Goal: Task Accomplishment & Management: Complete application form

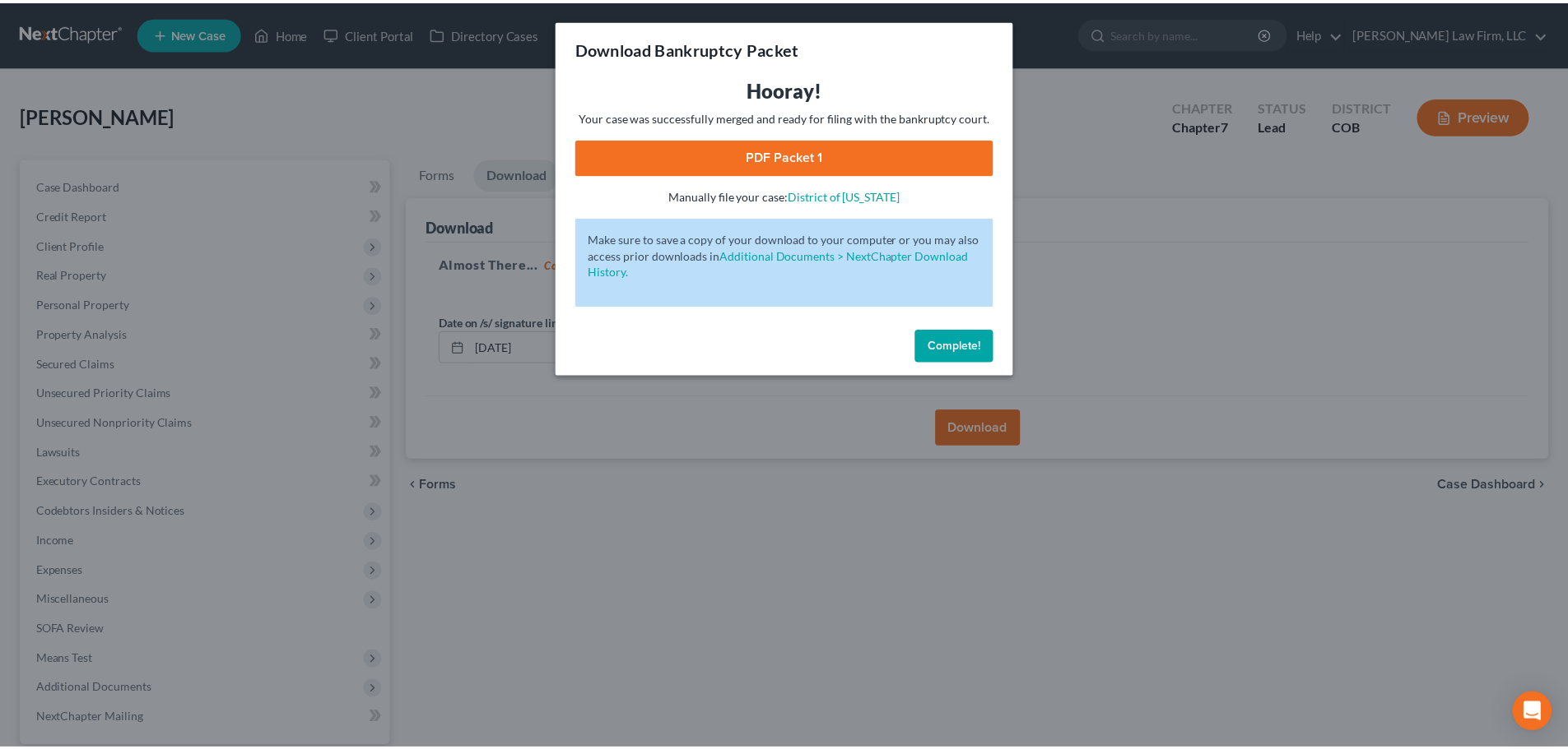
scroll to position [154, 0]
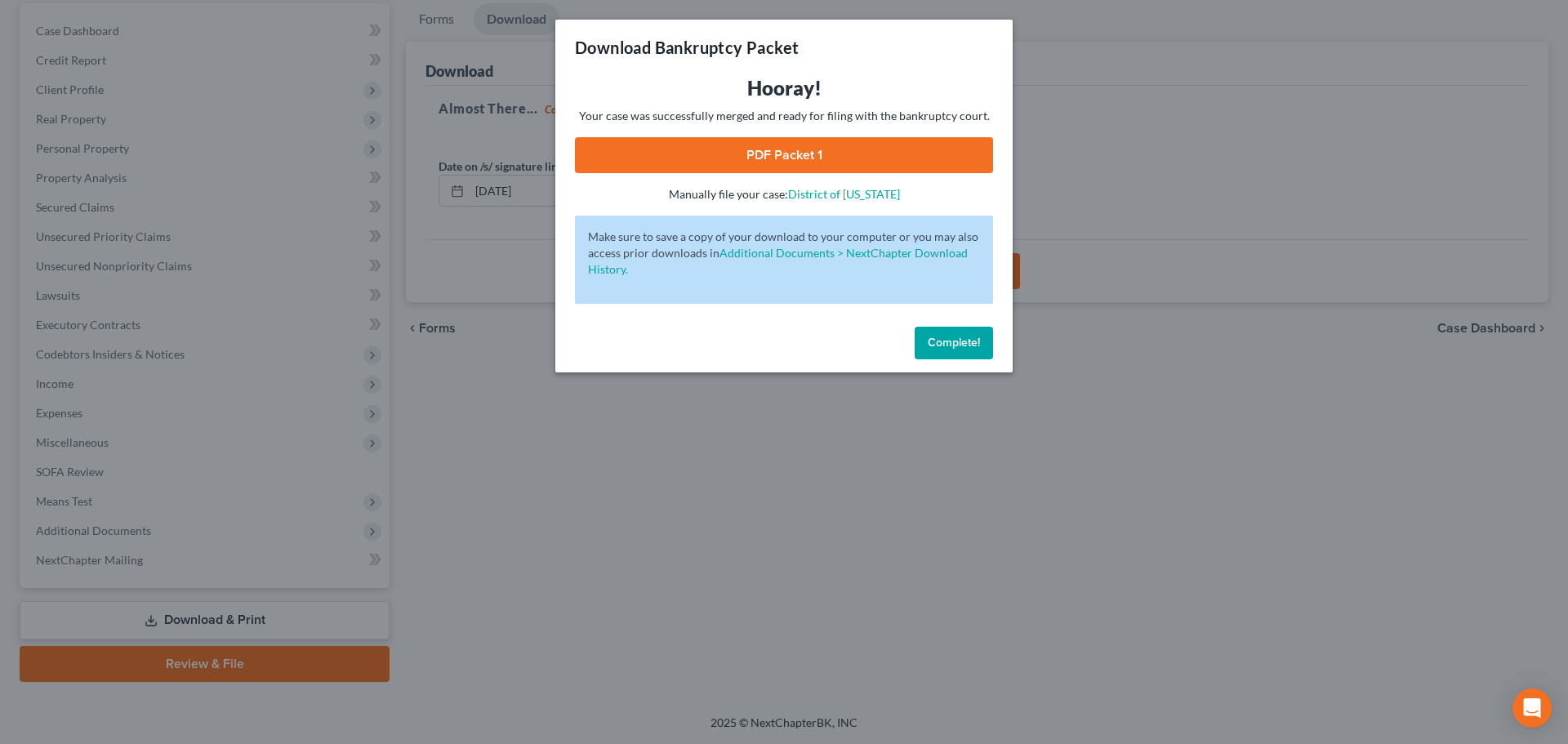
drag, startPoint x: 958, startPoint y: 338, endPoint x: 946, endPoint y: 341, distance: 12.4
click at [958, 338] on span "Complete!" at bounding box center [954, 343] width 52 height 14
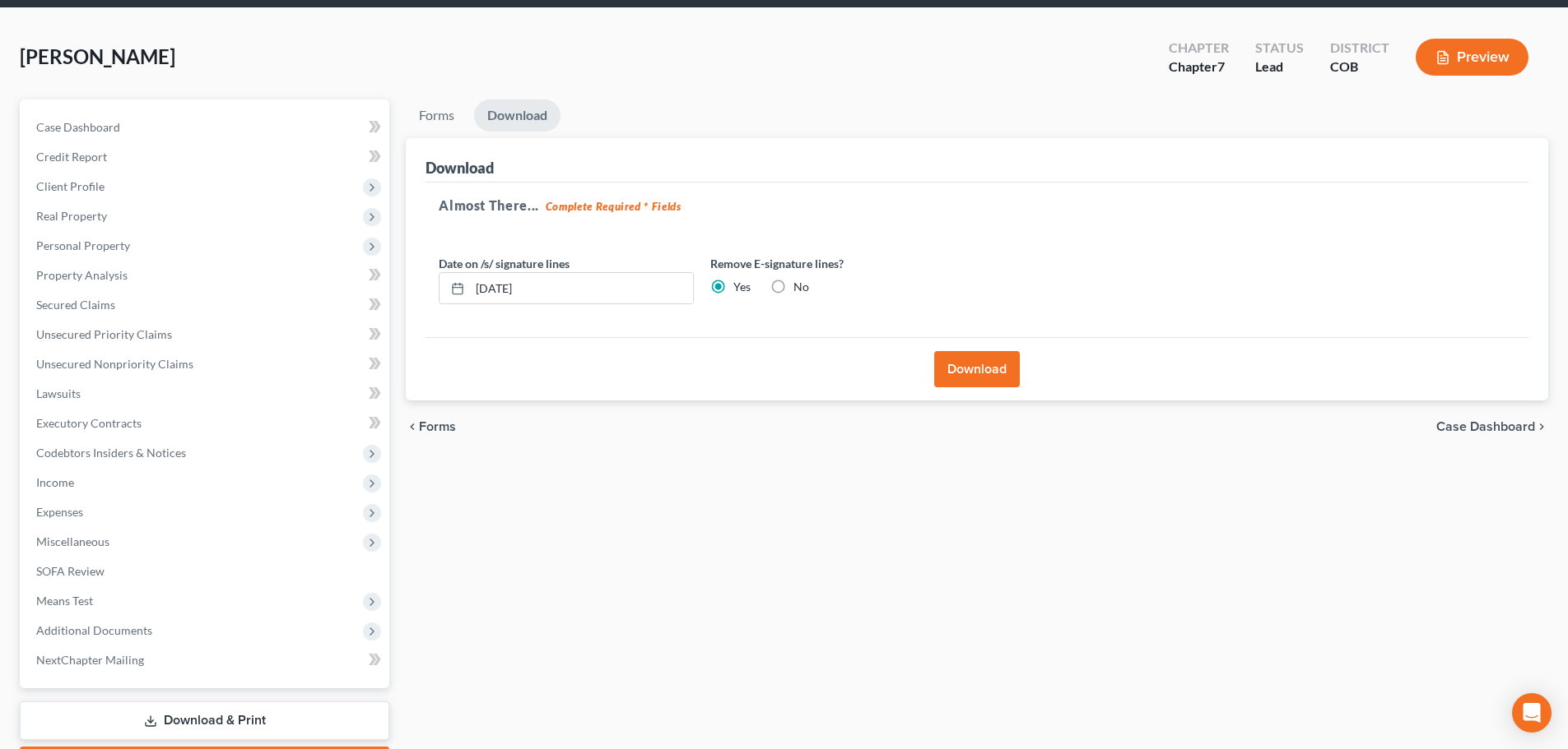
scroll to position [0, 0]
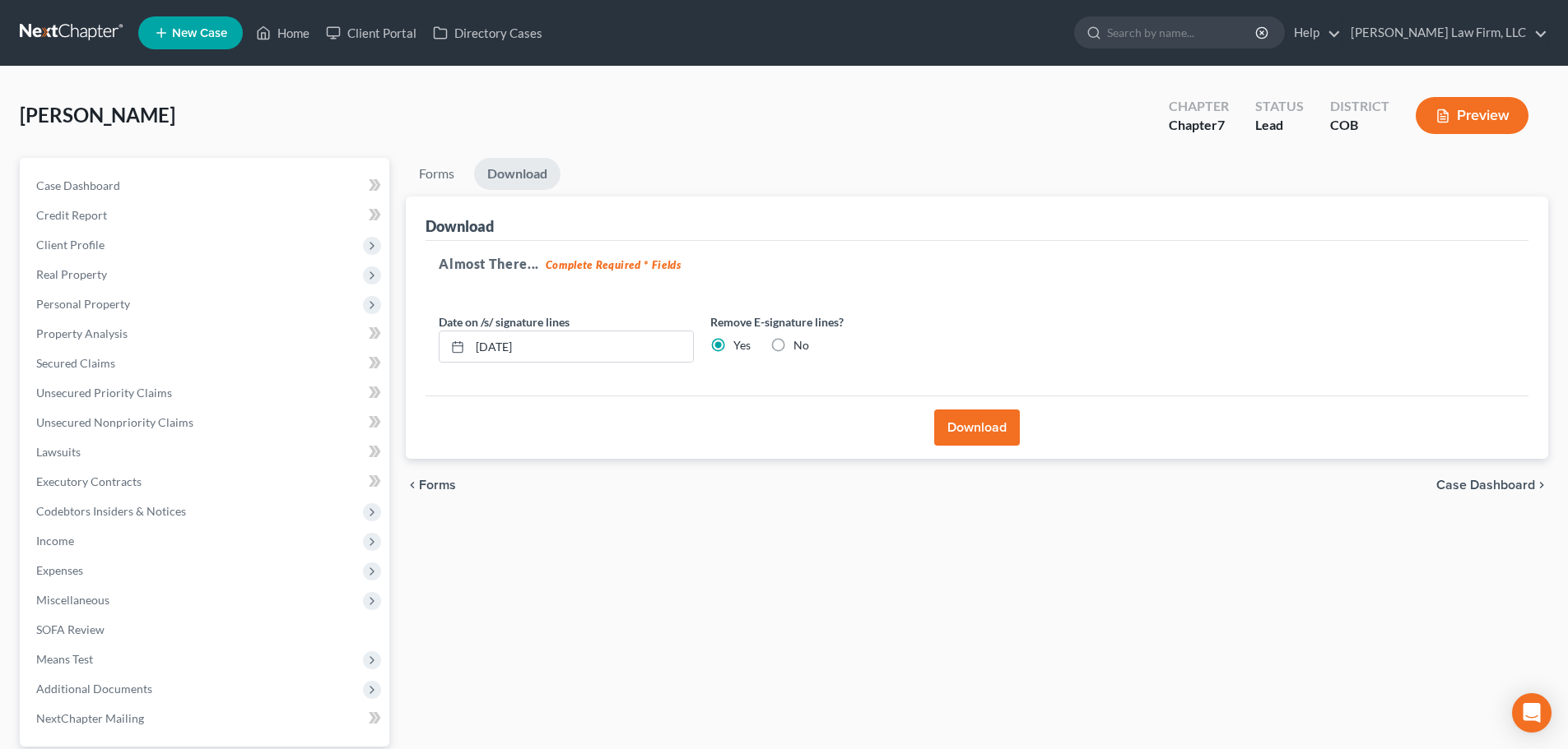
click at [50, 40] on link at bounding box center [73, 33] width 105 height 30
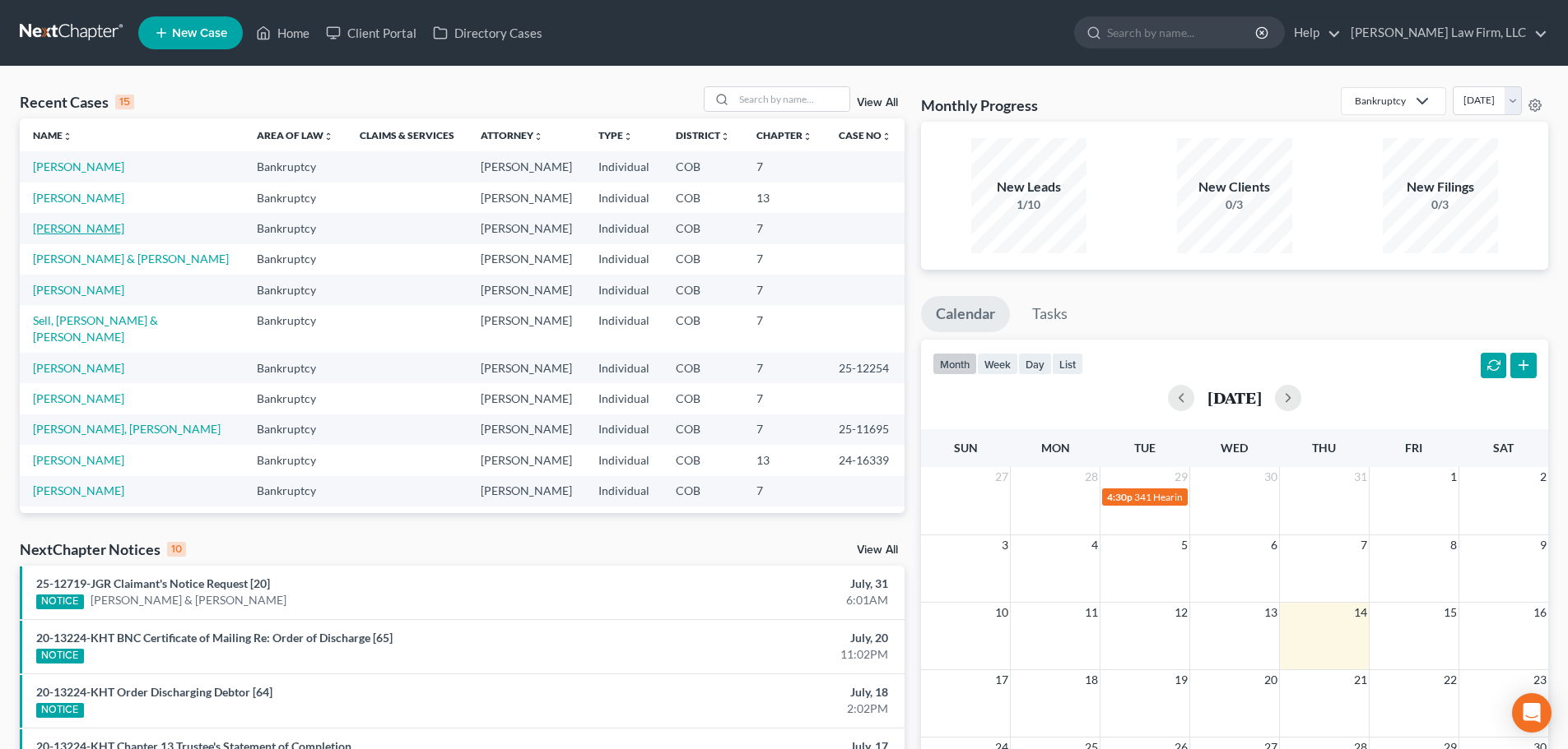
drag, startPoint x: 80, startPoint y: 235, endPoint x: 86, endPoint y: 225, distance: 11.7
click at [86, 226] on td "[PERSON_NAME]" at bounding box center [132, 228] width 224 height 31
click at [86, 225] on link "[PERSON_NAME]" at bounding box center [79, 228] width 91 height 14
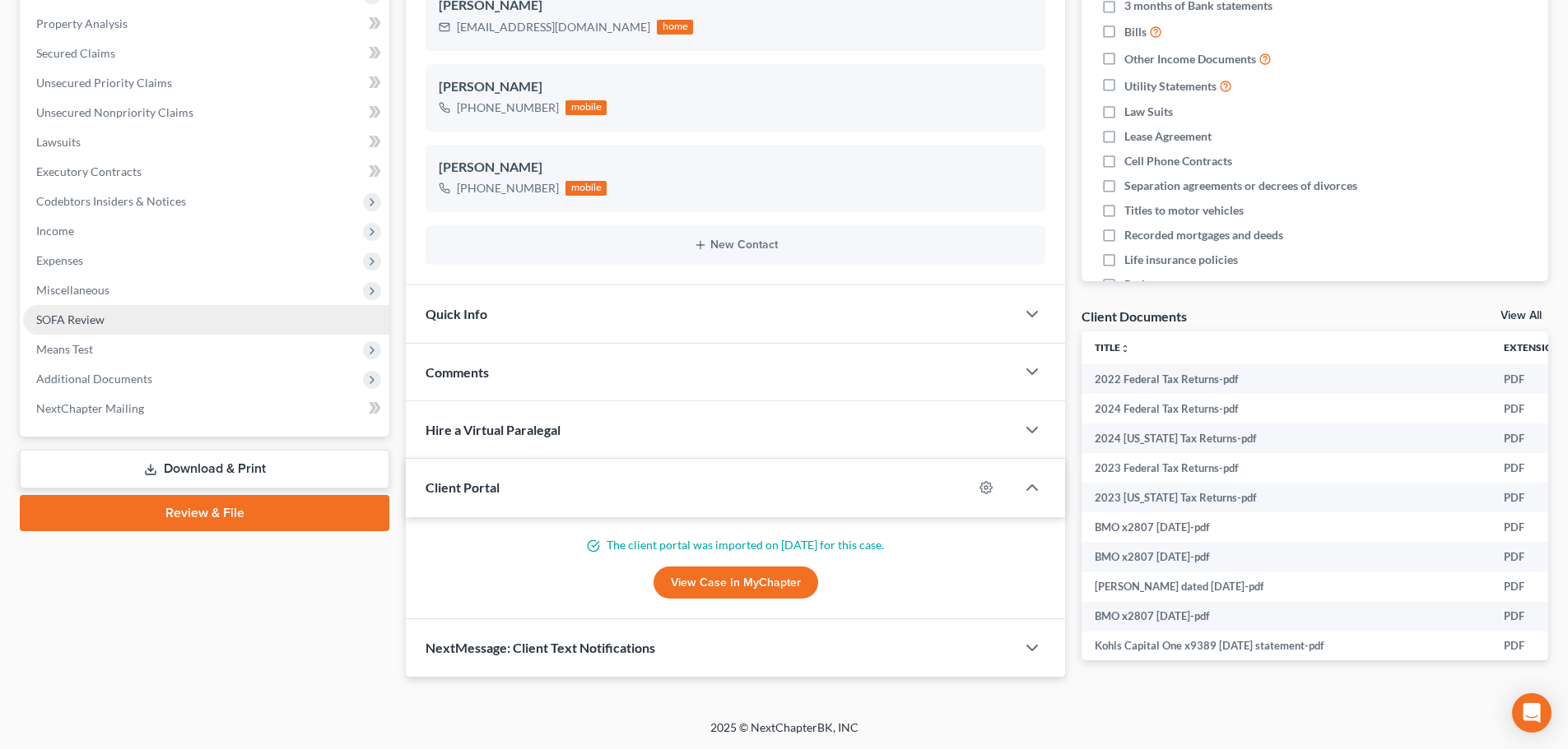
click at [189, 313] on link "SOFA Review" at bounding box center [205, 320] width 366 height 30
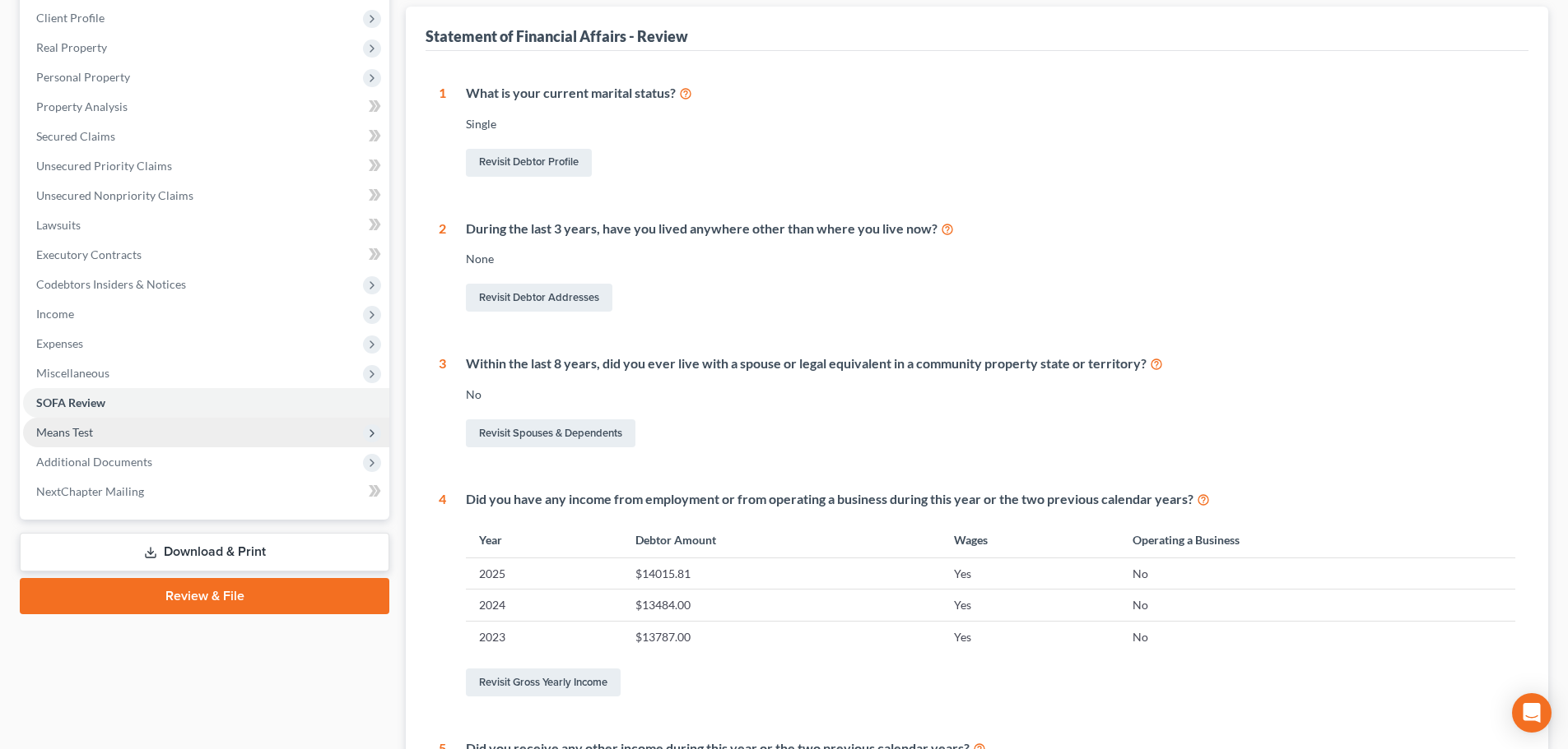
scroll to position [246, 0]
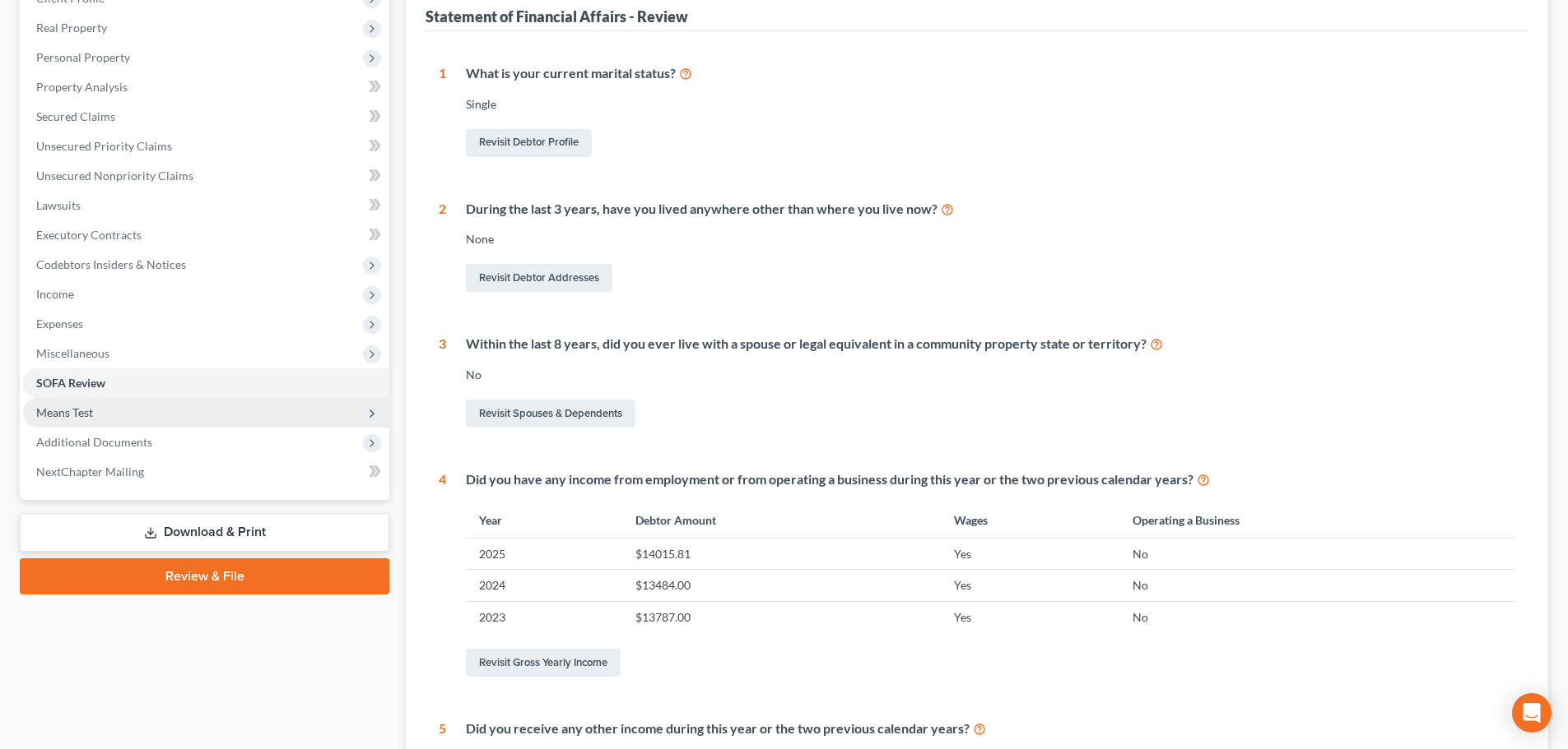
click at [133, 421] on span "Means Test" at bounding box center [205, 413] width 366 height 30
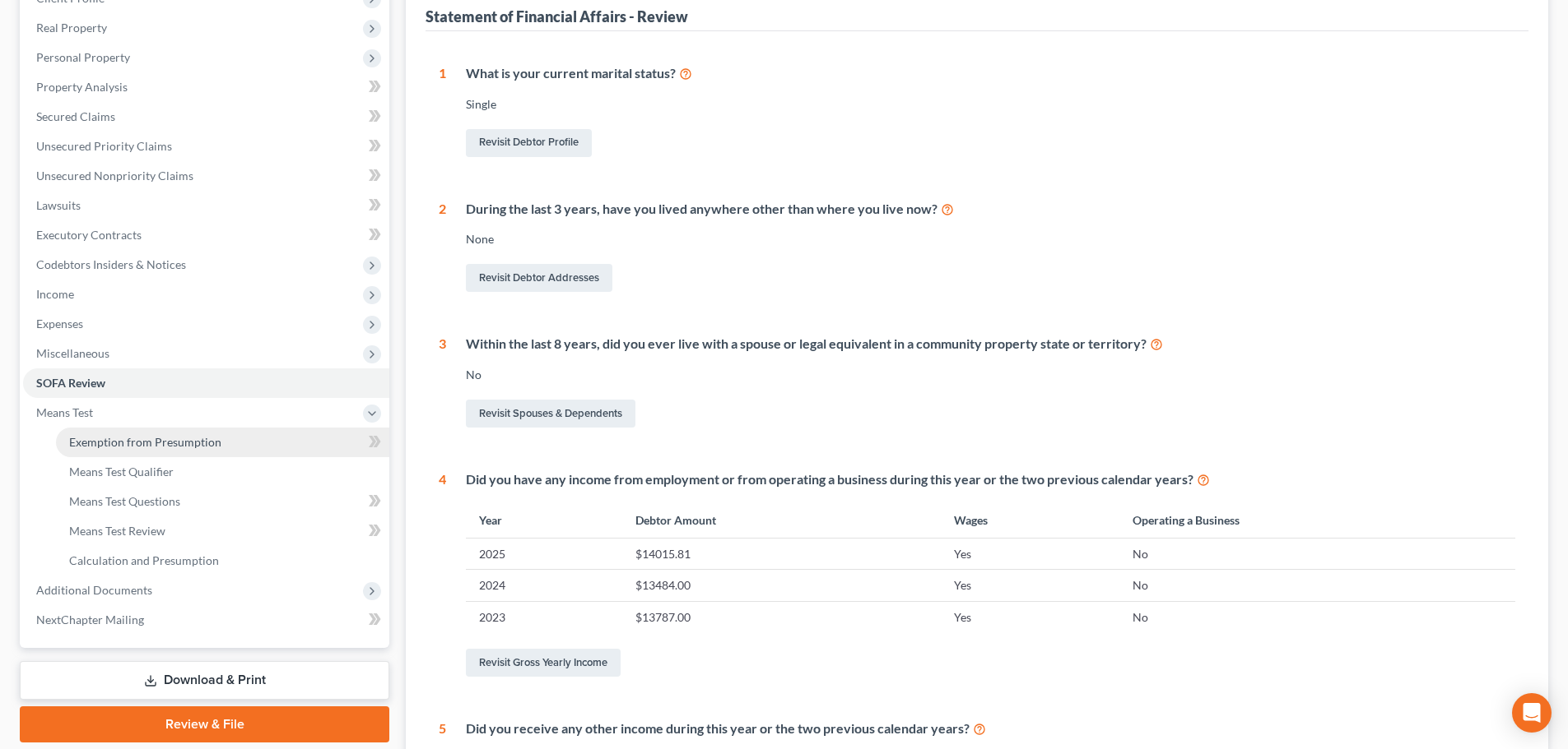
click at [143, 438] on span "Exemption from Presumption" at bounding box center [146, 442] width 153 height 14
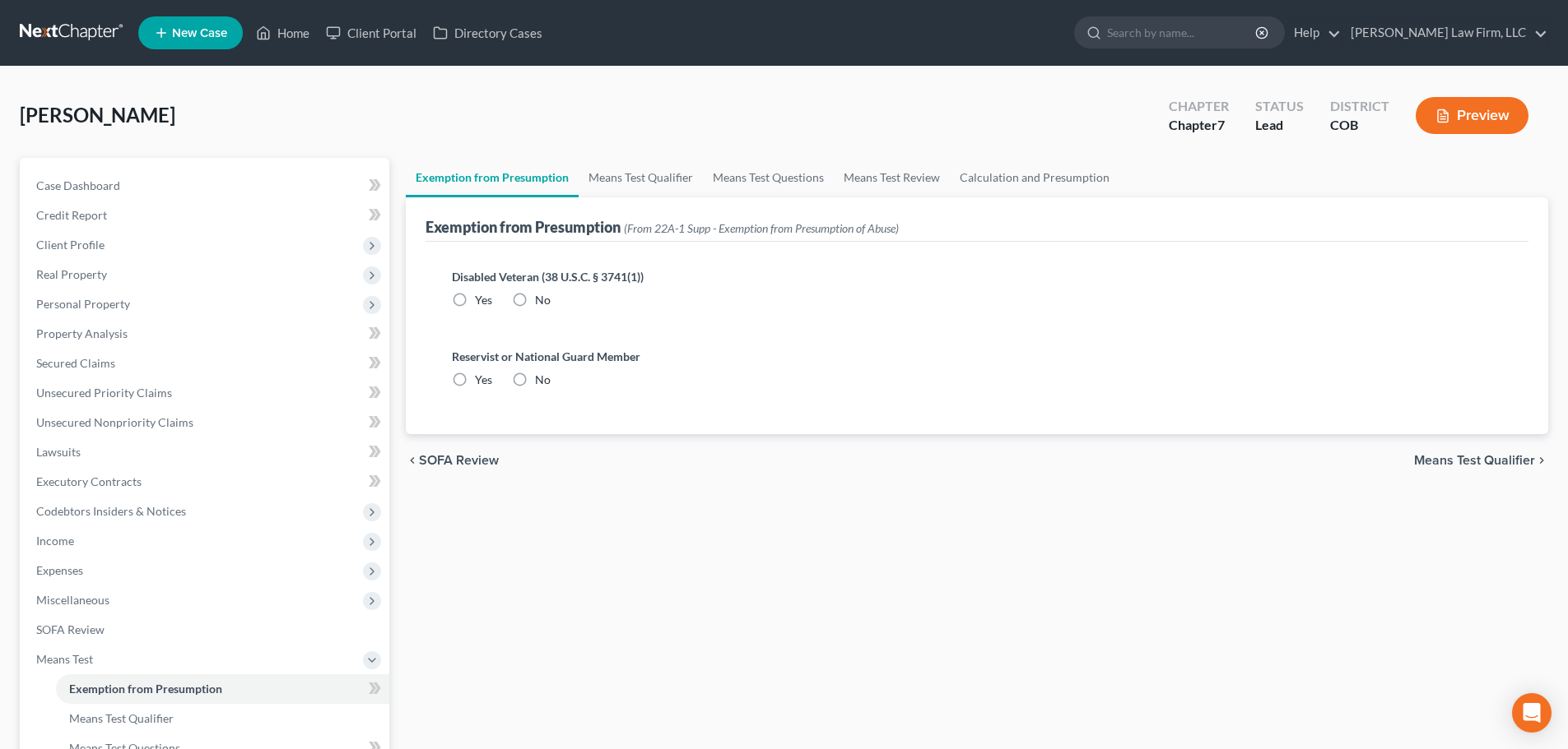
click at [532, 310] on div "Disabled Veteran (38 U.S.C. § 3741(1)) Yes No" at bounding box center [977, 295] width 1077 height 80
click at [535, 302] on label "No" at bounding box center [543, 300] width 16 height 17
click at [541, 302] on input "No" at bounding box center [547, 297] width 11 height 11
radio input "true"
click at [535, 389] on label "No" at bounding box center [543, 380] width 16 height 17
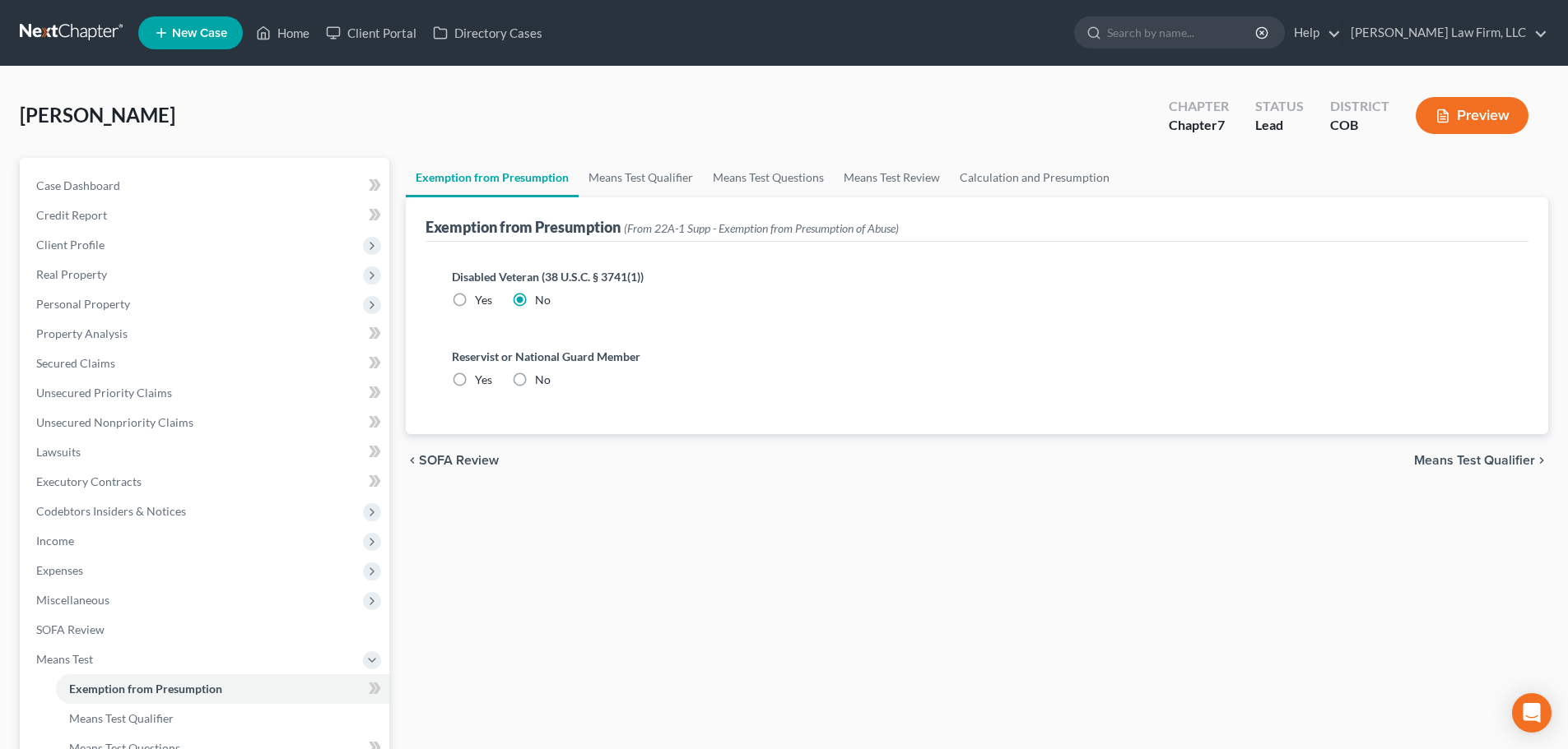
click at [541, 382] on input "No" at bounding box center [547, 377] width 11 height 11
radio input "true"
click at [614, 173] on link "Means Test Qualifier" at bounding box center [641, 177] width 125 height 39
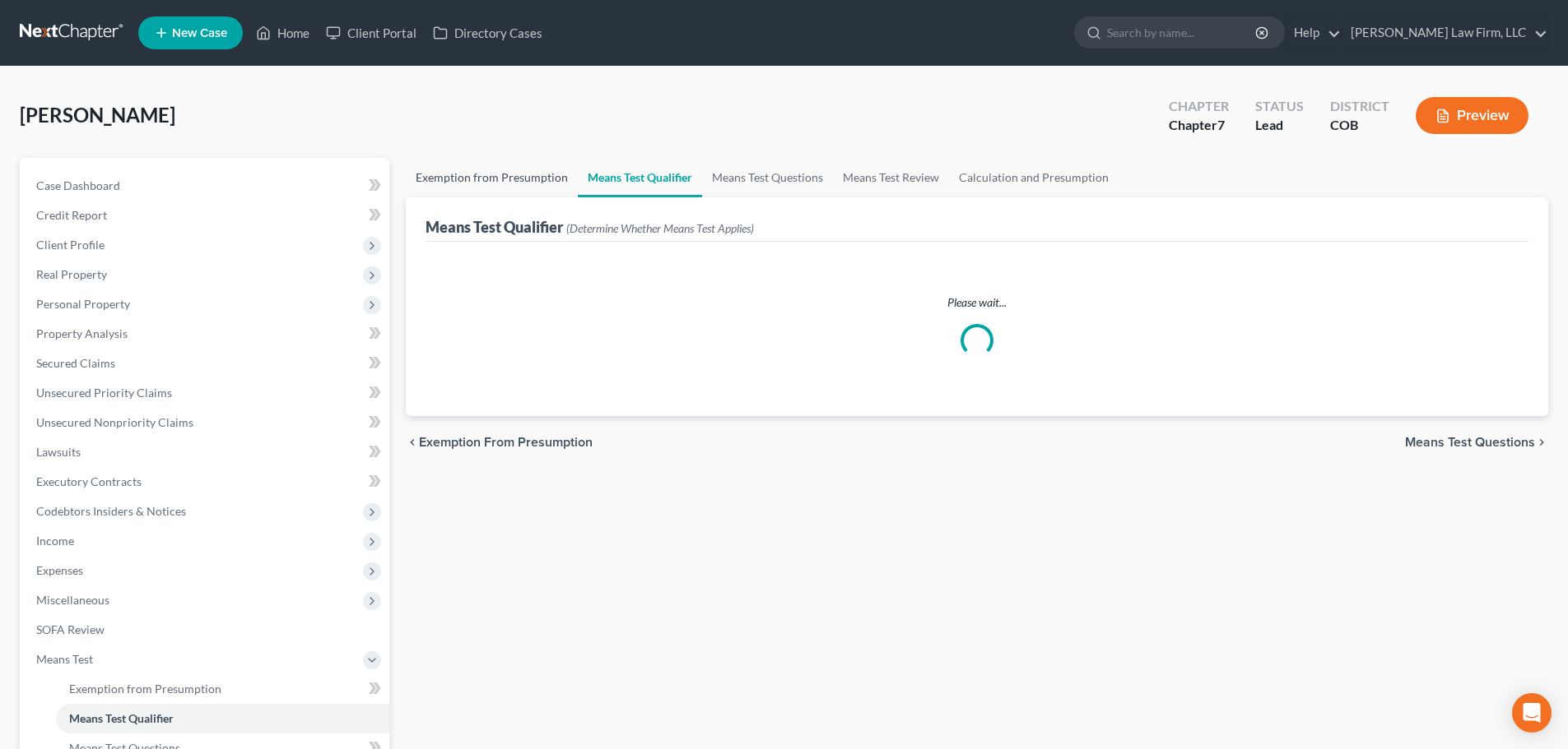
click at [506, 185] on link "Exemption from Presumption" at bounding box center [491, 177] width 172 height 39
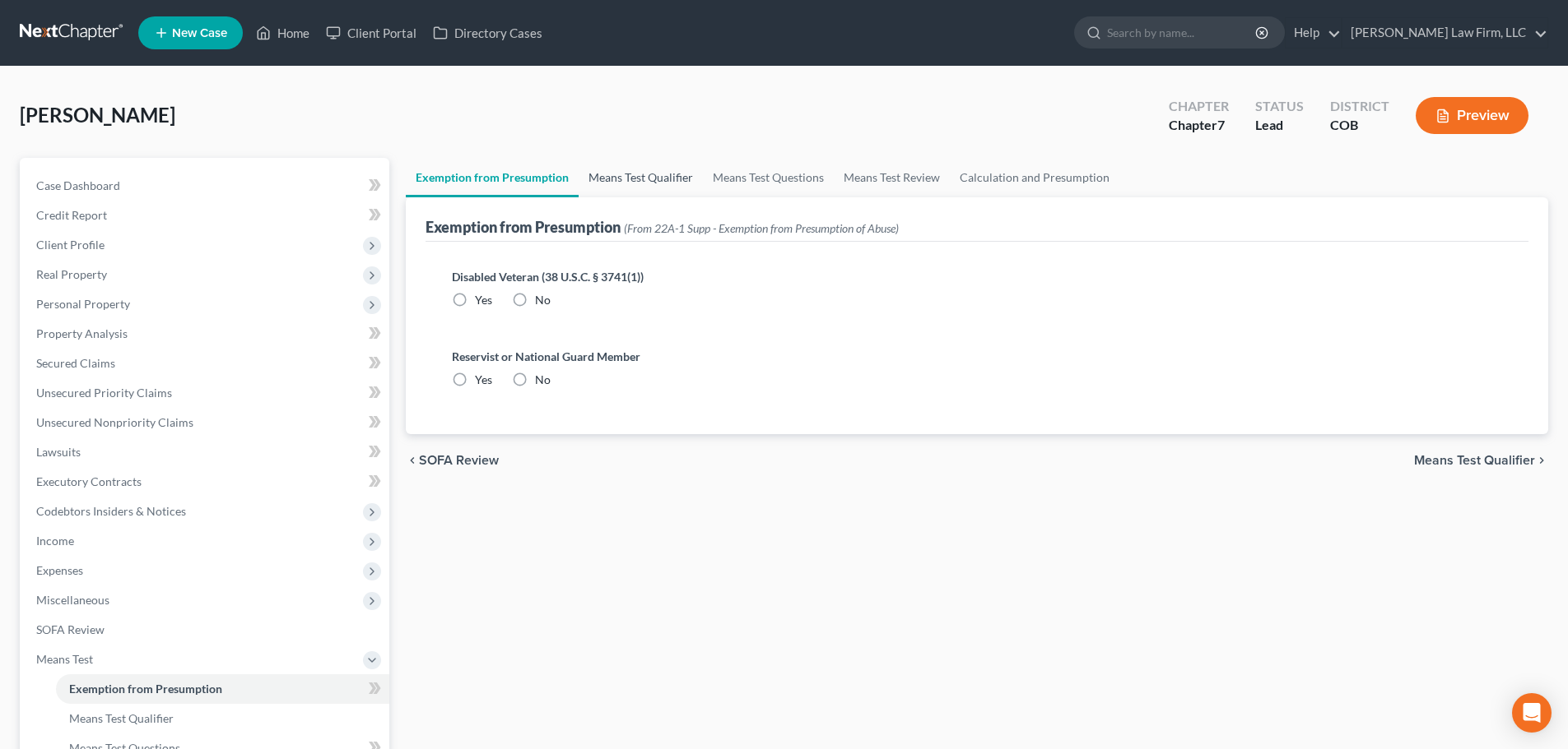
radio input "true"
click at [643, 178] on link "Means Test Qualifier" at bounding box center [641, 177] width 125 height 39
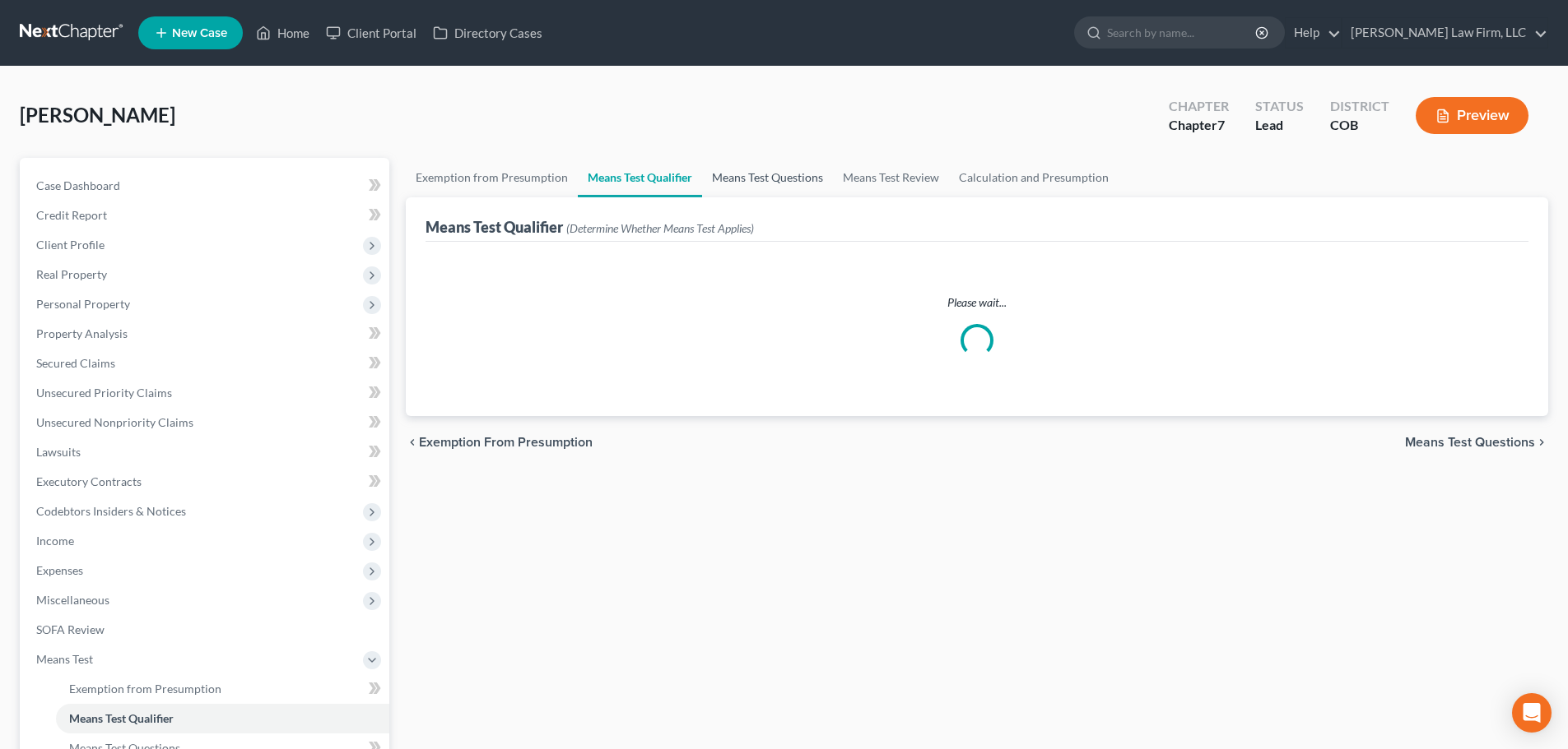
click at [748, 177] on link "Means Test Questions" at bounding box center [767, 177] width 131 height 39
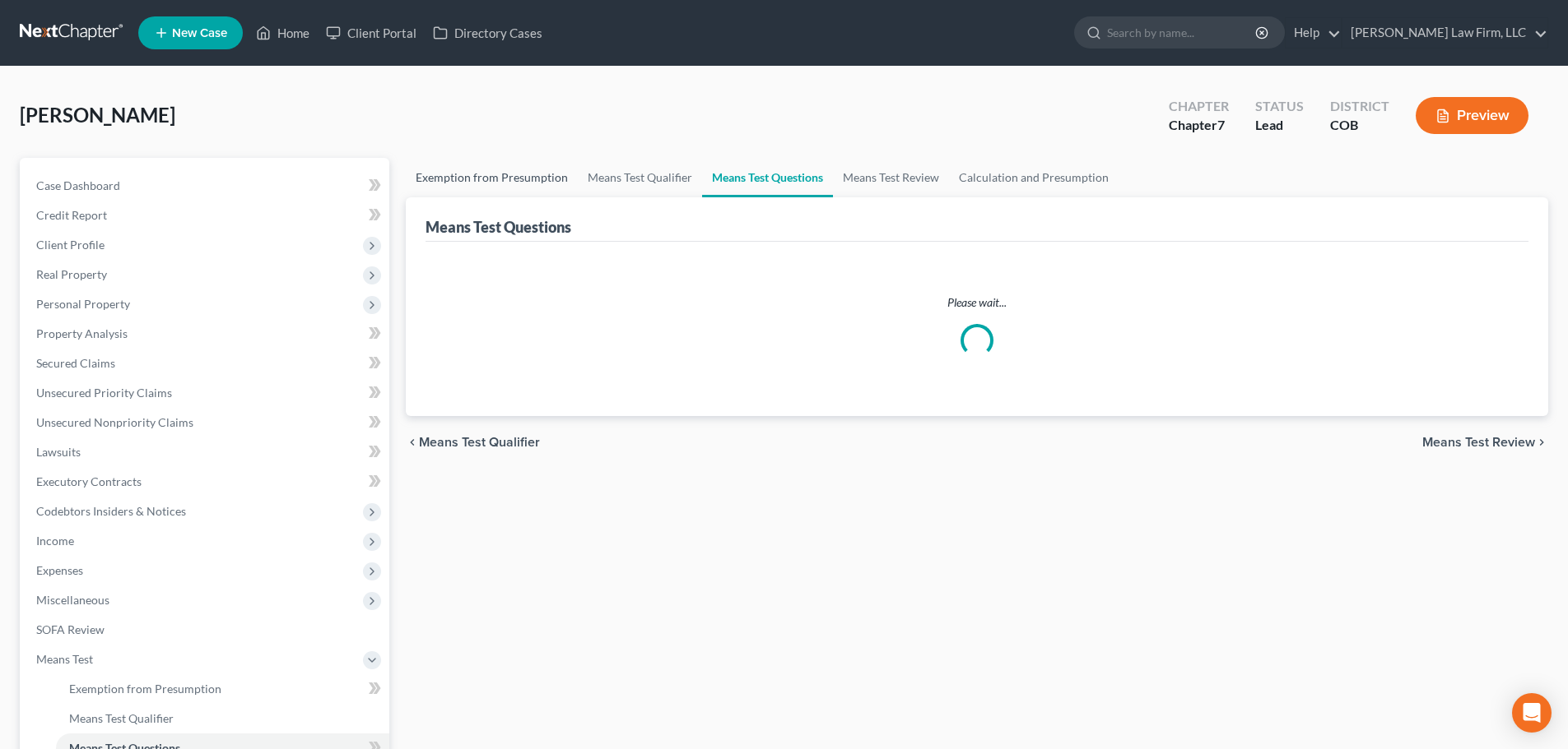
click at [528, 182] on link "Exemption from Presumption" at bounding box center [491, 177] width 172 height 39
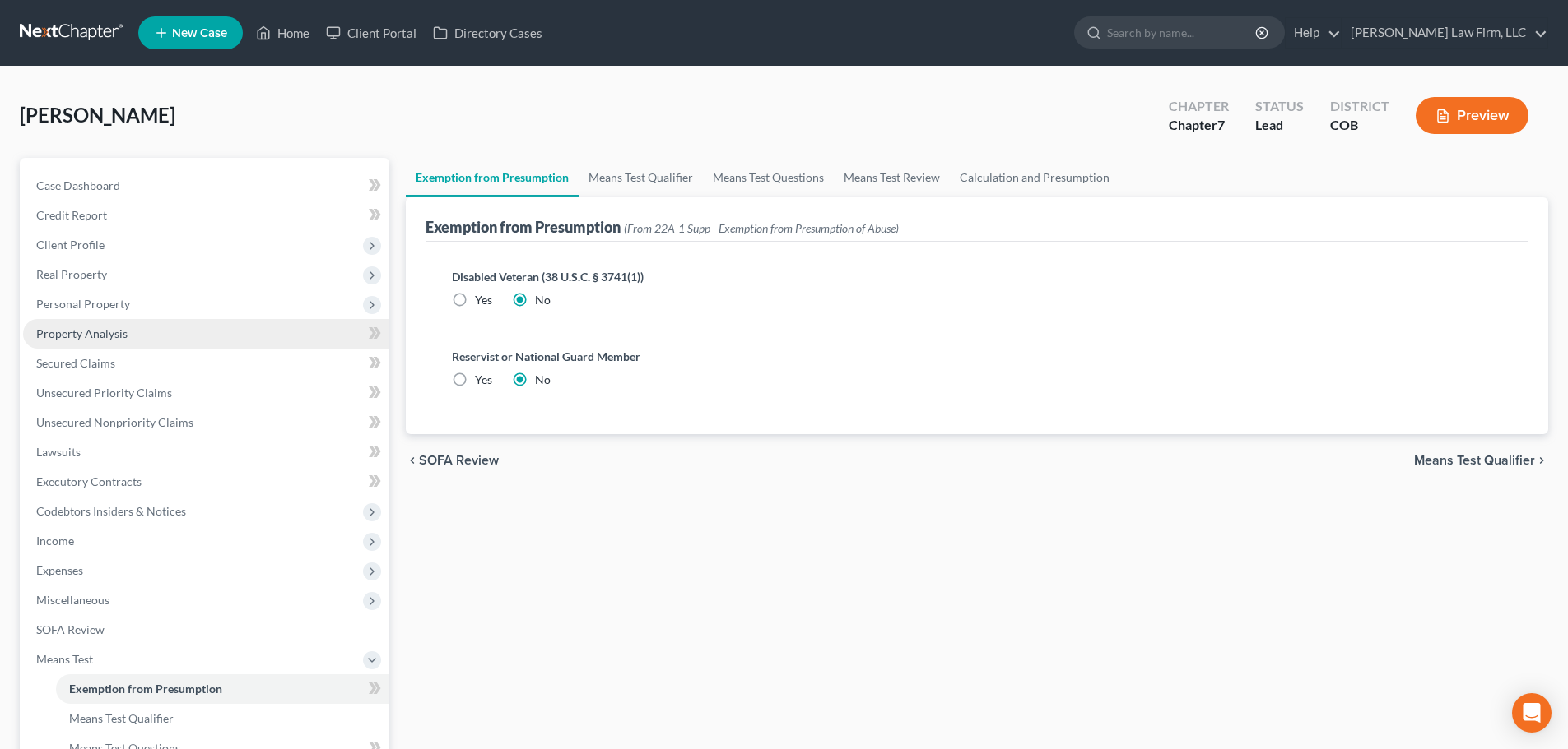
click at [283, 326] on link "Property Analysis" at bounding box center [205, 334] width 366 height 30
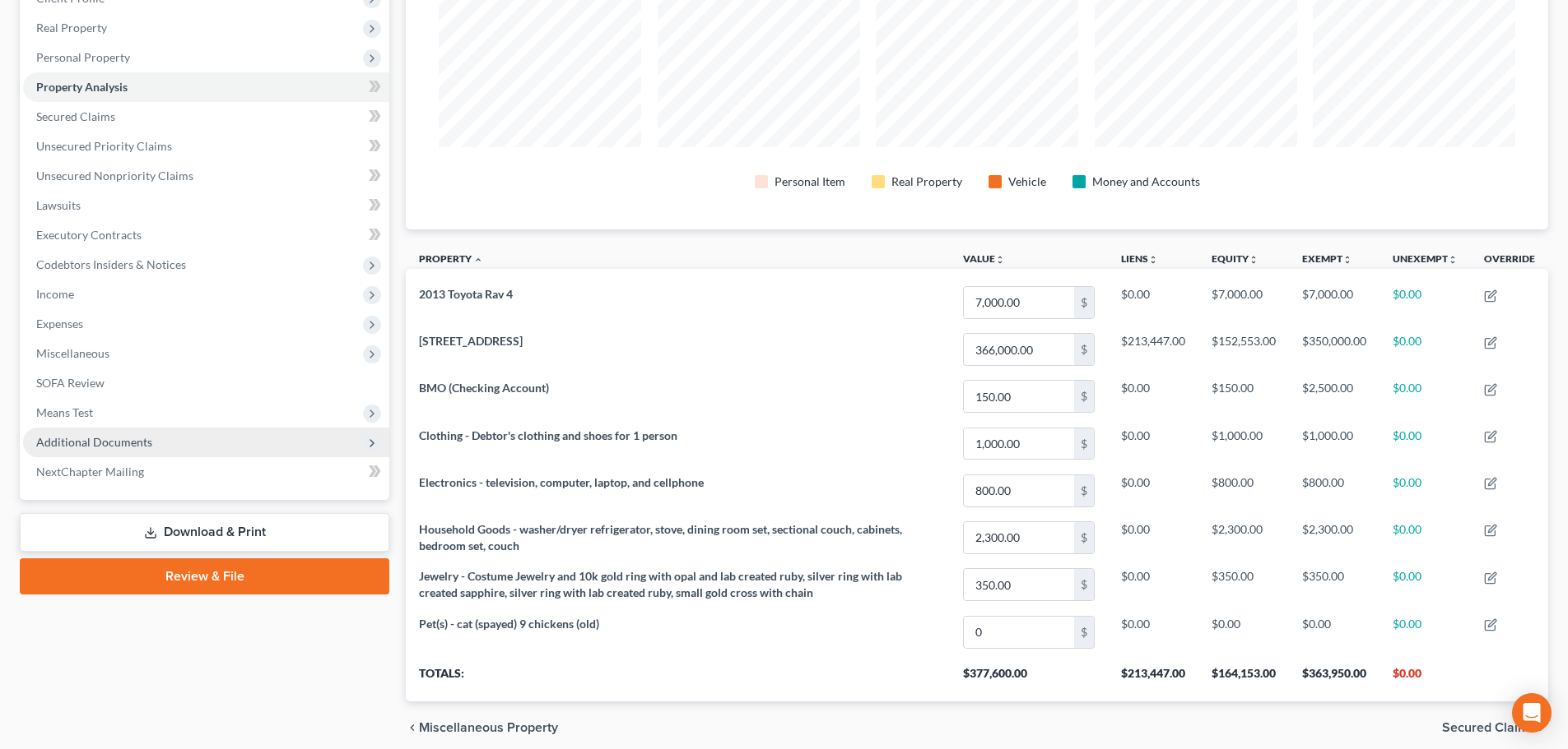
click at [200, 431] on span "Additional Documents" at bounding box center [205, 443] width 366 height 30
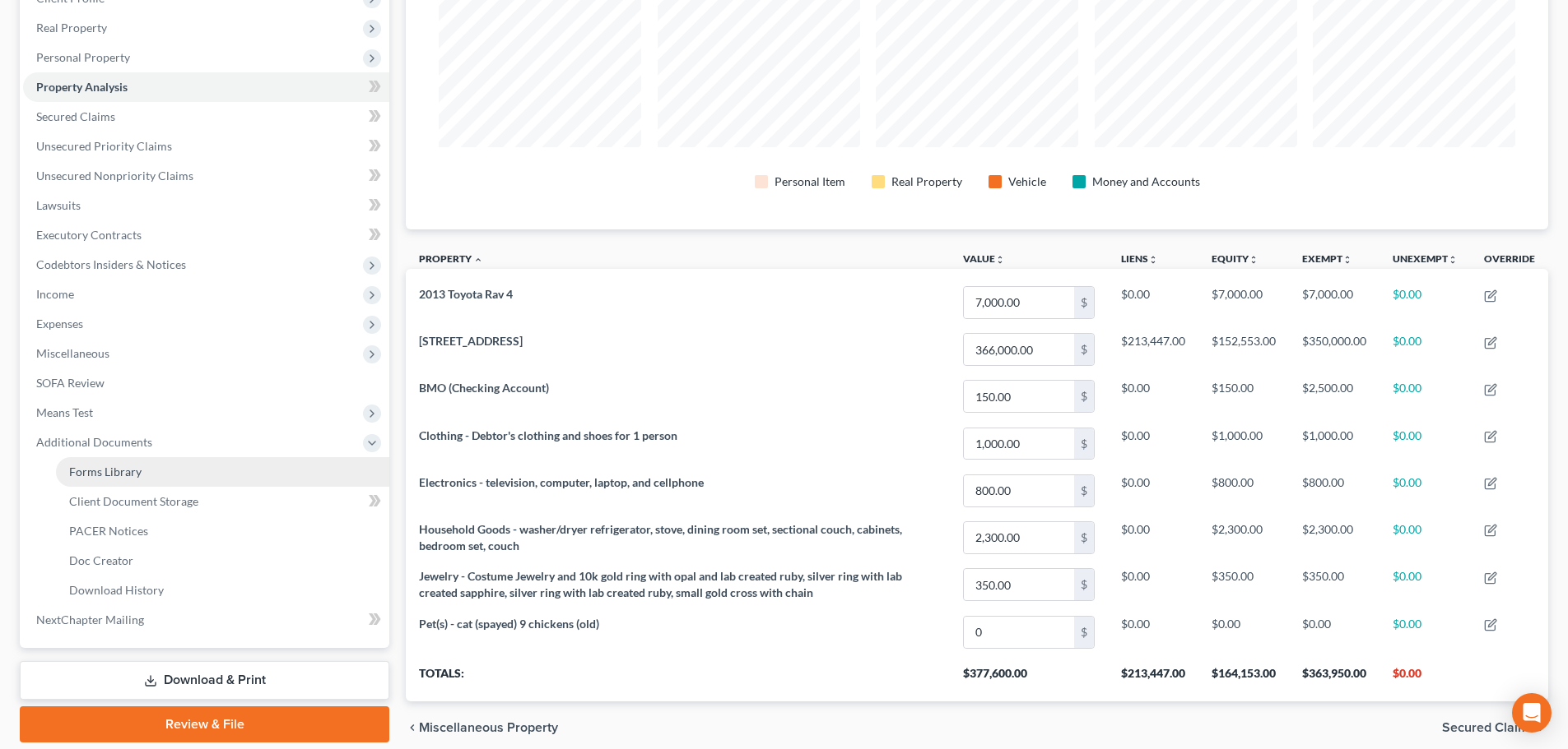
click at [173, 471] on link "Forms Library" at bounding box center [223, 473] width 333 height 30
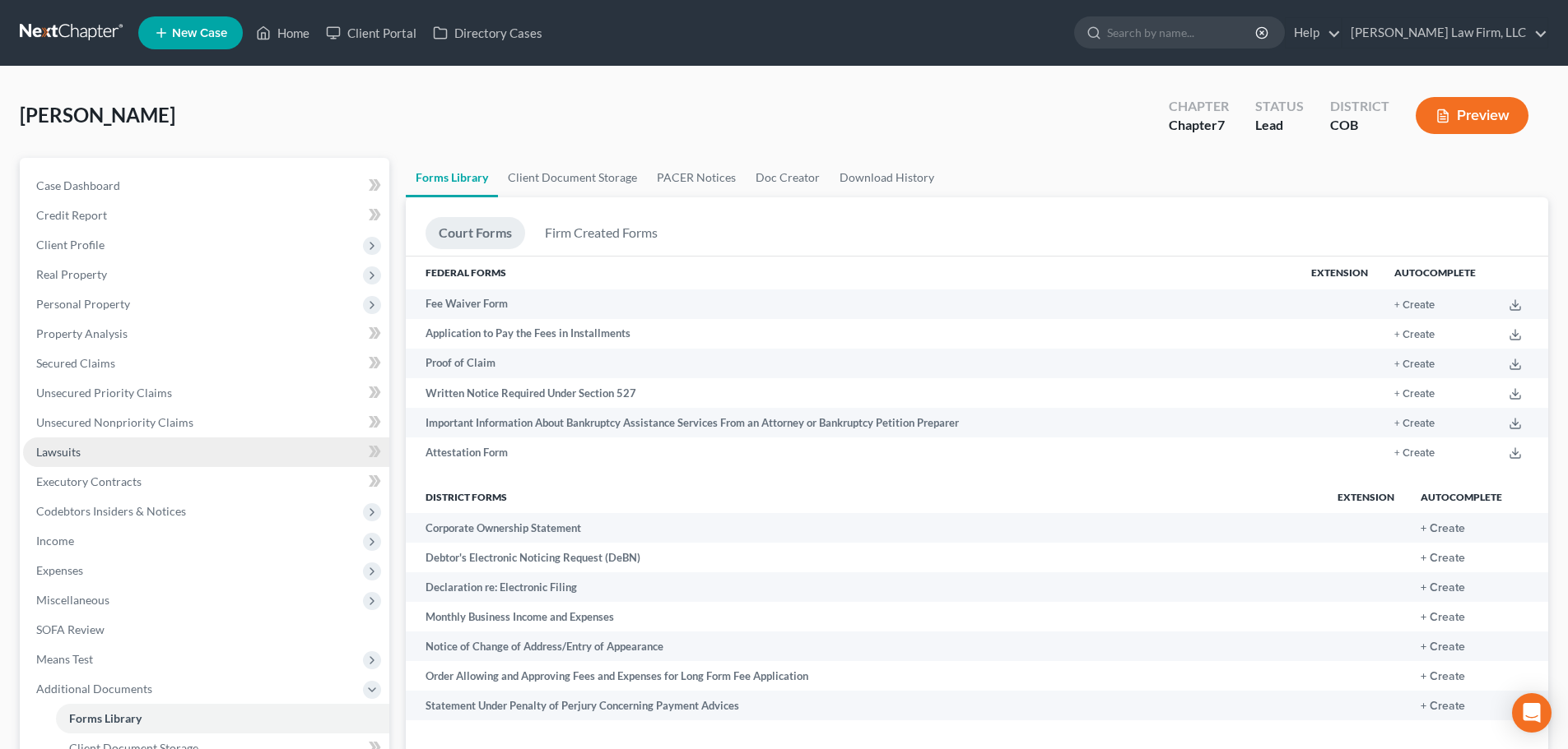
click at [178, 464] on link "Lawsuits" at bounding box center [205, 453] width 366 height 30
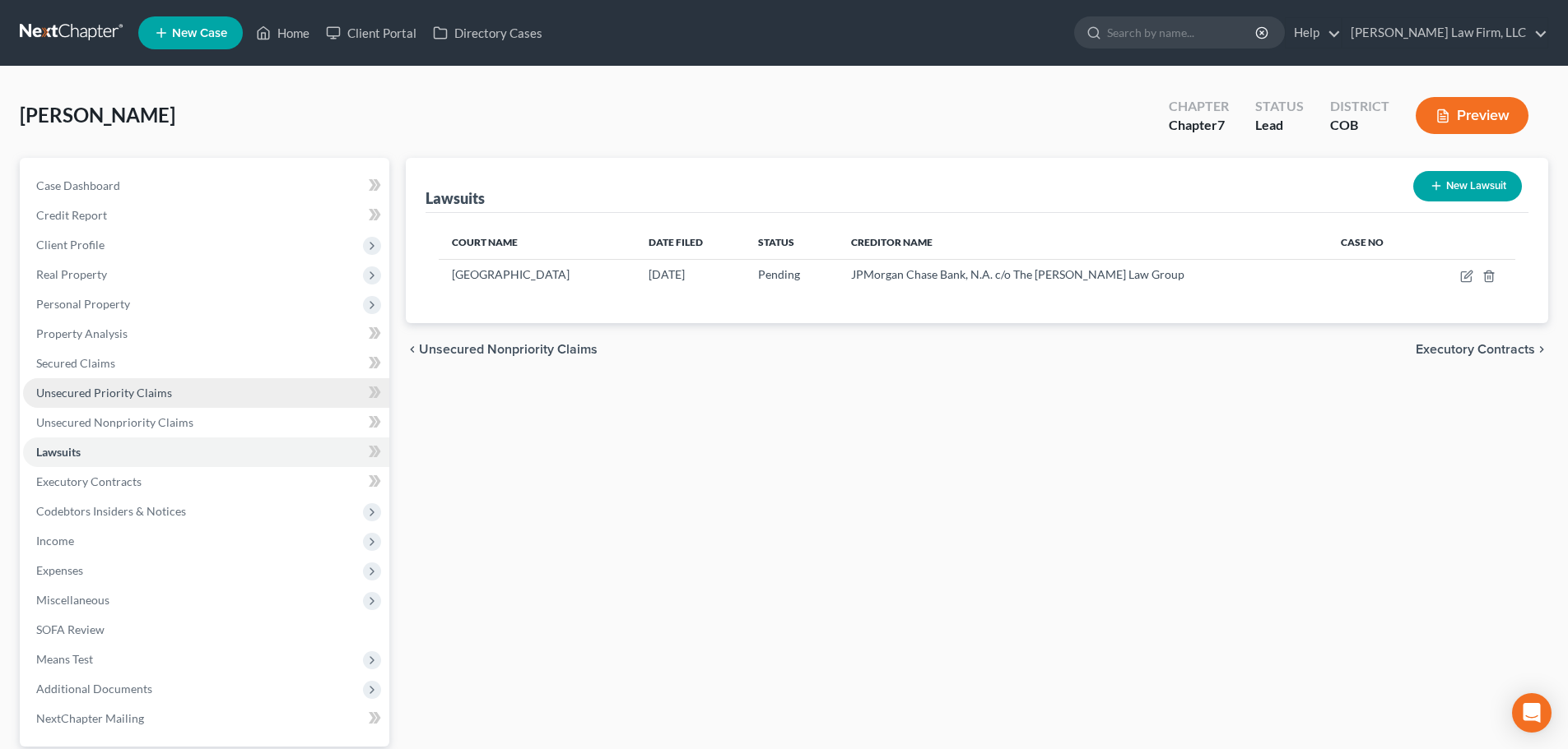
click at [168, 380] on link "Unsecured Priority Claims" at bounding box center [205, 393] width 366 height 30
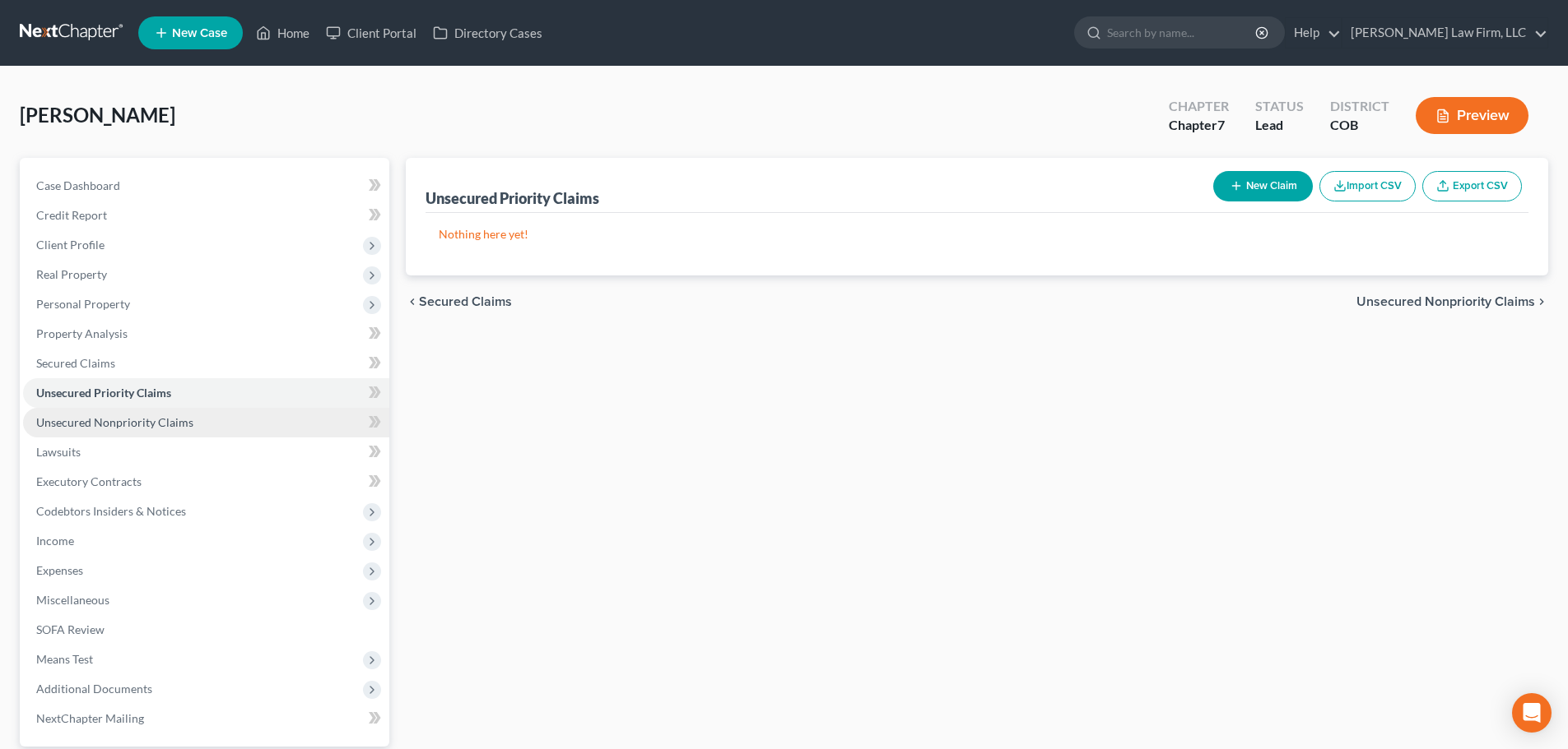
click at [181, 412] on link "Unsecured Nonpriority Claims" at bounding box center [205, 423] width 366 height 30
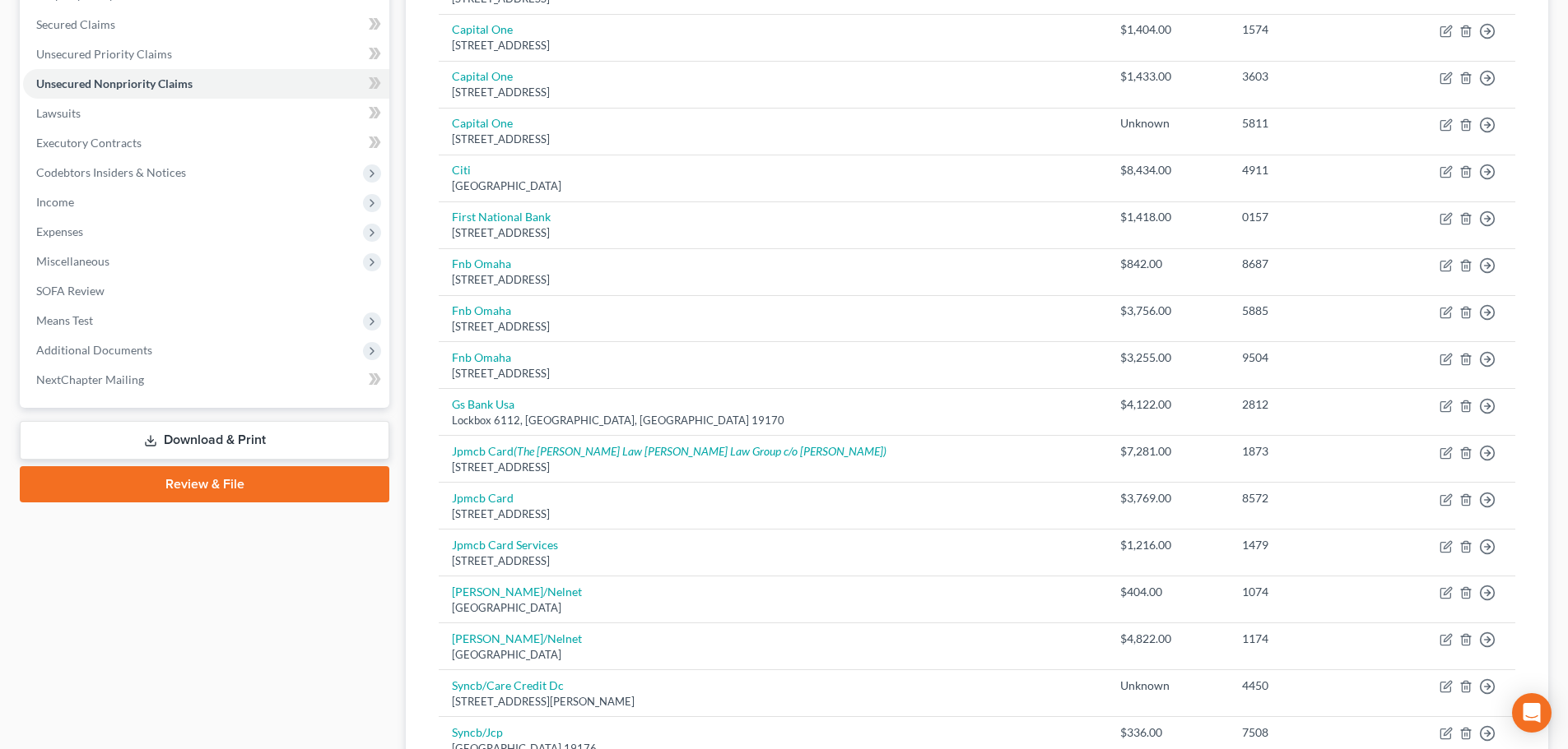
scroll to position [329, 0]
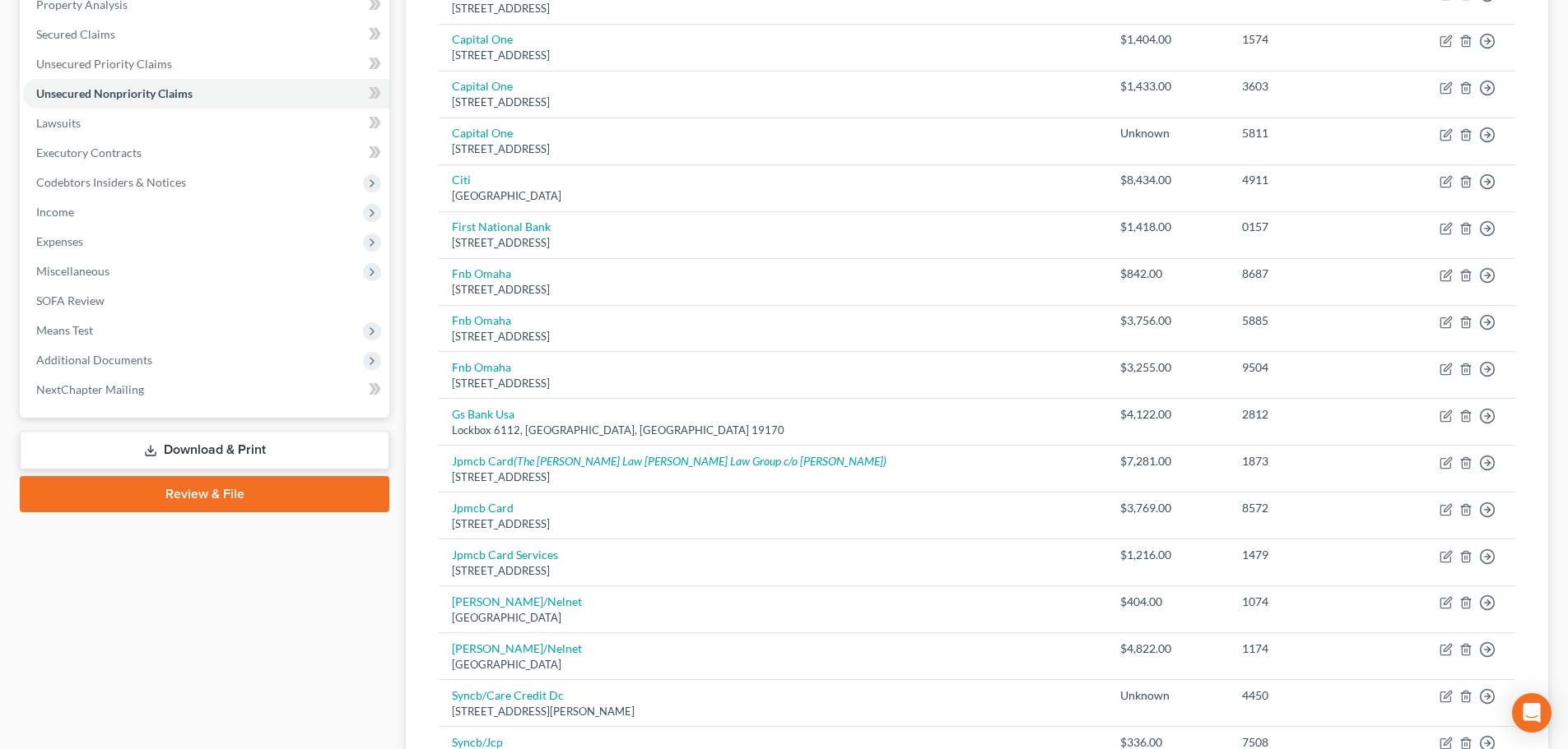
click at [55, 703] on div "Case Dashboard Payments Invoices Payments Payments Credit Report Client Profile" at bounding box center [204, 382] width 386 height 1108
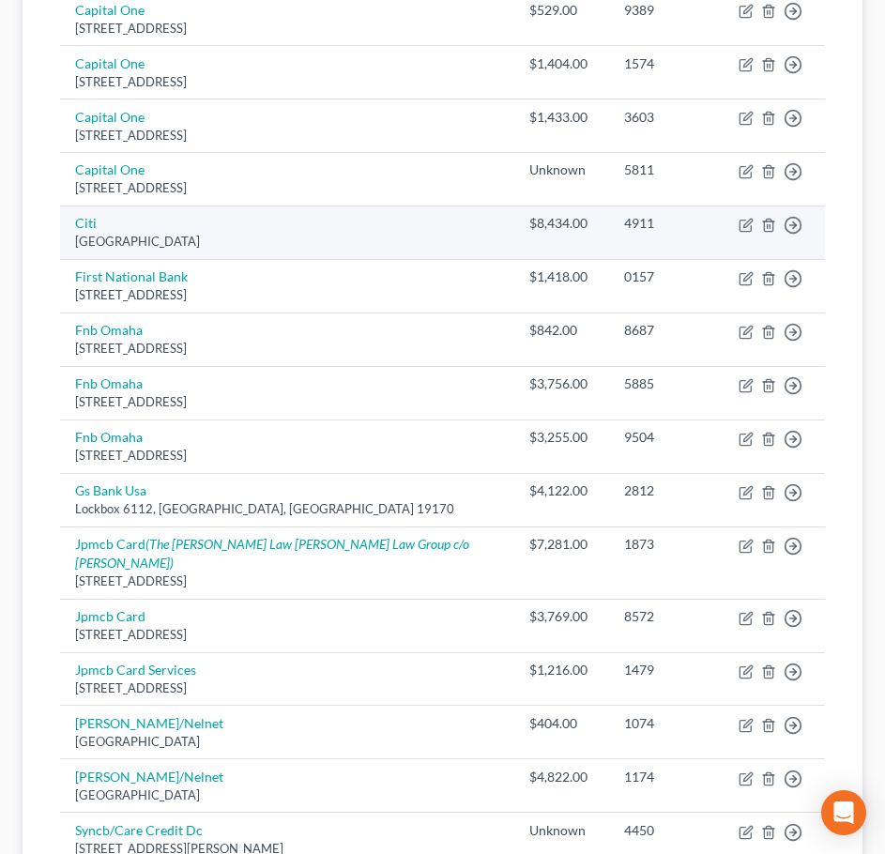
scroll to position [469, 0]
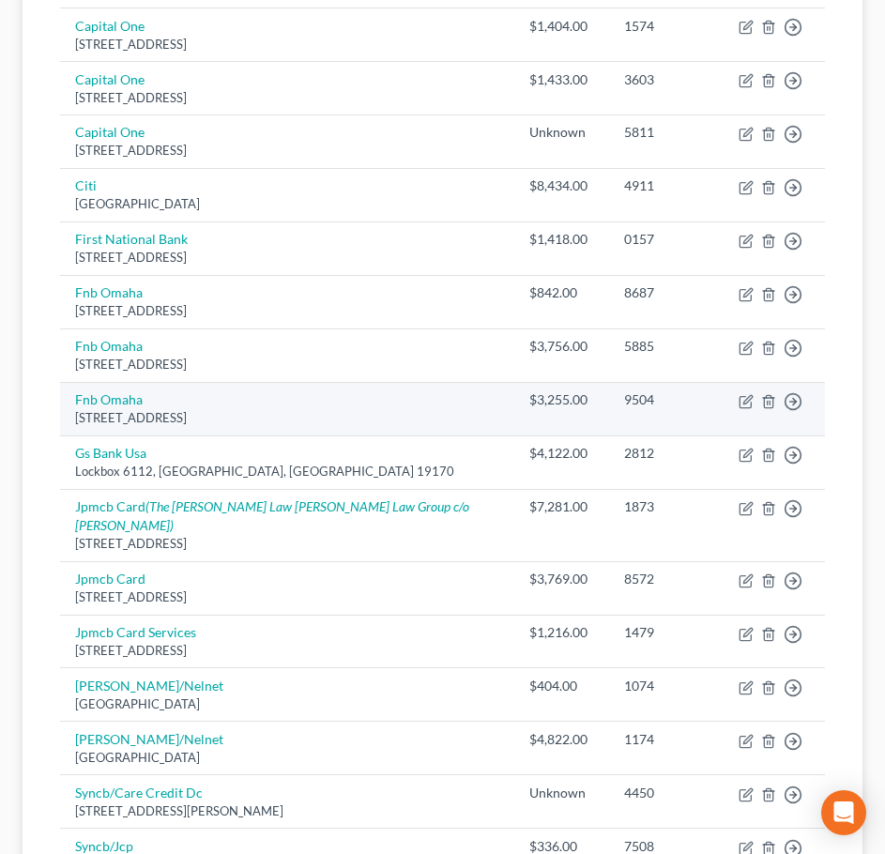
drag, startPoint x: 243, startPoint y: 414, endPoint x: 65, endPoint y: 418, distance: 178.3
click at [65, 418] on td "Fnb Omaha Po Box 3412, Omaha, NE 68103" at bounding box center [287, 408] width 454 height 53
copy div "Po Box 3412, Omaha, NE 68103"
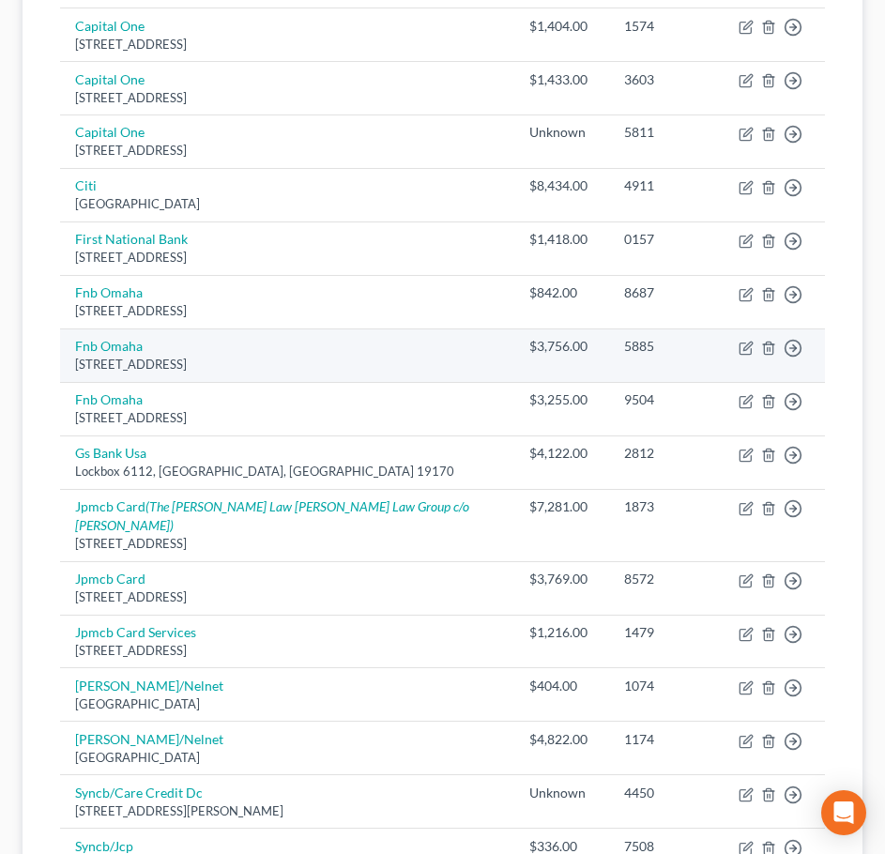
scroll to position [563, 0]
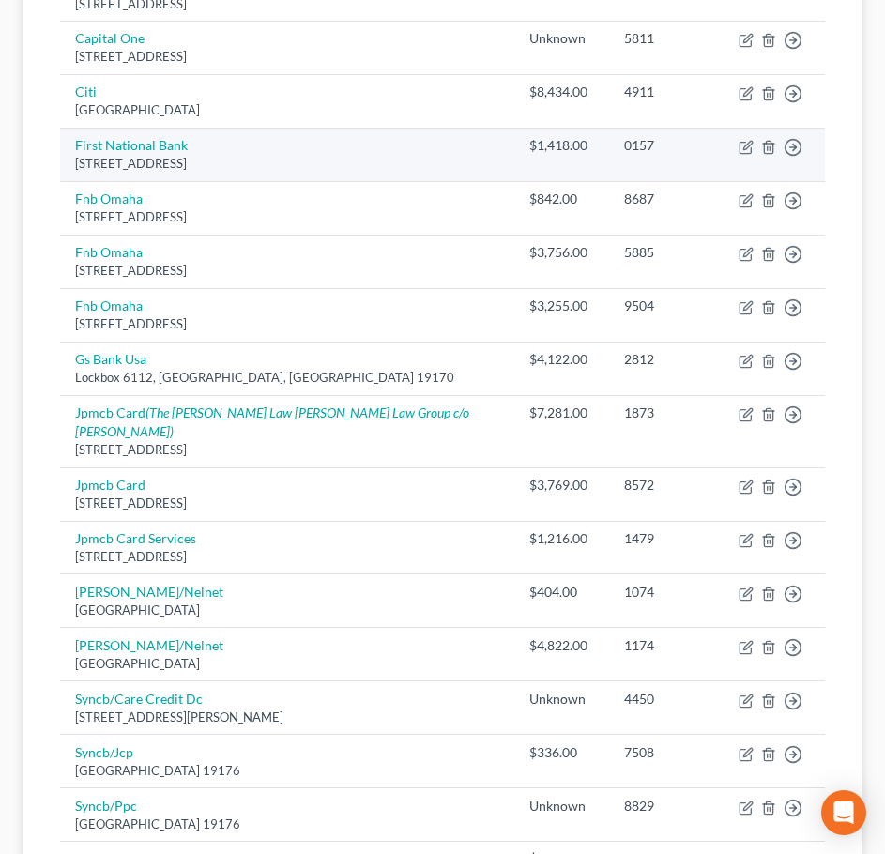
click at [470, 161] on div "1620 Dodge St, Omaha, NE 68197" at bounding box center [287, 164] width 424 height 18
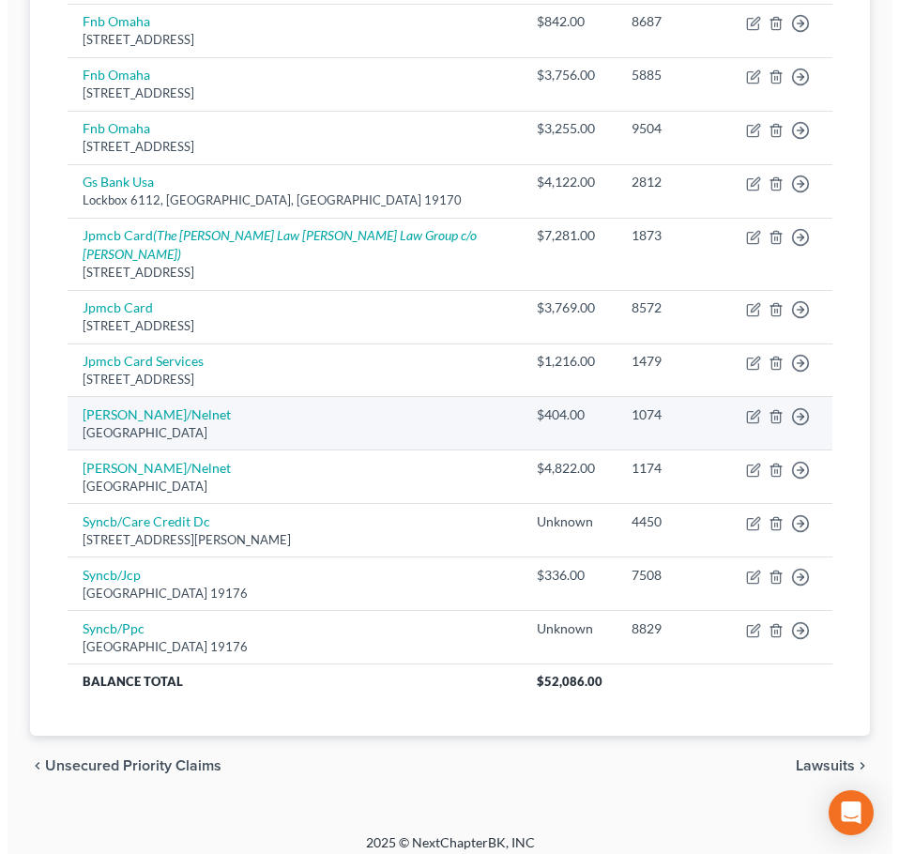
scroll to position [753, 0]
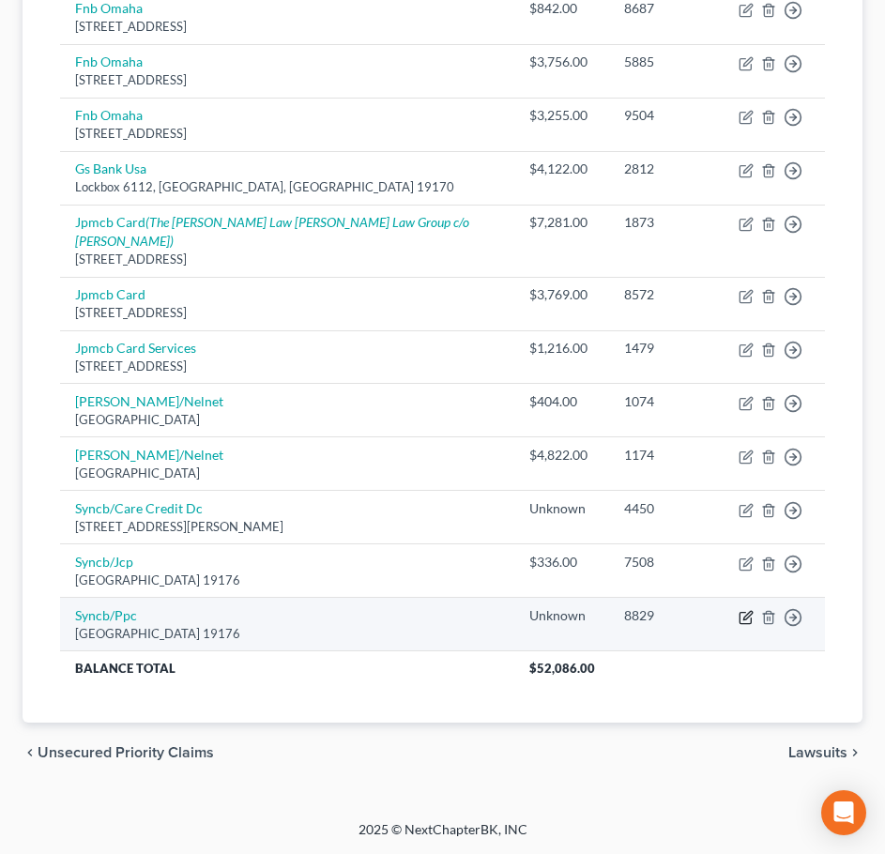
click at [748, 621] on icon "button" at bounding box center [745, 617] width 15 height 15
select select "39"
select select "2"
select select "0"
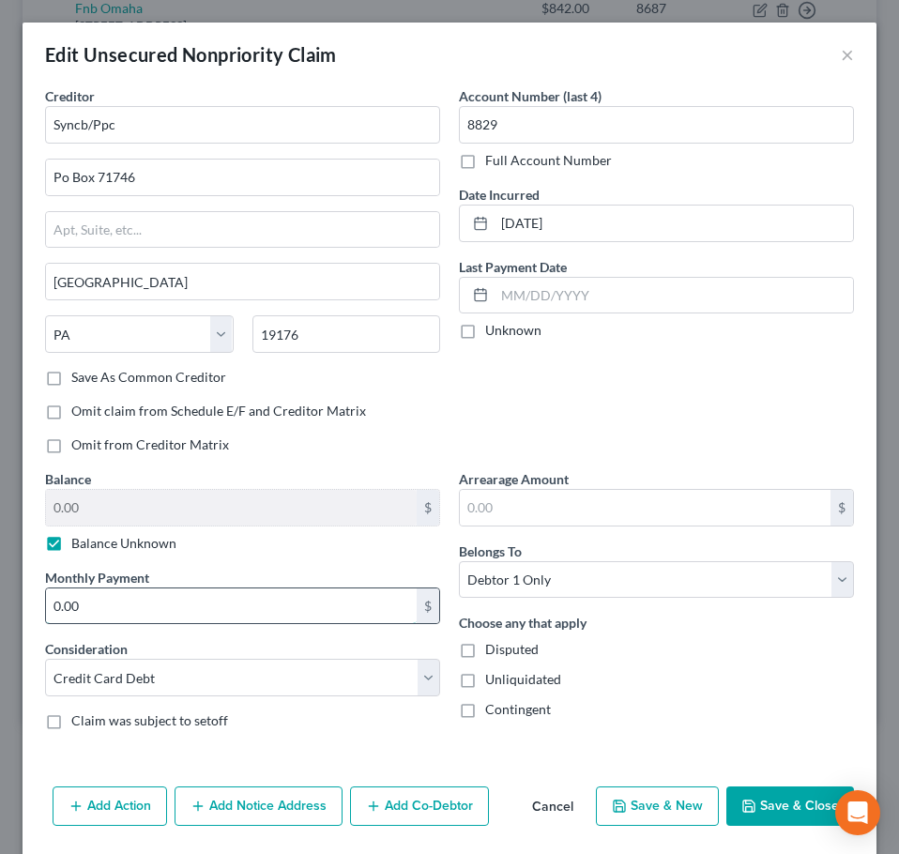
click at [221, 595] on input "0.00" at bounding box center [231, 606] width 370 height 36
click at [749, 816] on button "Save & Close" at bounding box center [790, 805] width 128 height 39
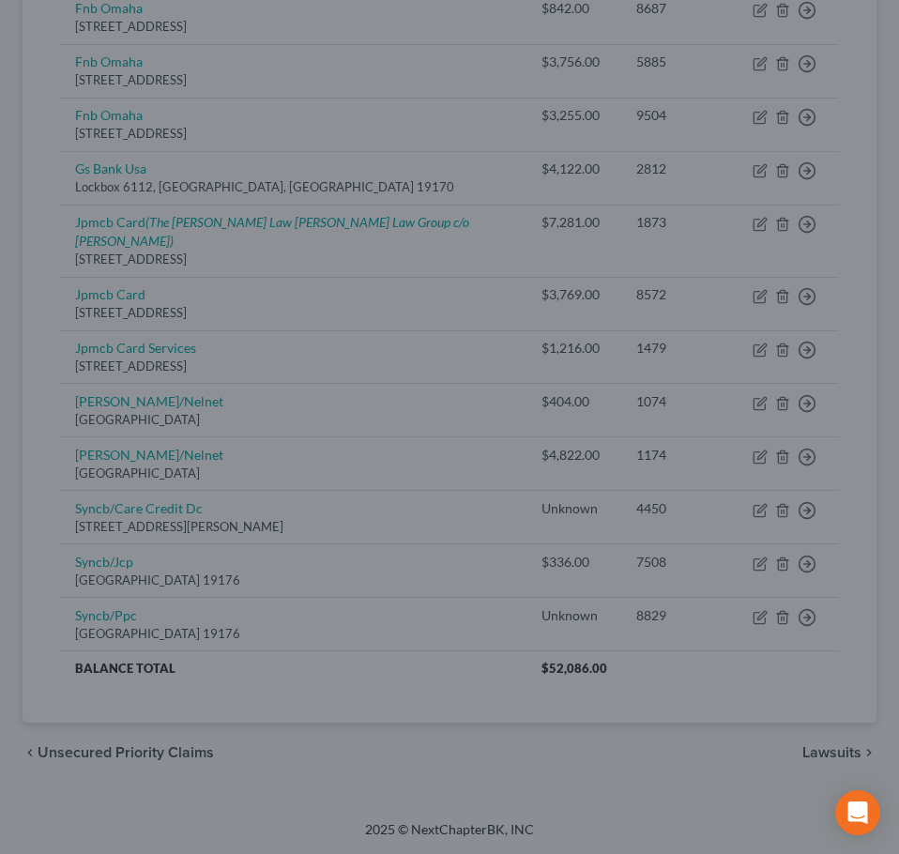
type input "500.00"
type input "0"
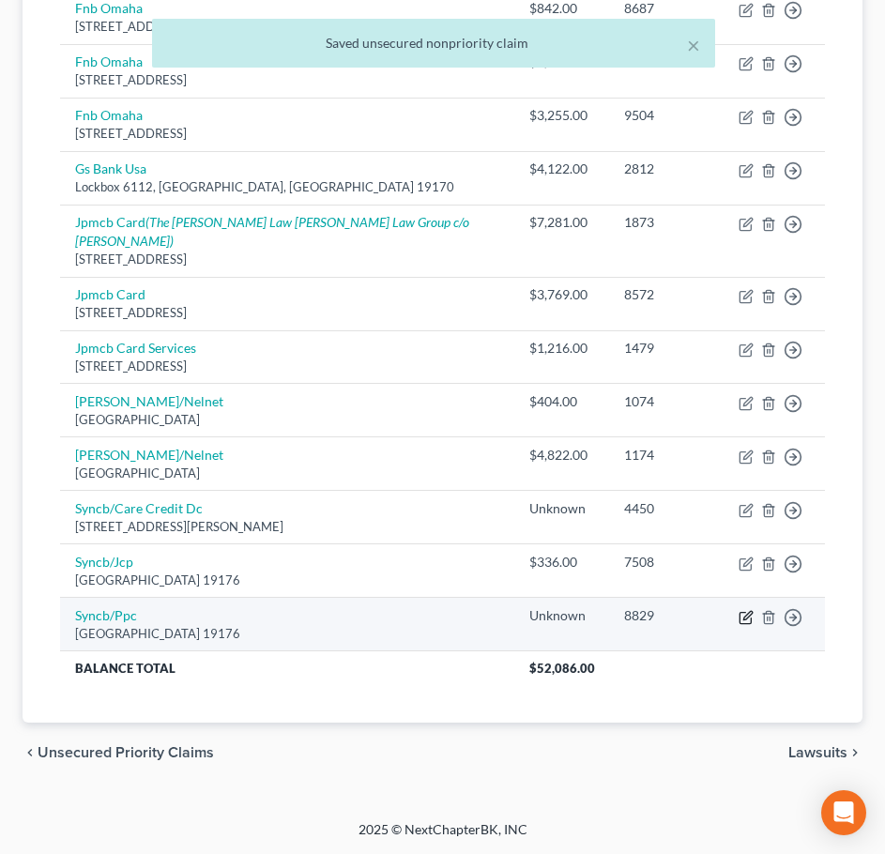
click at [748, 618] on icon "button" at bounding box center [745, 617] width 15 height 15
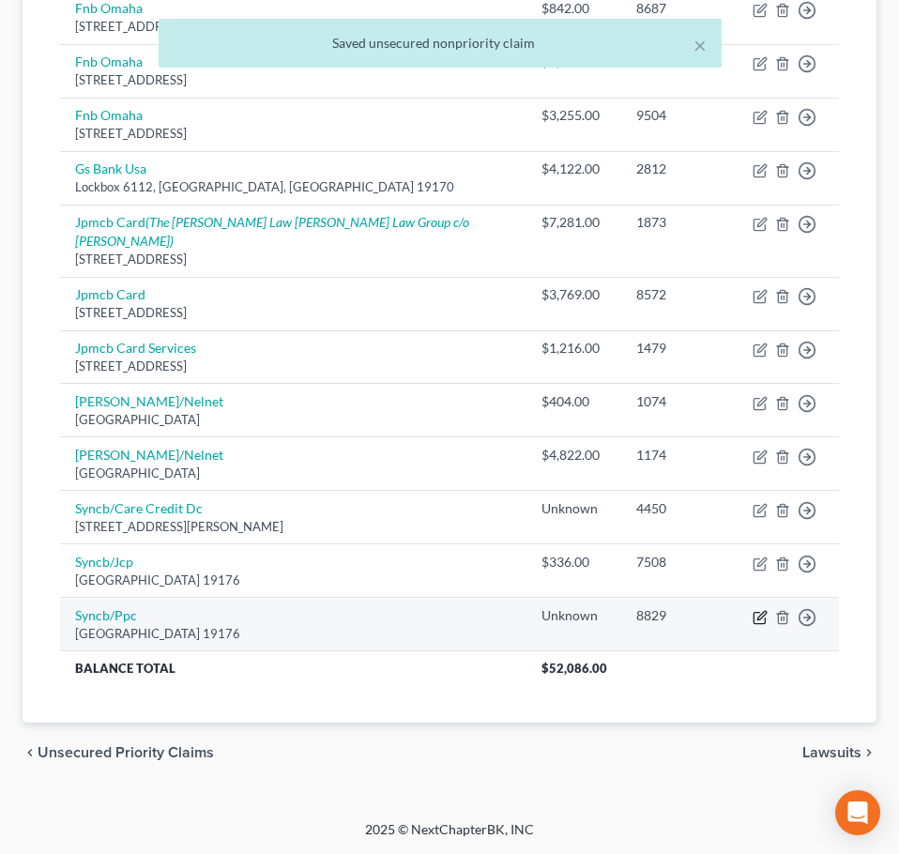
select select "39"
select select "2"
select select "0"
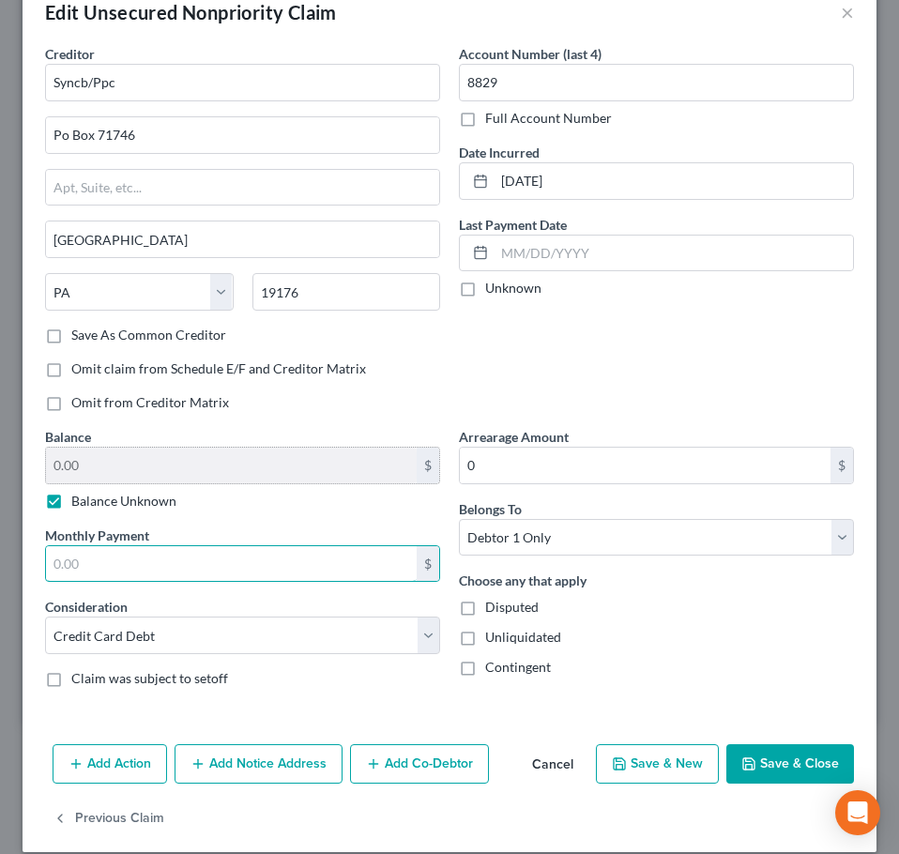
scroll to position [63, 0]
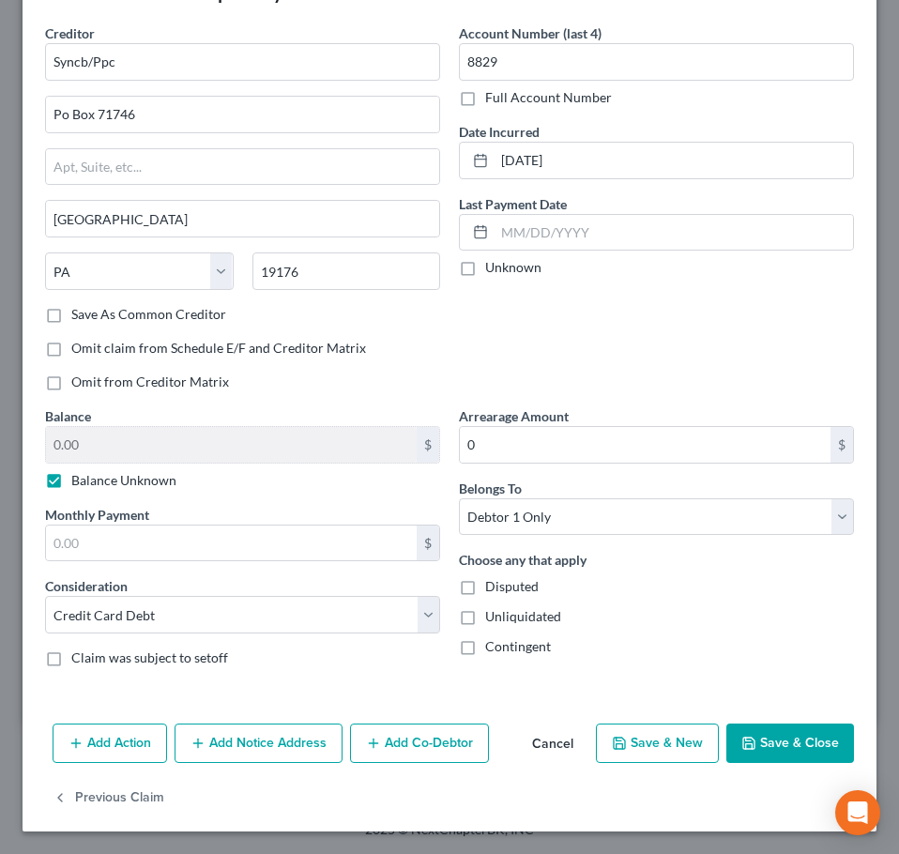
click at [142, 482] on label "Balance Unknown" at bounding box center [123, 480] width 105 height 19
click at [91, 482] on input "Balance Unknown" at bounding box center [85, 477] width 12 height 12
checkbox input "false"
click at [153, 446] on input "0.00" at bounding box center [231, 445] width 370 height 36
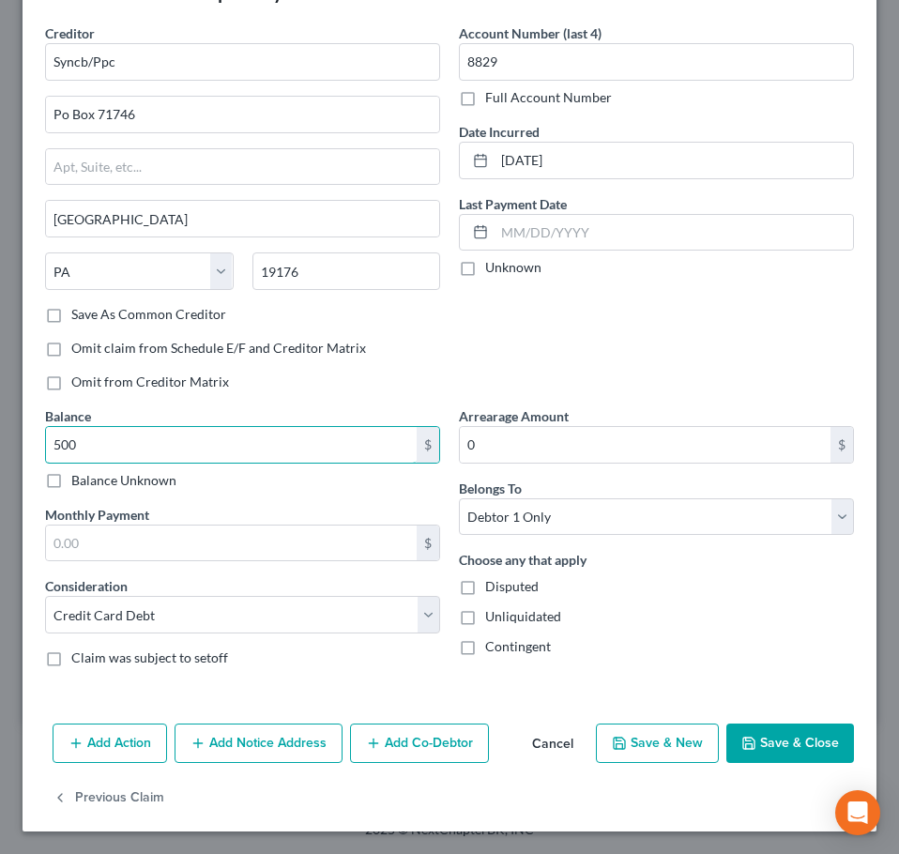
type input "500"
click at [747, 738] on button "Save & Close" at bounding box center [790, 742] width 128 height 39
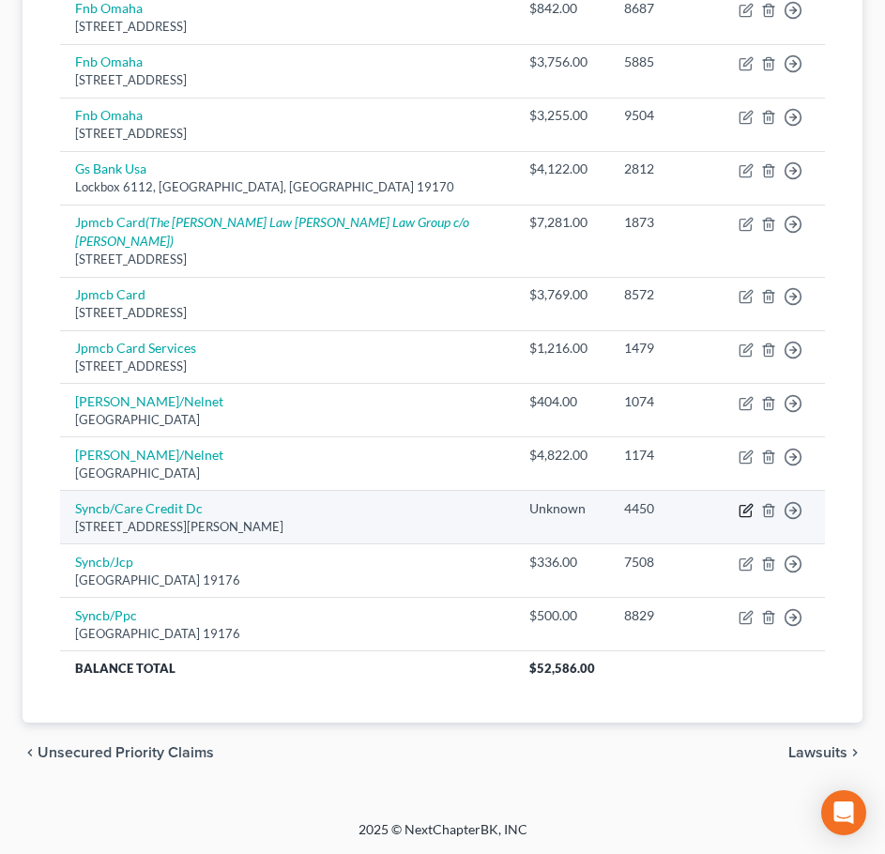
click at [742, 511] on icon "button" at bounding box center [745, 510] width 15 height 15
select select "36"
select select "2"
select select "0"
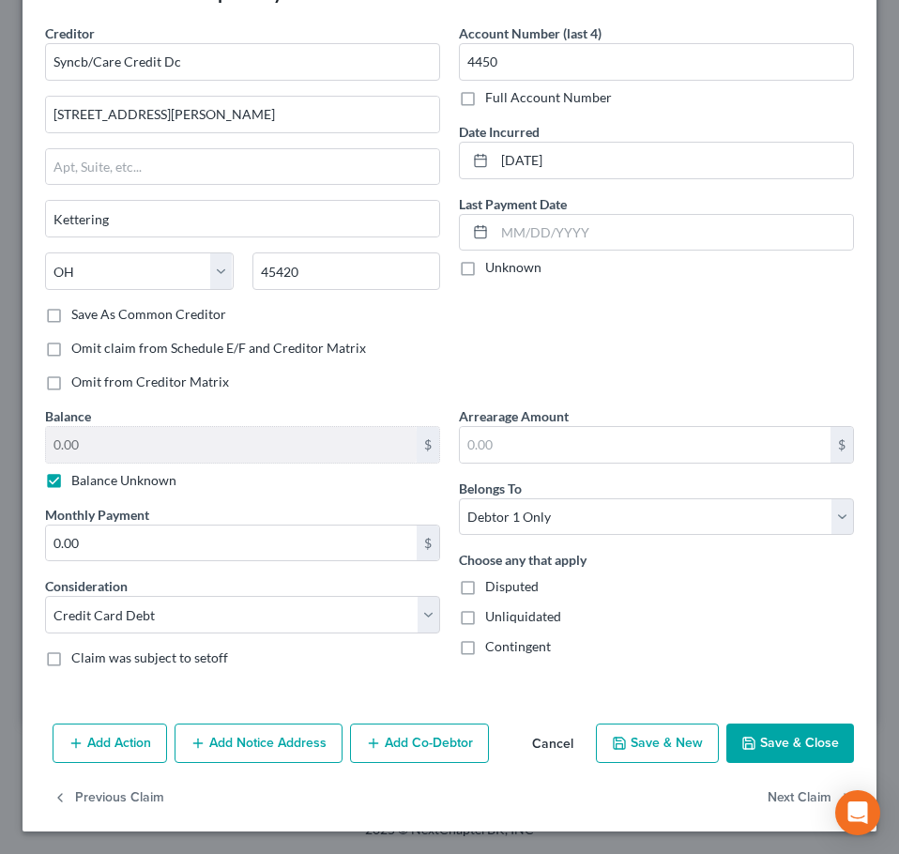
click at [118, 464] on div "0.00 $ Balance Unknown" at bounding box center [242, 458] width 395 height 64
click at [109, 473] on label "Balance Unknown" at bounding box center [123, 480] width 105 height 19
click at [91, 473] on input "Balance Unknown" at bounding box center [85, 477] width 12 height 12
checkbox input "false"
click at [129, 449] on input "0.00" at bounding box center [231, 445] width 370 height 36
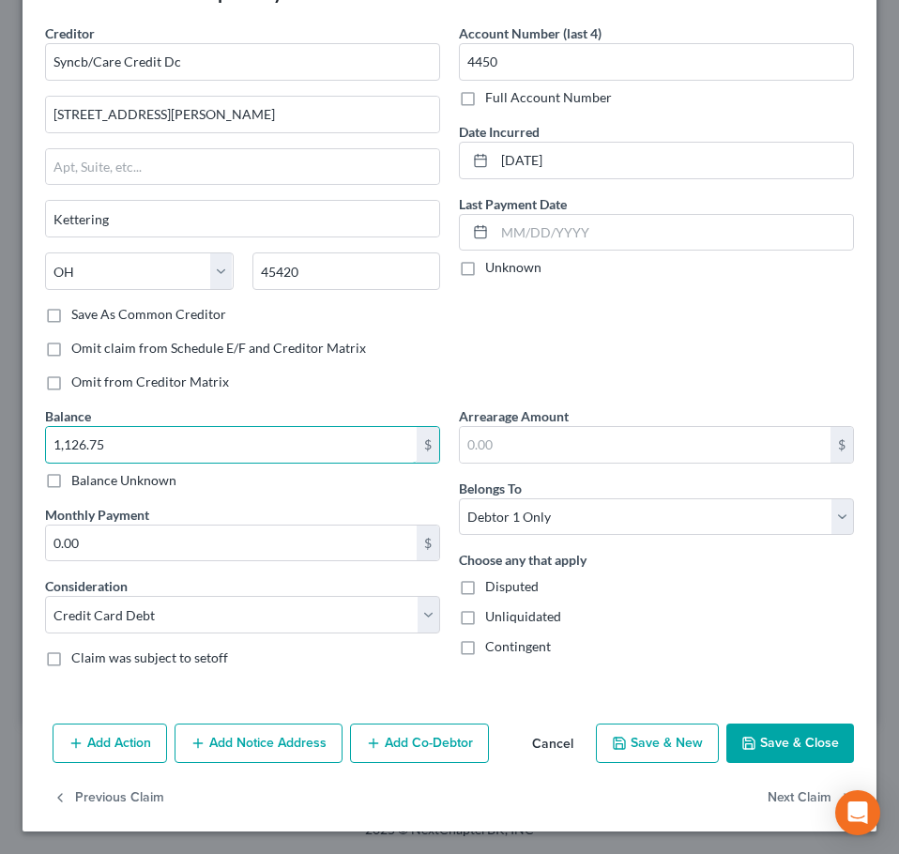
type input "1,126.75"
click at [788, 740] on button "Save & Close" at bounding box center [790, 742] width 128 height 39
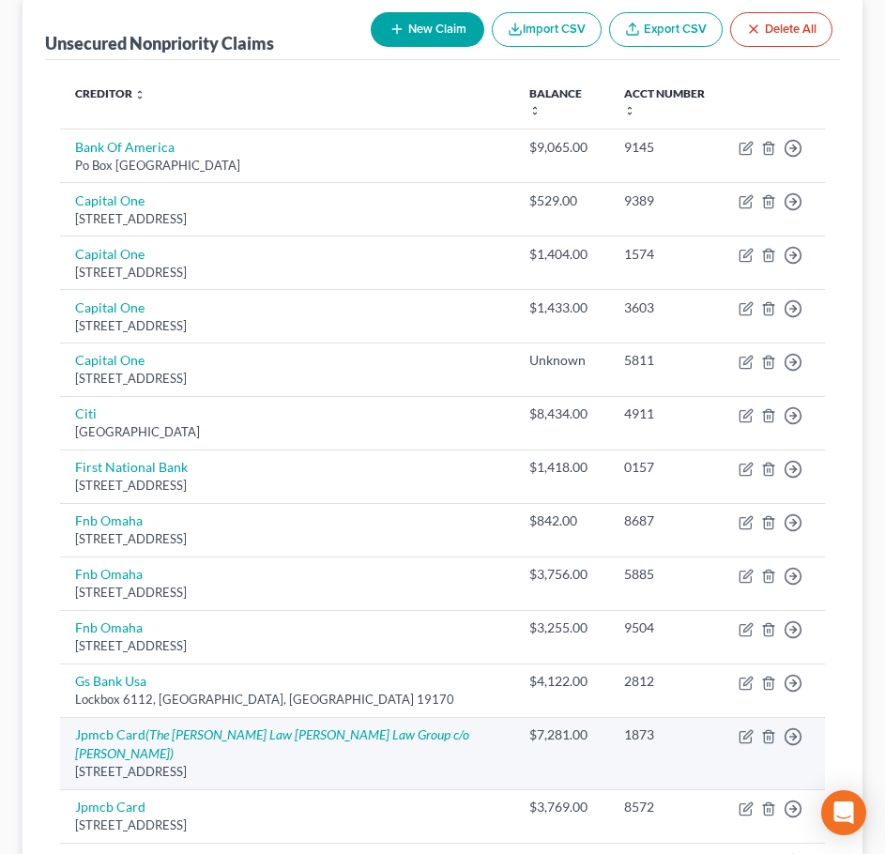
scroll to position [190, 0]
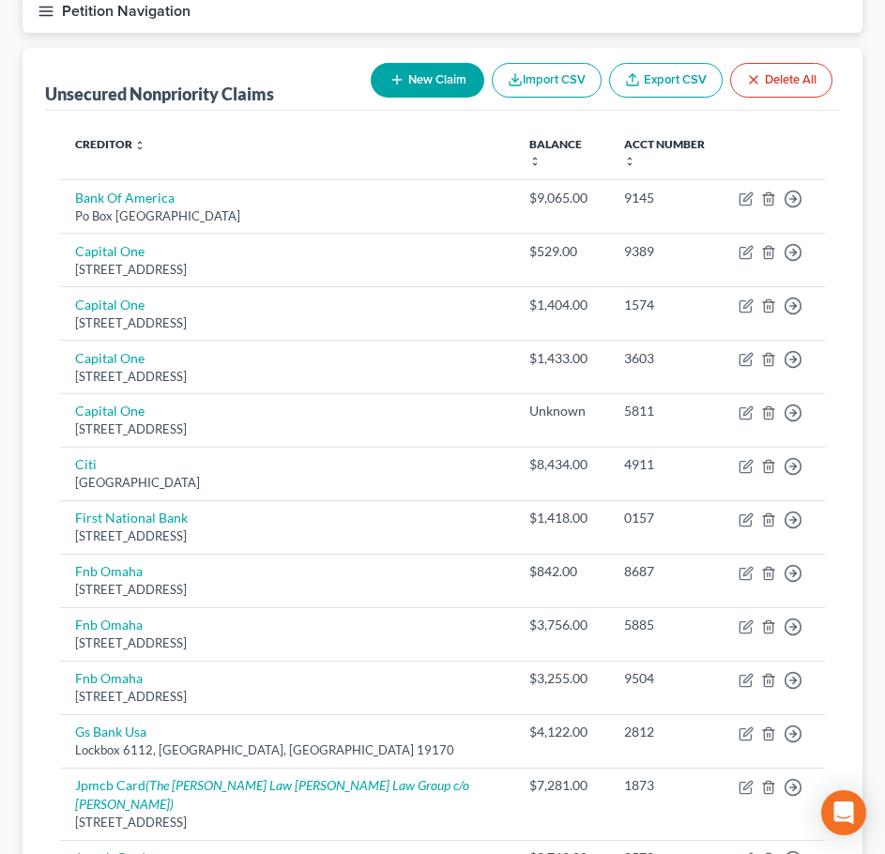
click at [408, 86] on button "New Claim" at bounding box center [426, 80] width 113 height 35
select select "0"
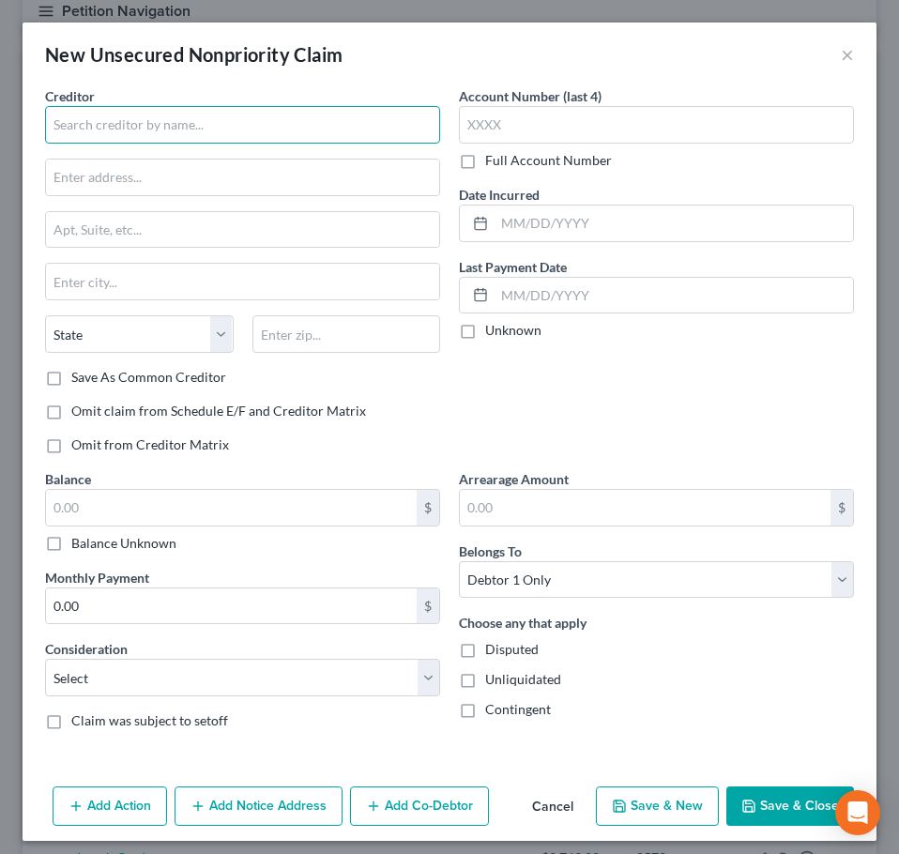
click at [249, 137] on input "text" at bounding box center [242, 125] width 395 height 38
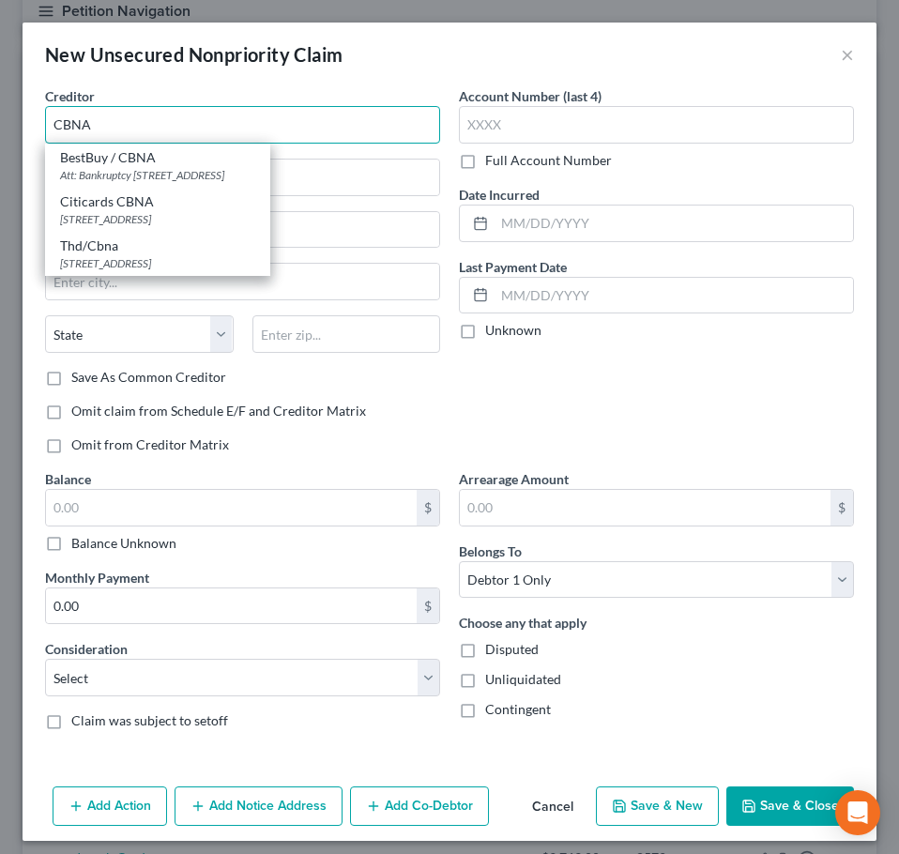
type input "CBNA"
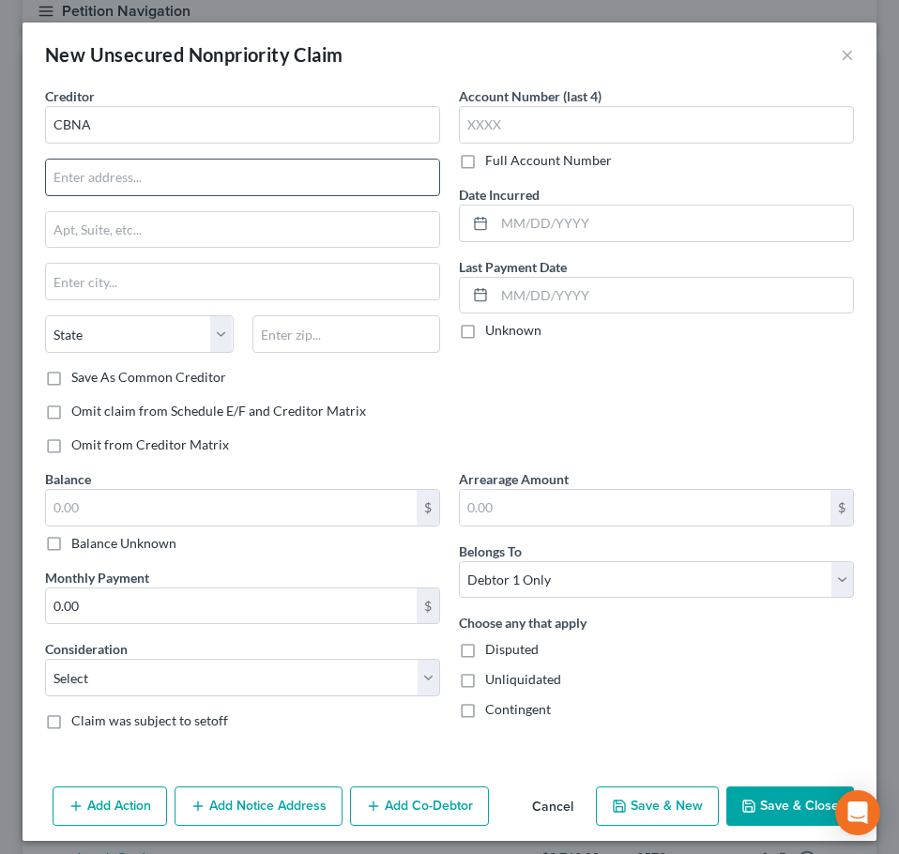
click at [190, 174] on input "text" at bounding box center [242, 177] width 393 height 36
type input "PO Box 70166"
type input "Philadelphia"
select select "39"
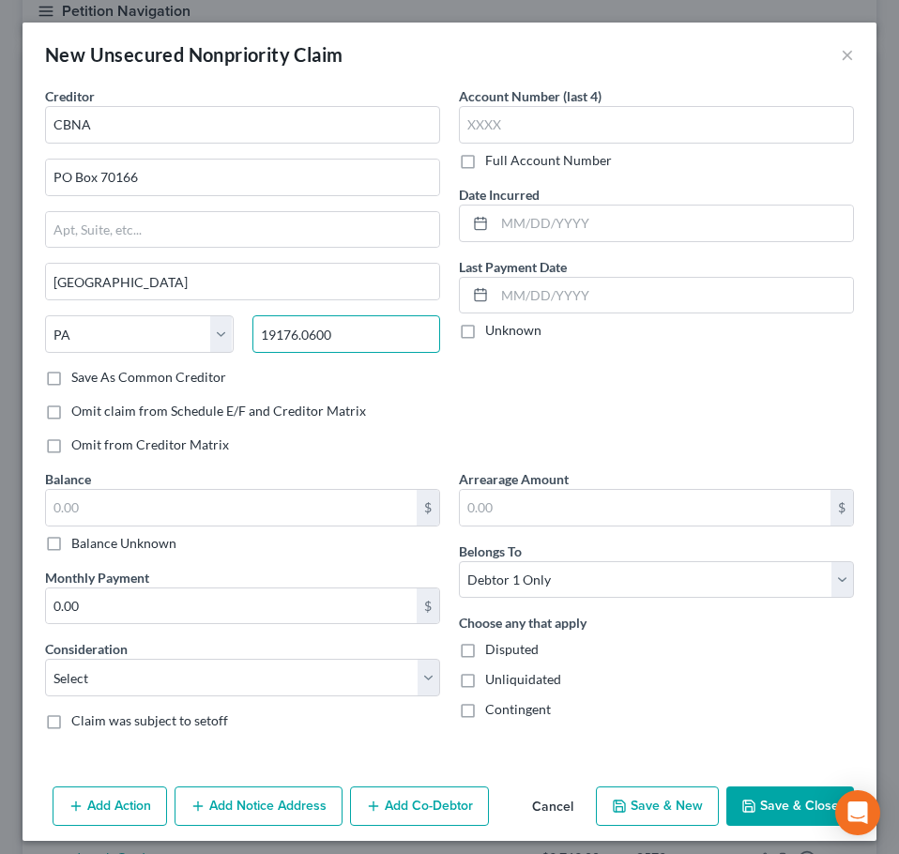
type input "19176.0600"
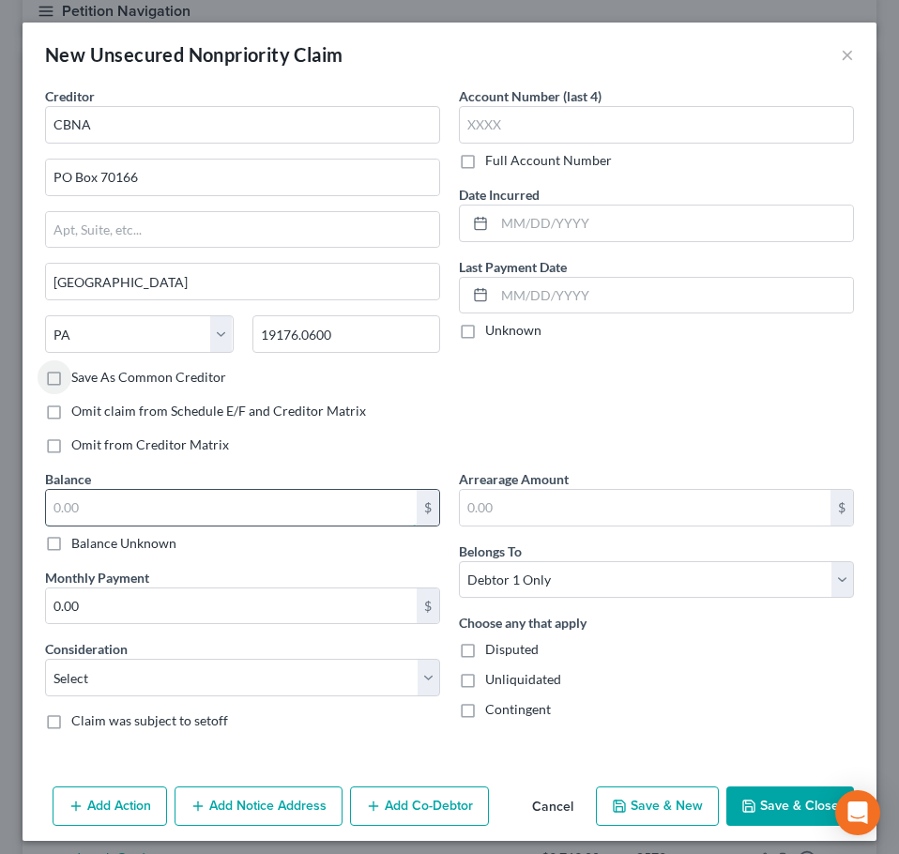
click at [147, 499] on input "text" at bounding box center [231, 508] width 370 height 36
type input "1,420"
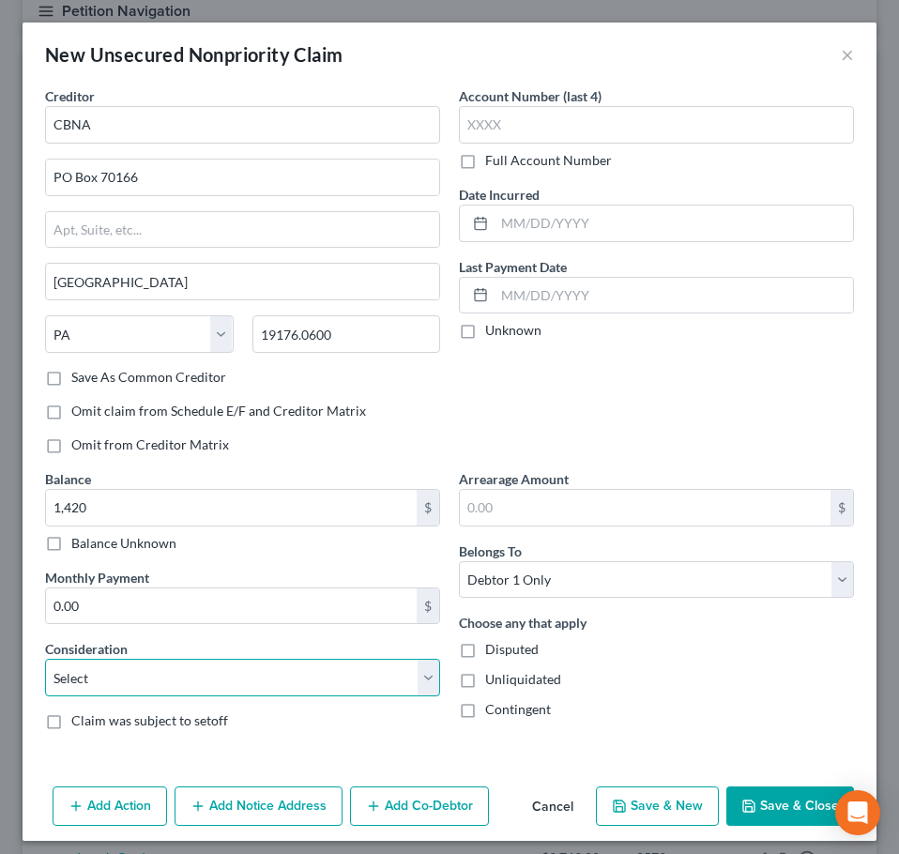
click at [237, 692] on select "Select Cable / Satellite Services Collection Agency Credit Card Debt Debt Couns…" at bounding box center [242, 677] width 395 height 38
select select "2"
click at [45, 658] on select "Select Cable / Satellite Services Collection Agency Credit Card Debt Debt Couns…" at bounding box center [242, 677] width 395 height 38
click at [800, 815] on button "Save & Close" at bounding box center [790, 805] width 128 height 39
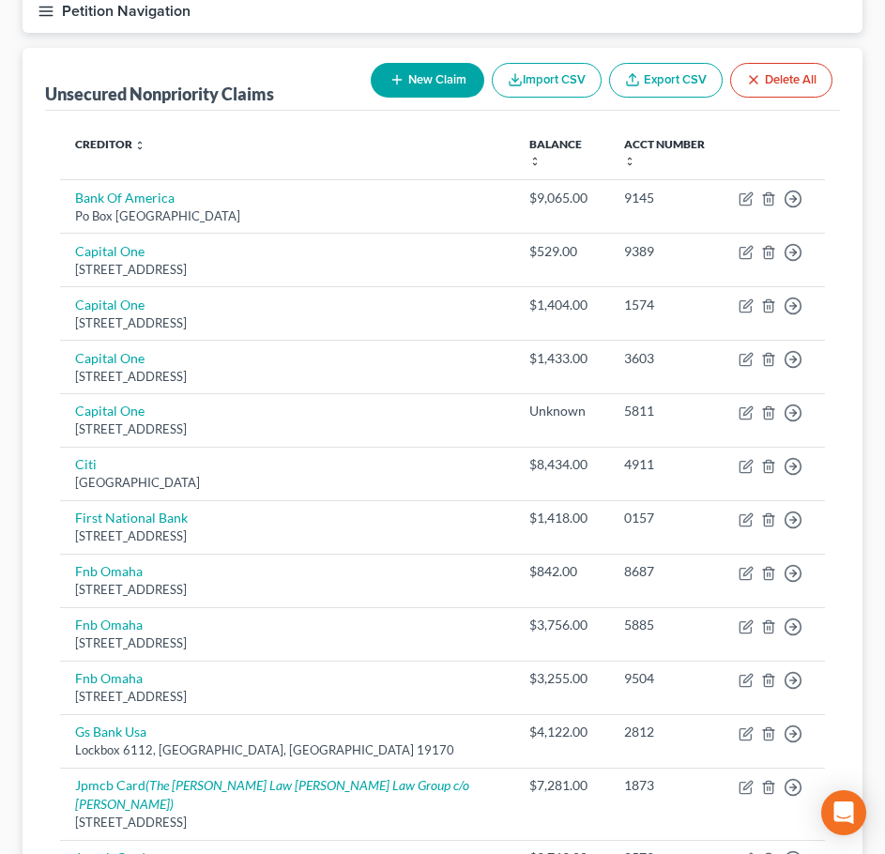
click at [434, 128] on th "Creditor expand_more expand_less unfold_more" at bounding box center [287, 153] width 454 height 54
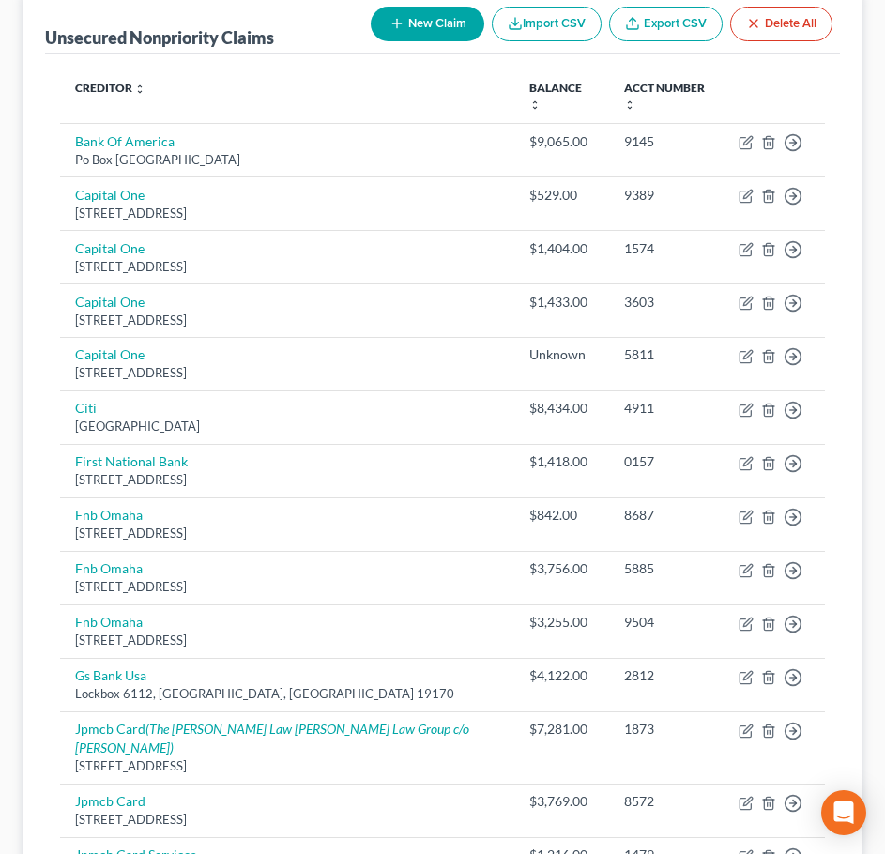
scroll to position [244, 0]
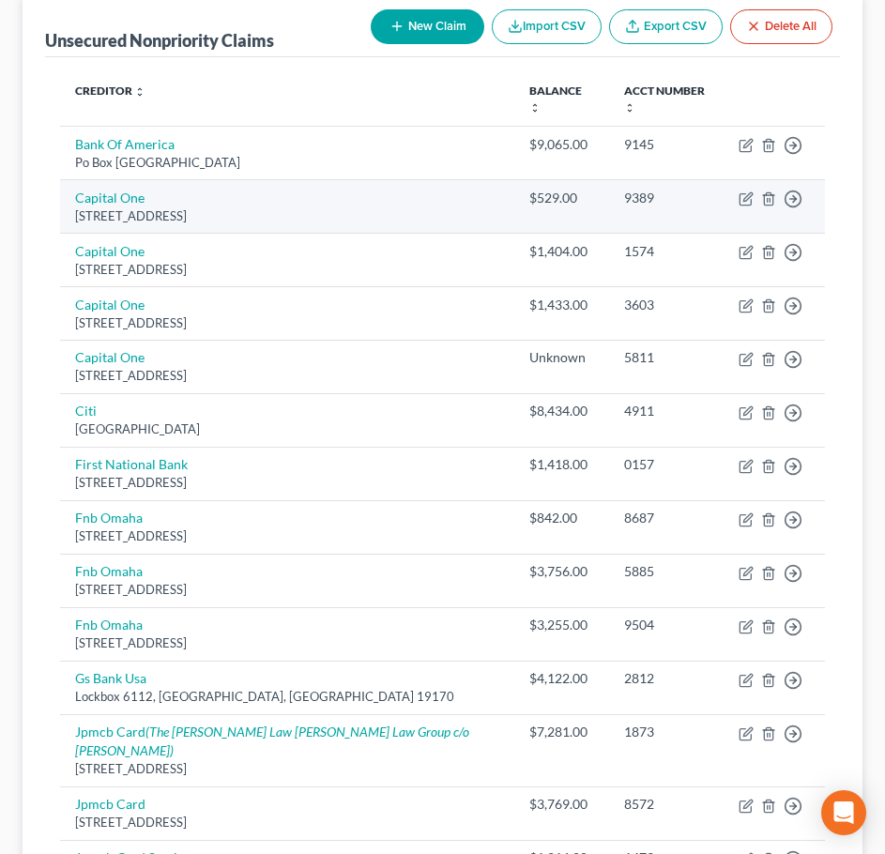
click at [754, 203] on td "Move to D Move to E Move to G Move to Notice Only" at bounding box center [773, 205] width 101 height 53
click at [750, 204] on icon "button" at bounding box center [744, 199] width 11 height 11
select select "46"
select select "2"
select select "0"
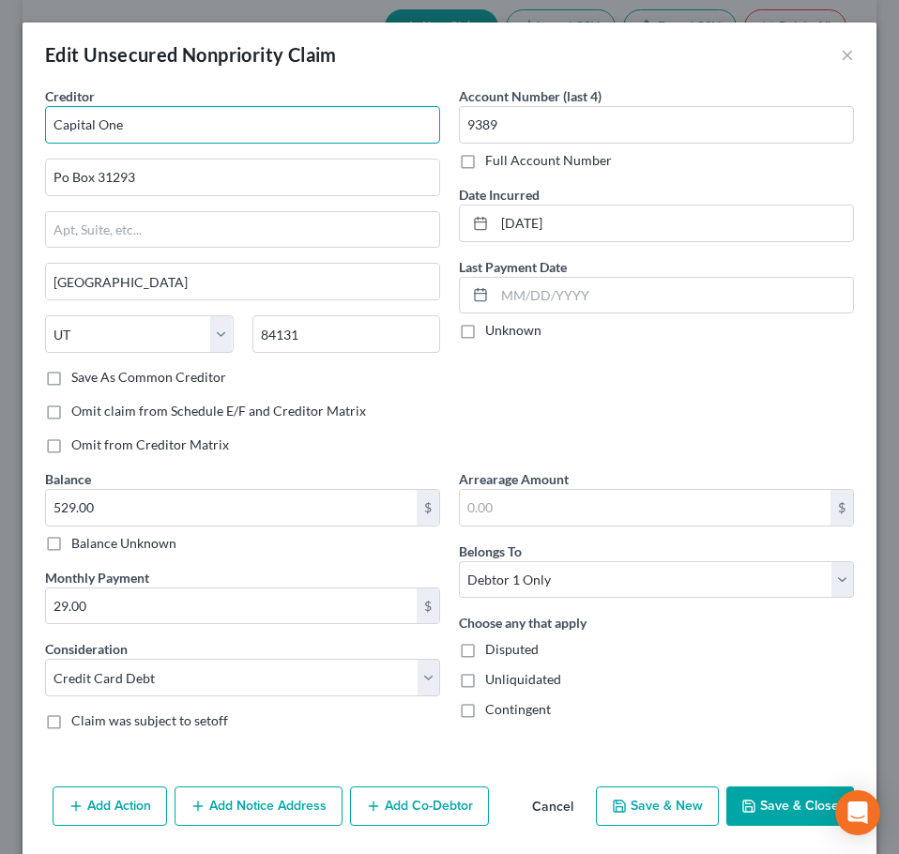
drag, startPoint x: 166, startPoint y: 123, endPoint x: 187, endPoint y: 155, distance: 38.0
click at [158, 124] on input "Capital One" at bounding box center [242, 125] width 395 height 38
type input "Capital One/Kohls"
click at [812, 794] on button "Save & Close" at bounding box center [790, 805] width 128 height 39
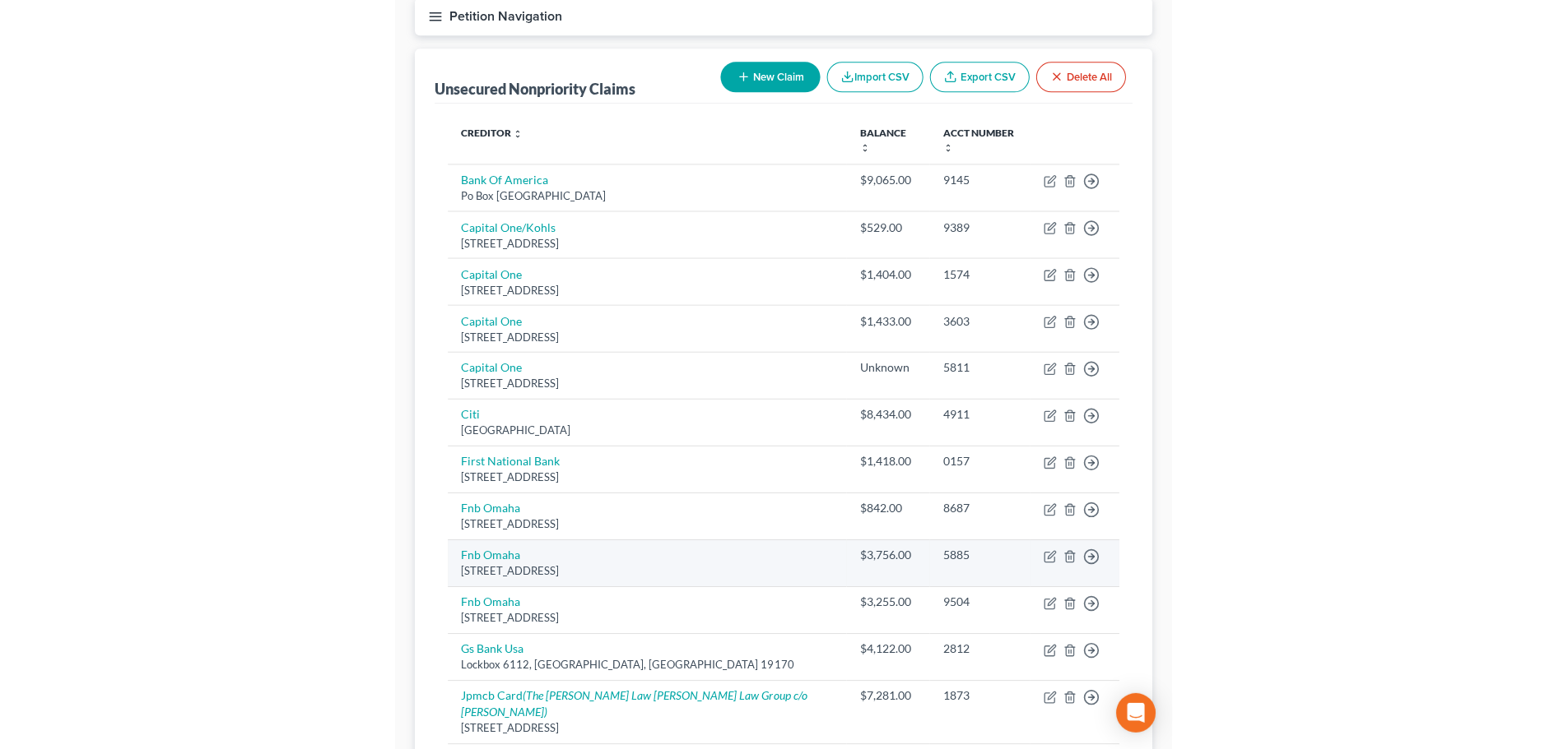
scroll to position [132, 0]
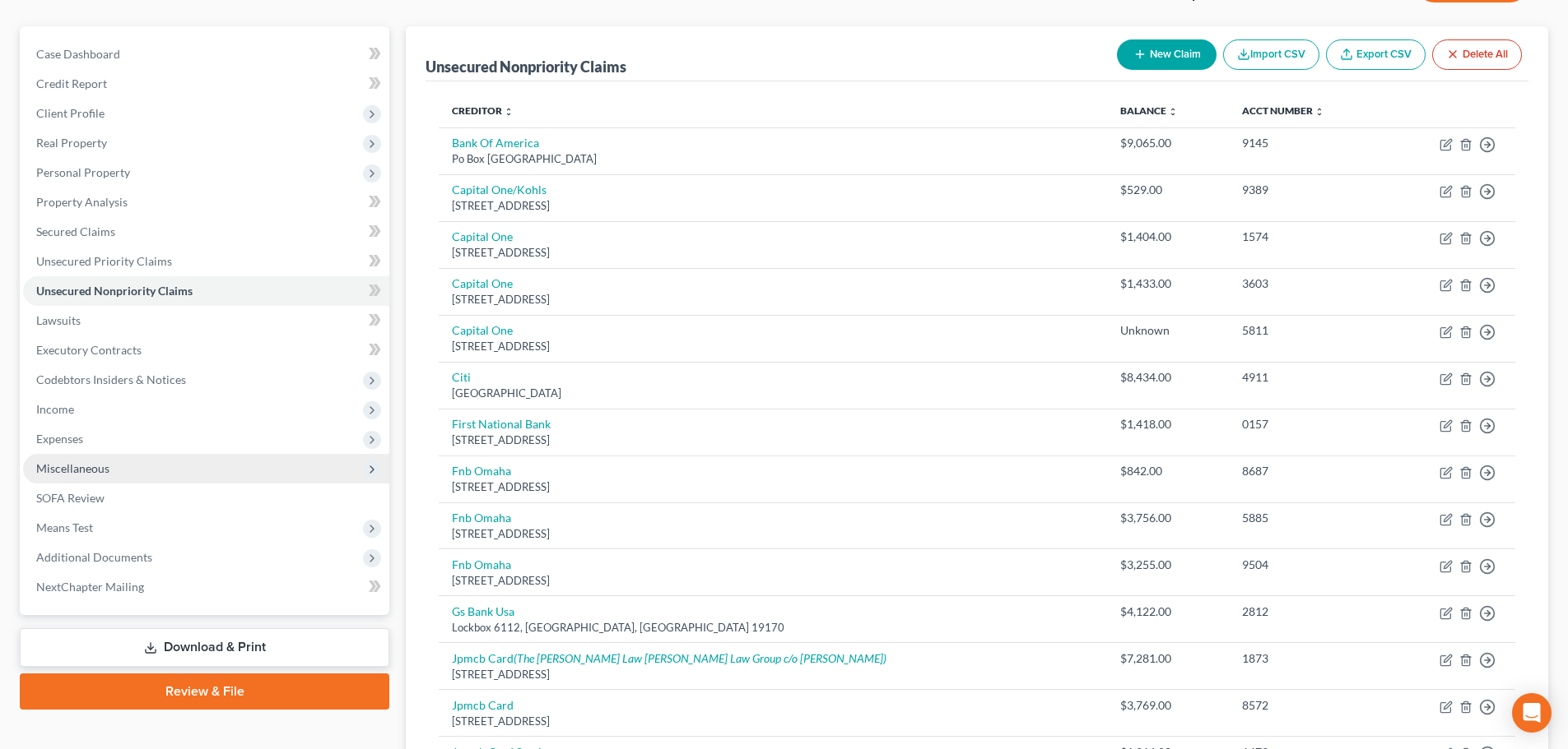
click at [217, 478] on span "Miscellaneous" at bounding box center [205, 469] width 366 height 30
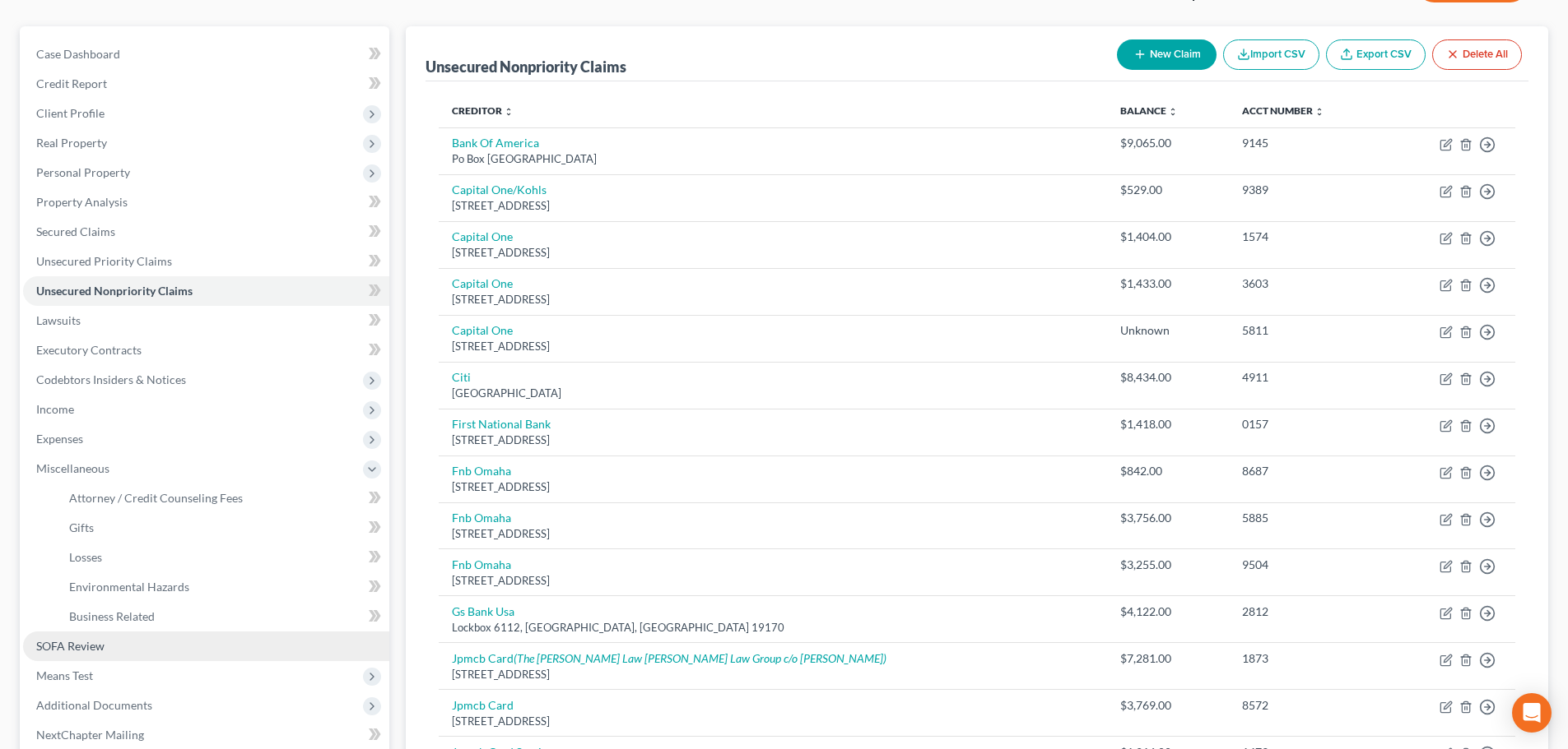
click at [124, 644] on link "SOFA Review" at bounding box center [205, 646] width 366 height 30
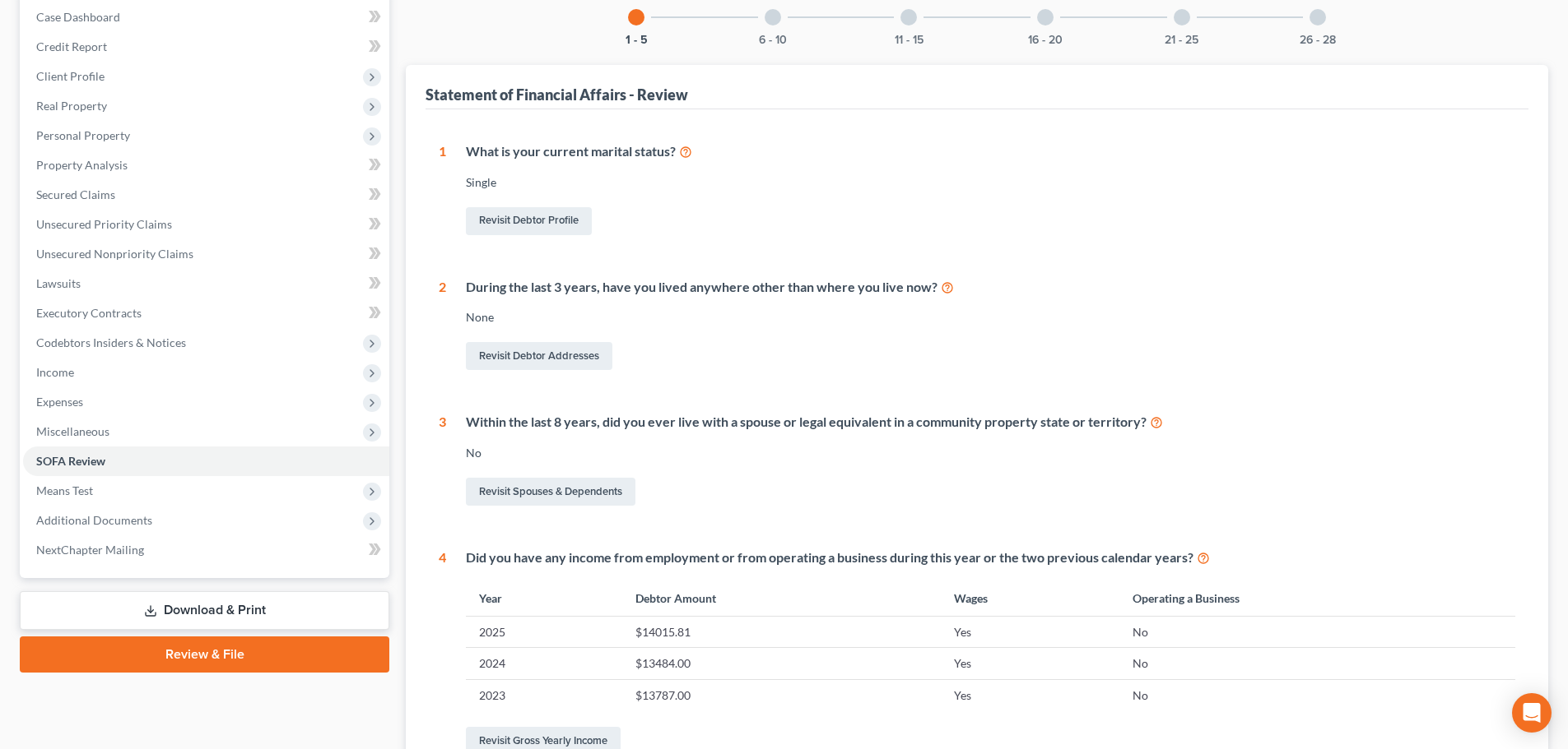
scroll to position [120, 0]
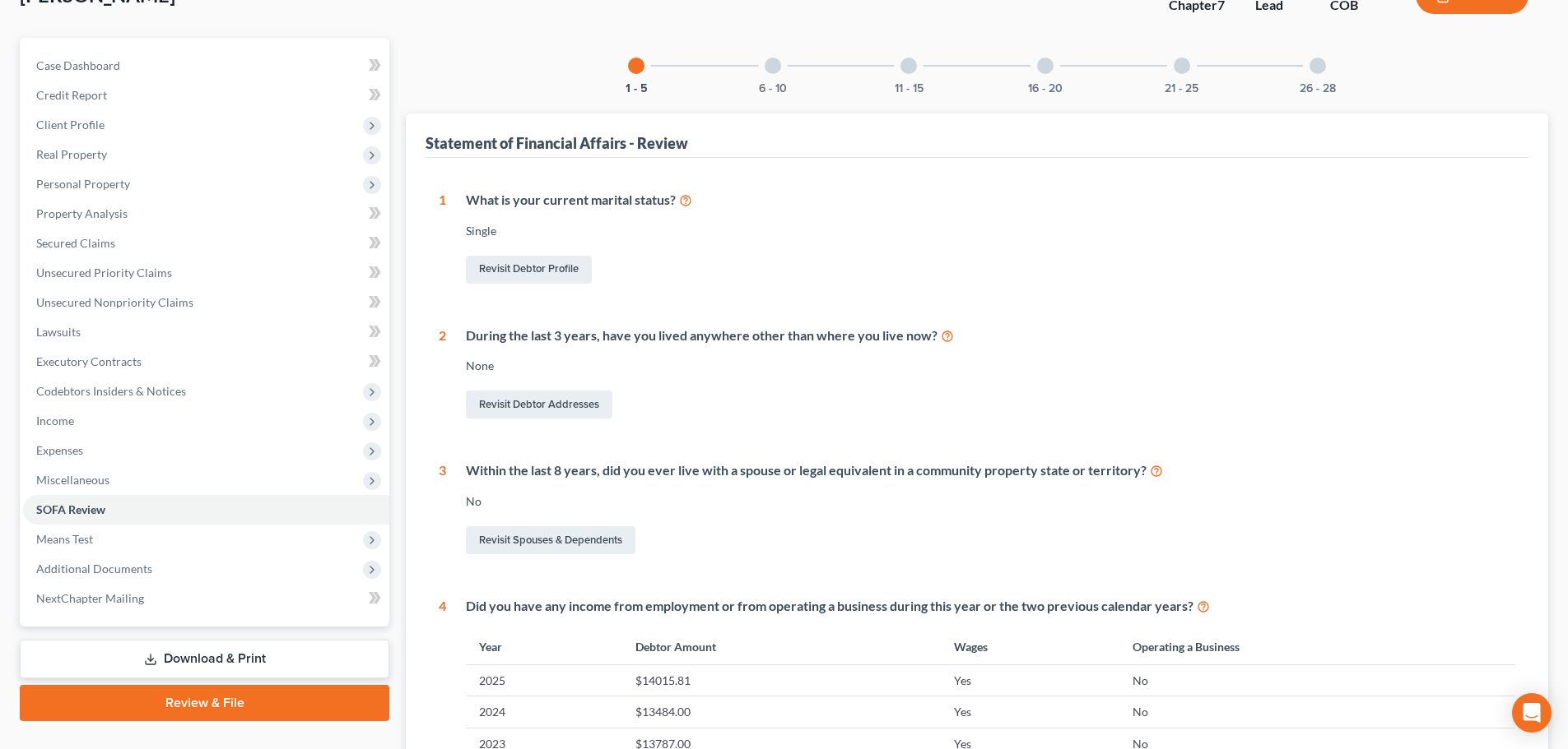
click at [762, 96] on div "1 - 5 6 - 10 11 - 15 16 - 20 21 - 25 26 - 28 Statement of Financial Affairs - R…" at bounding box center [977, 624] width 1142 height 1173
click at [774, 86] on button "6 - 10" at bounding box center [773, 89] width 28 height 11
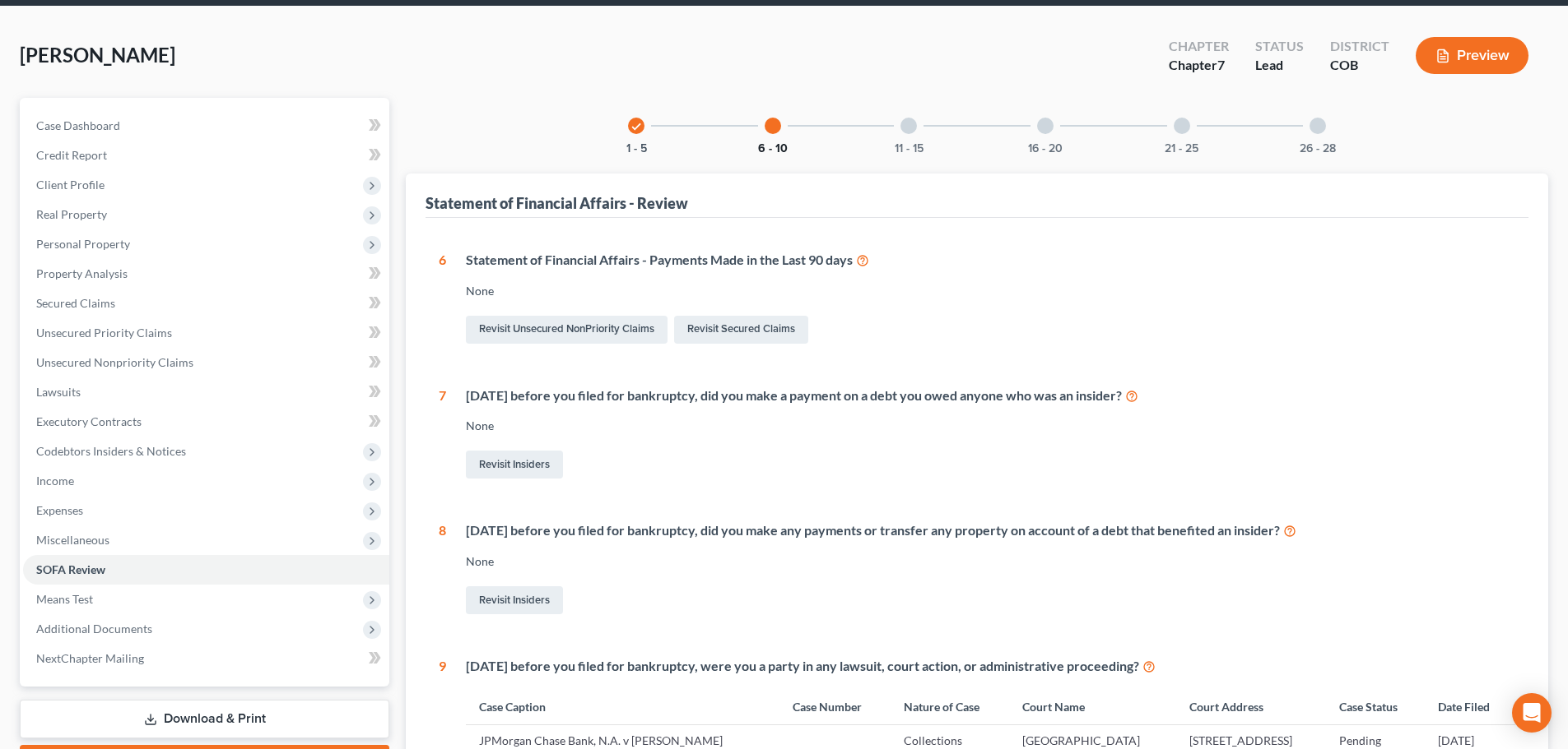
scroll to position [0, 0]
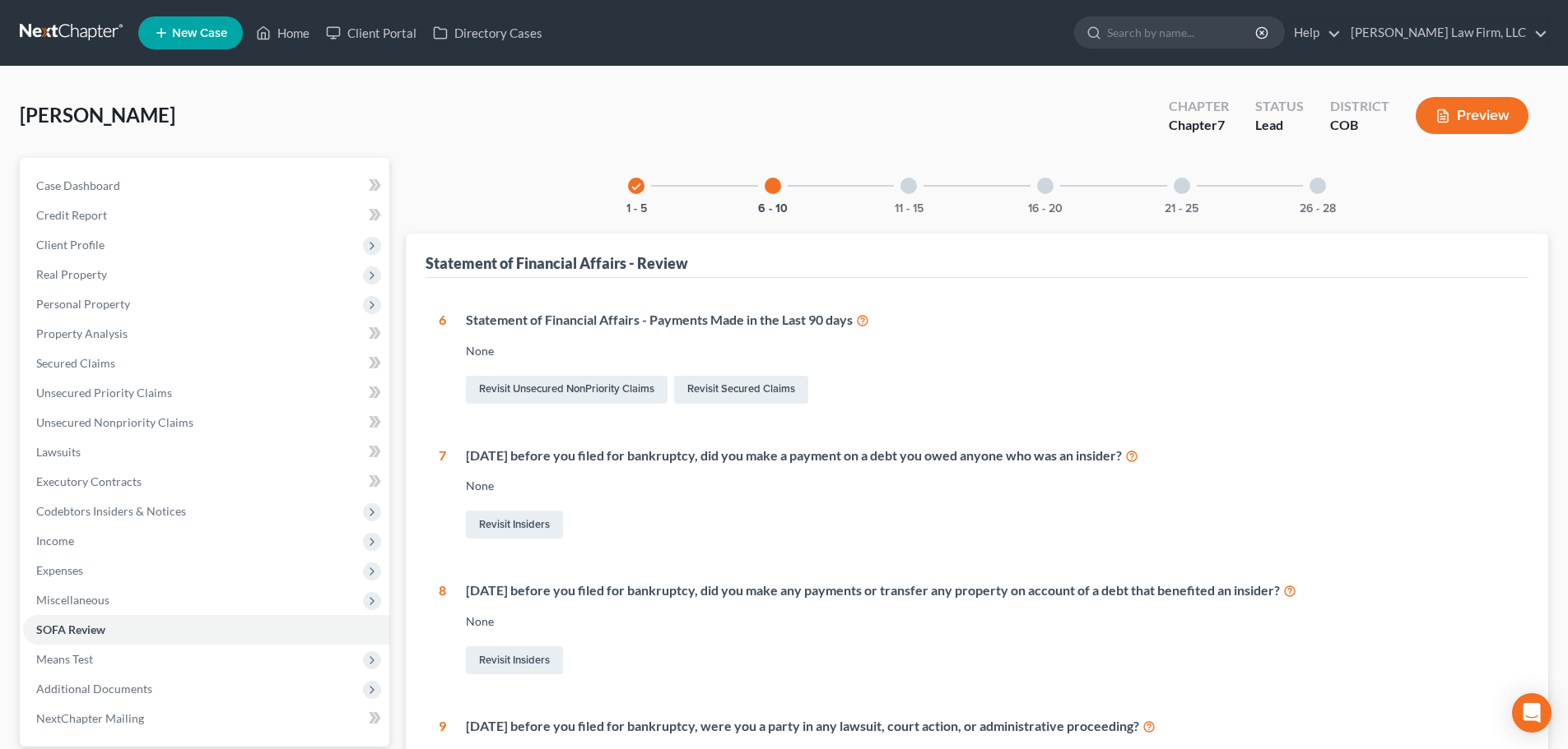
click at [902, 191] on div at bounding box center [908, 186] width 17 height 17
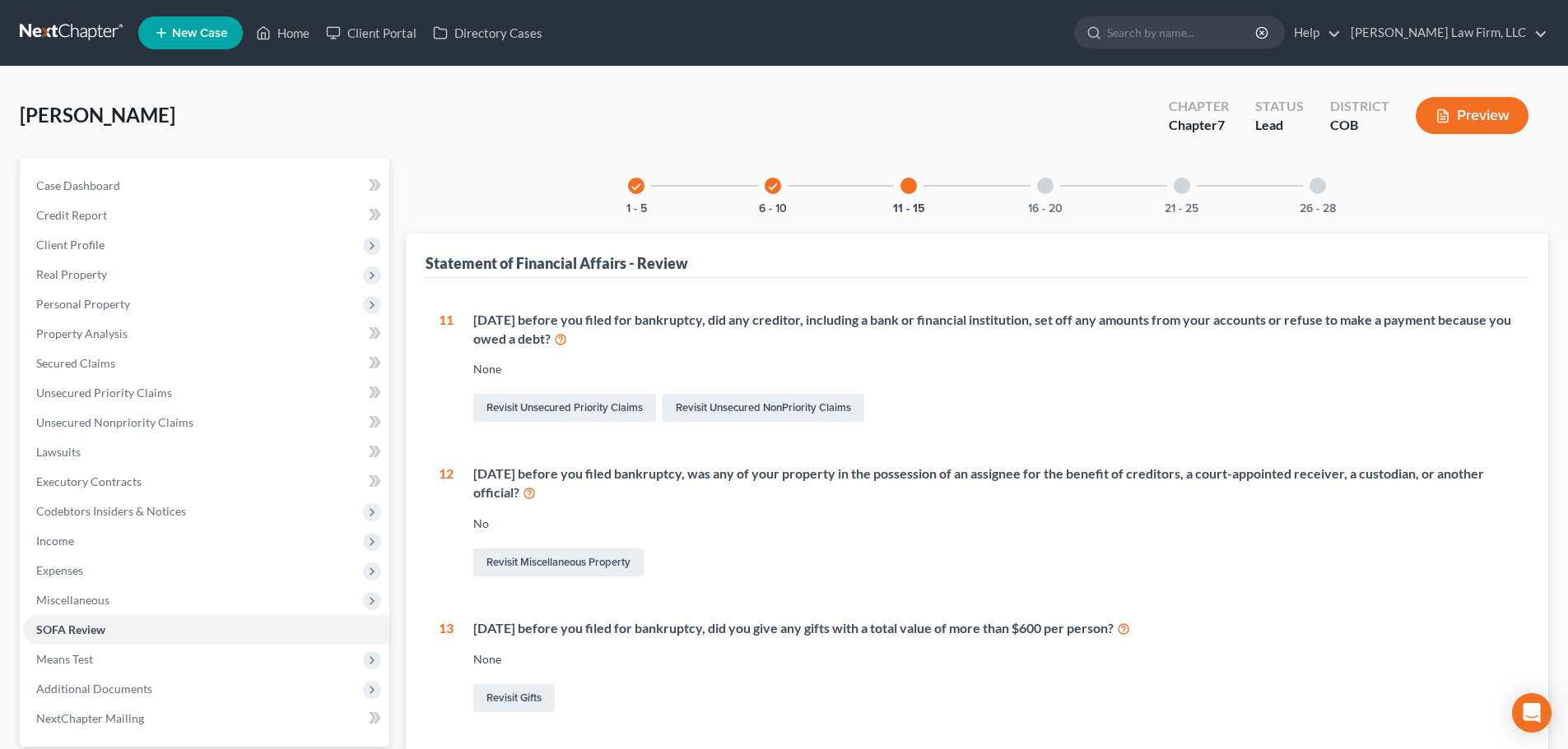
click at [1042, 196] on div "16 - 20" at bounding box center [1045, 186] width 56 height 56
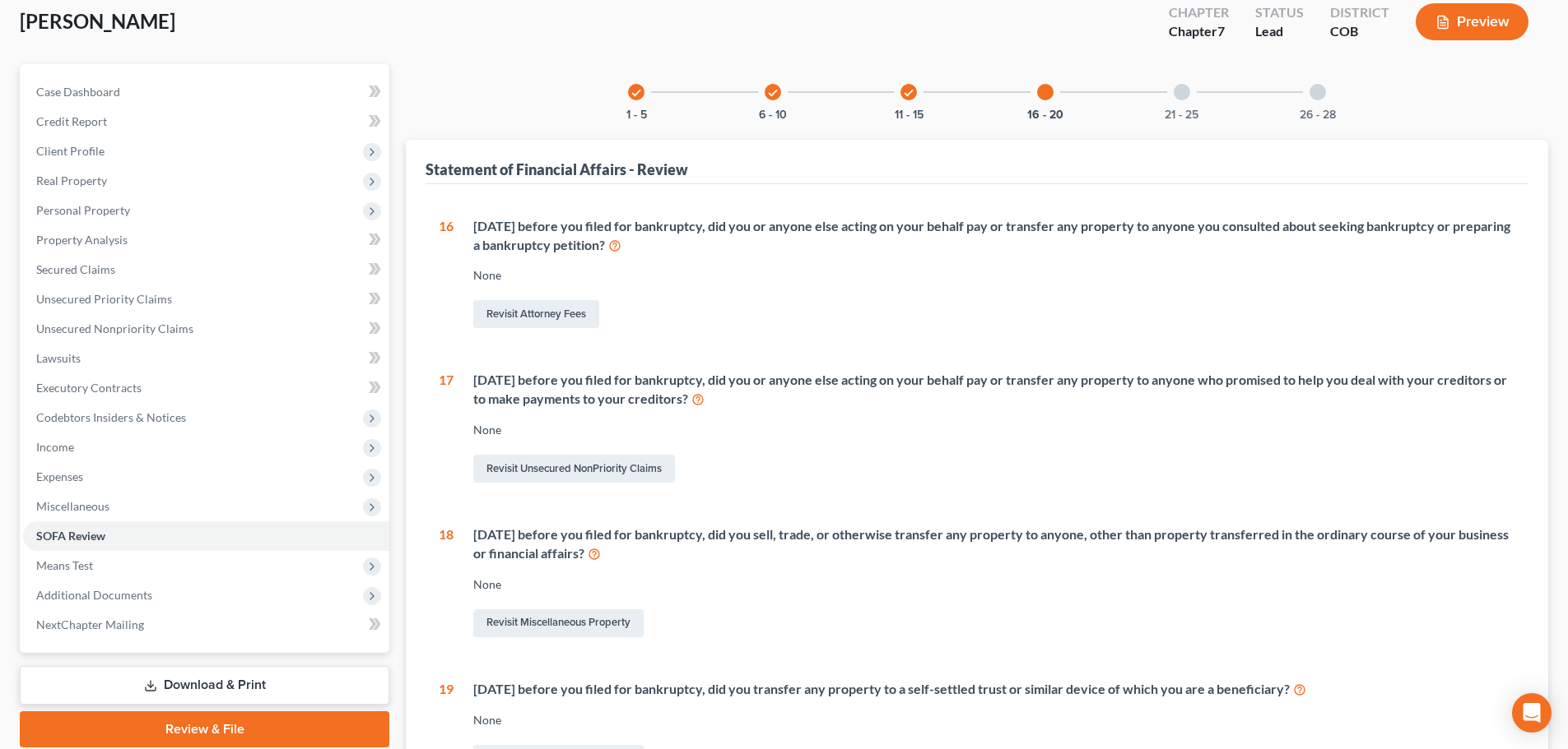
scroll to position [82, 0]
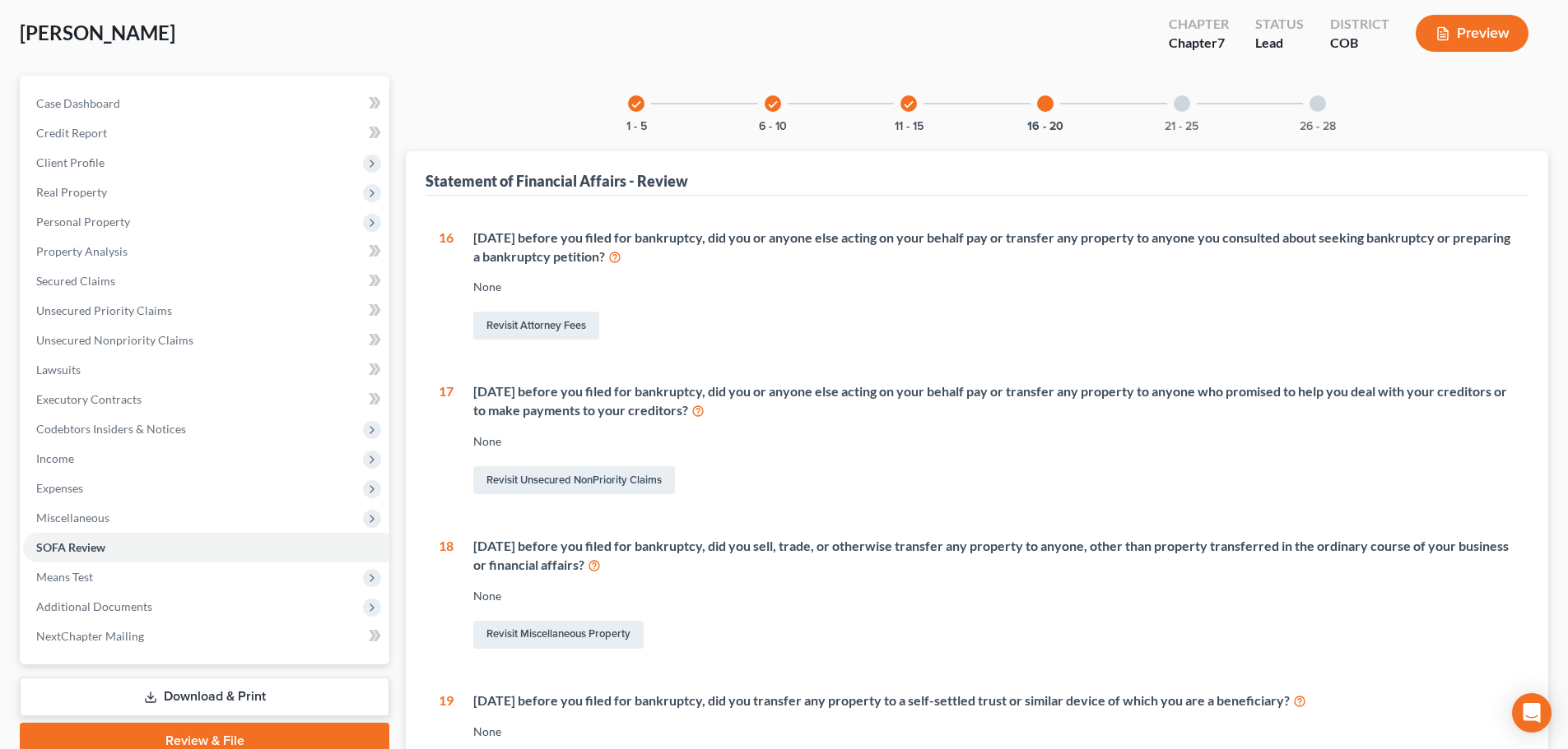
click at [1174, 112] on div "21 - 25" at bounding box center [1182, 103] width 56 height 56
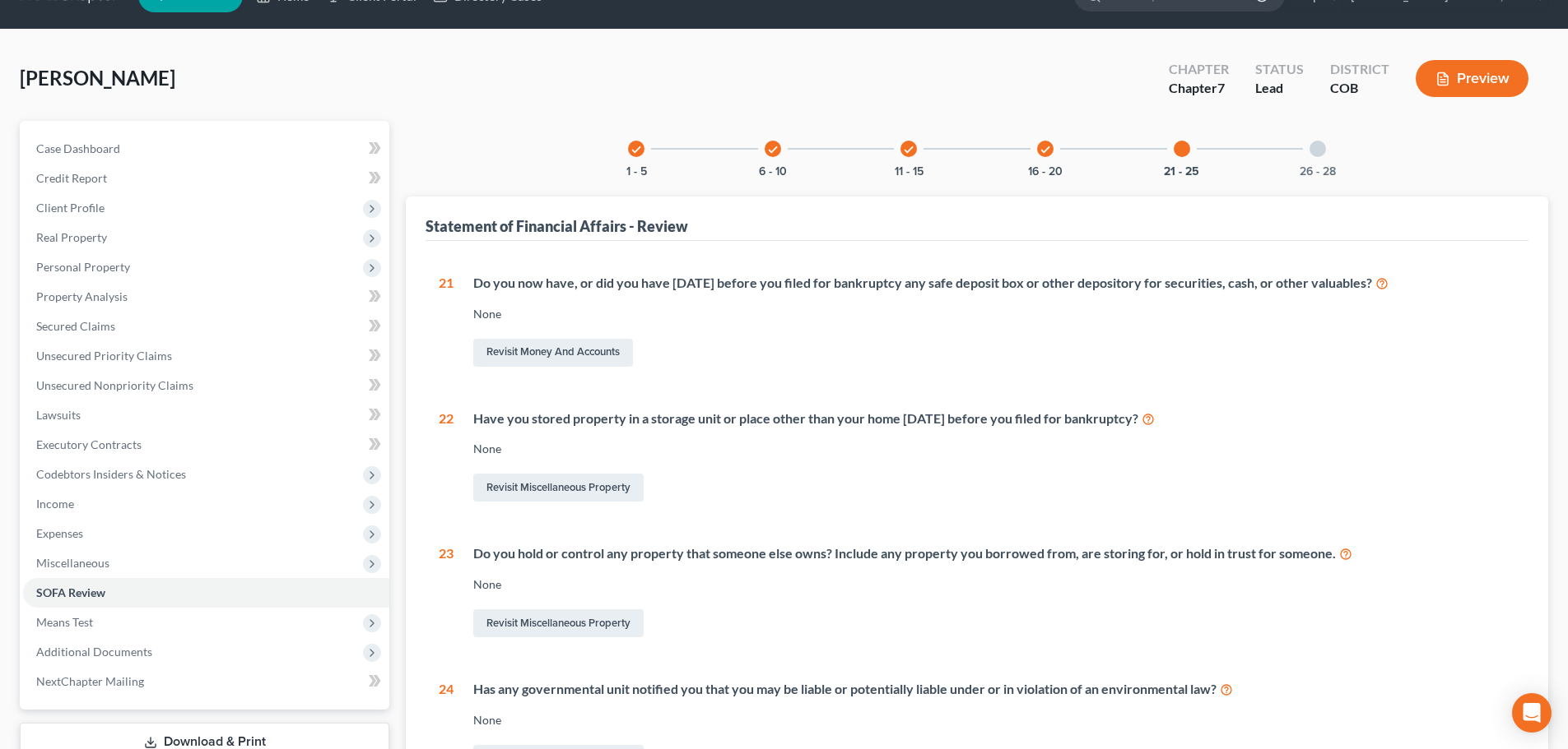
scroll to position [0, 0]
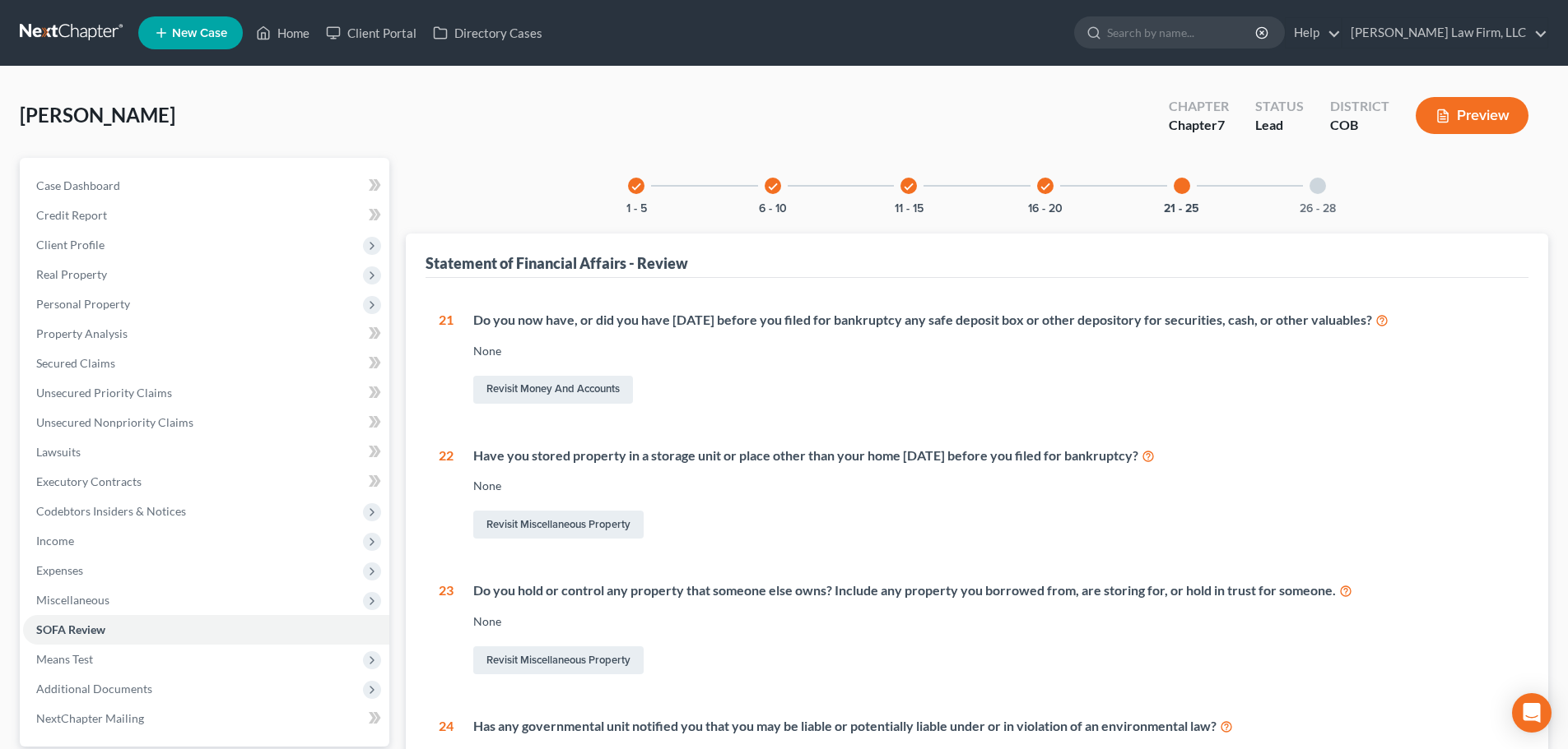
click at [1317, 193] on div at bounding box center [1317, 186] width 17 height 17
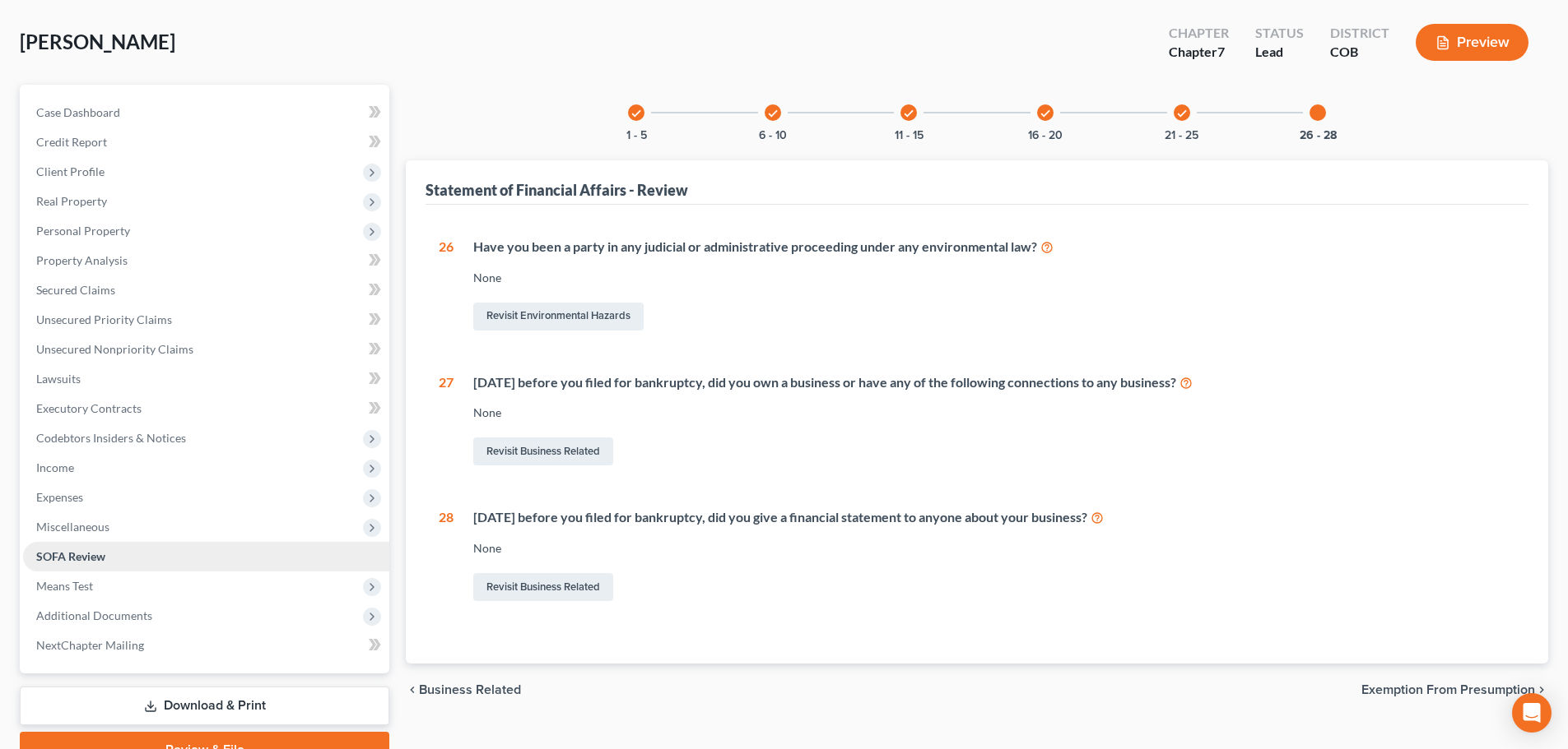
scroll to position [154, 0]
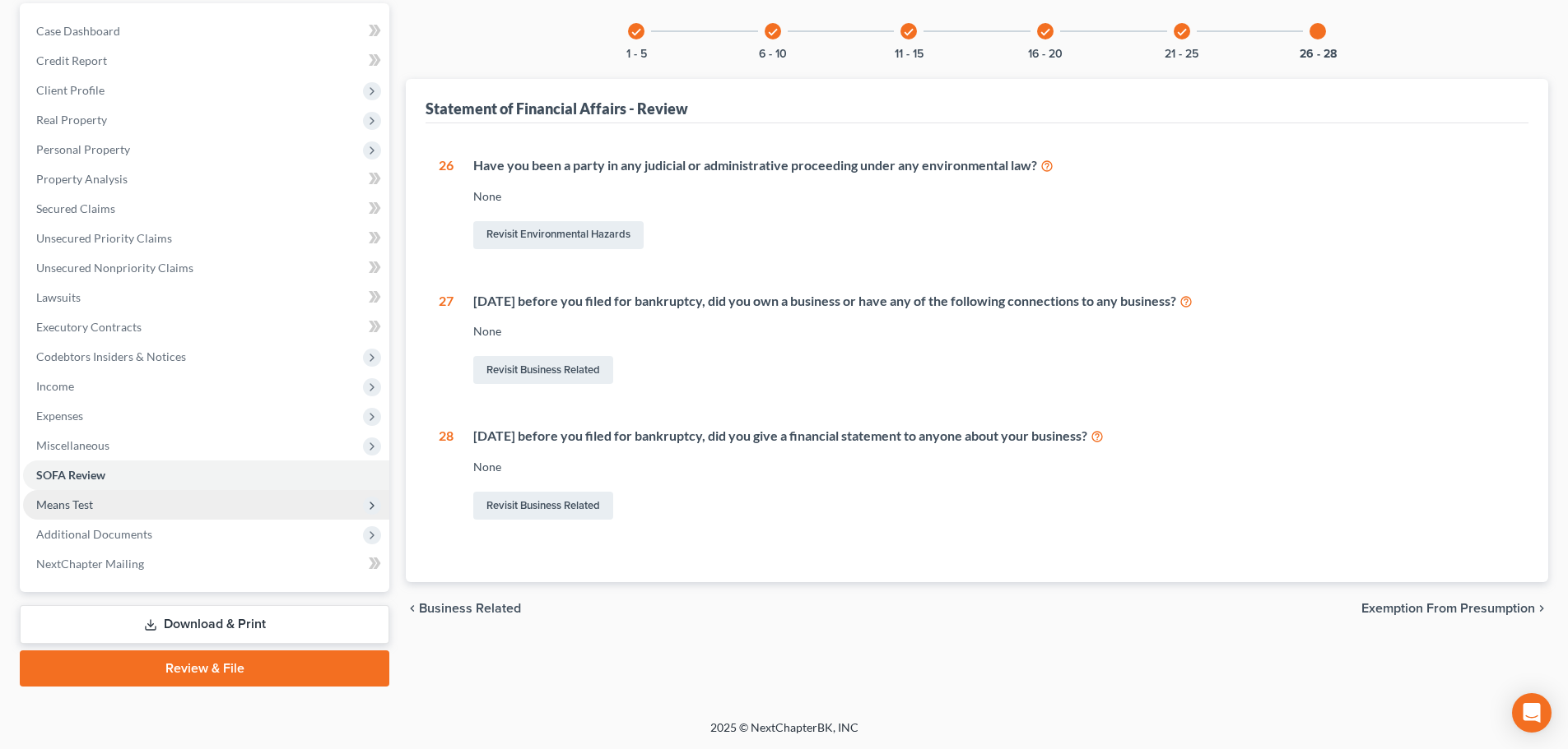
click at [104, 516] on span "Means Test" at bounding box center [205, 505] width 366 height 30
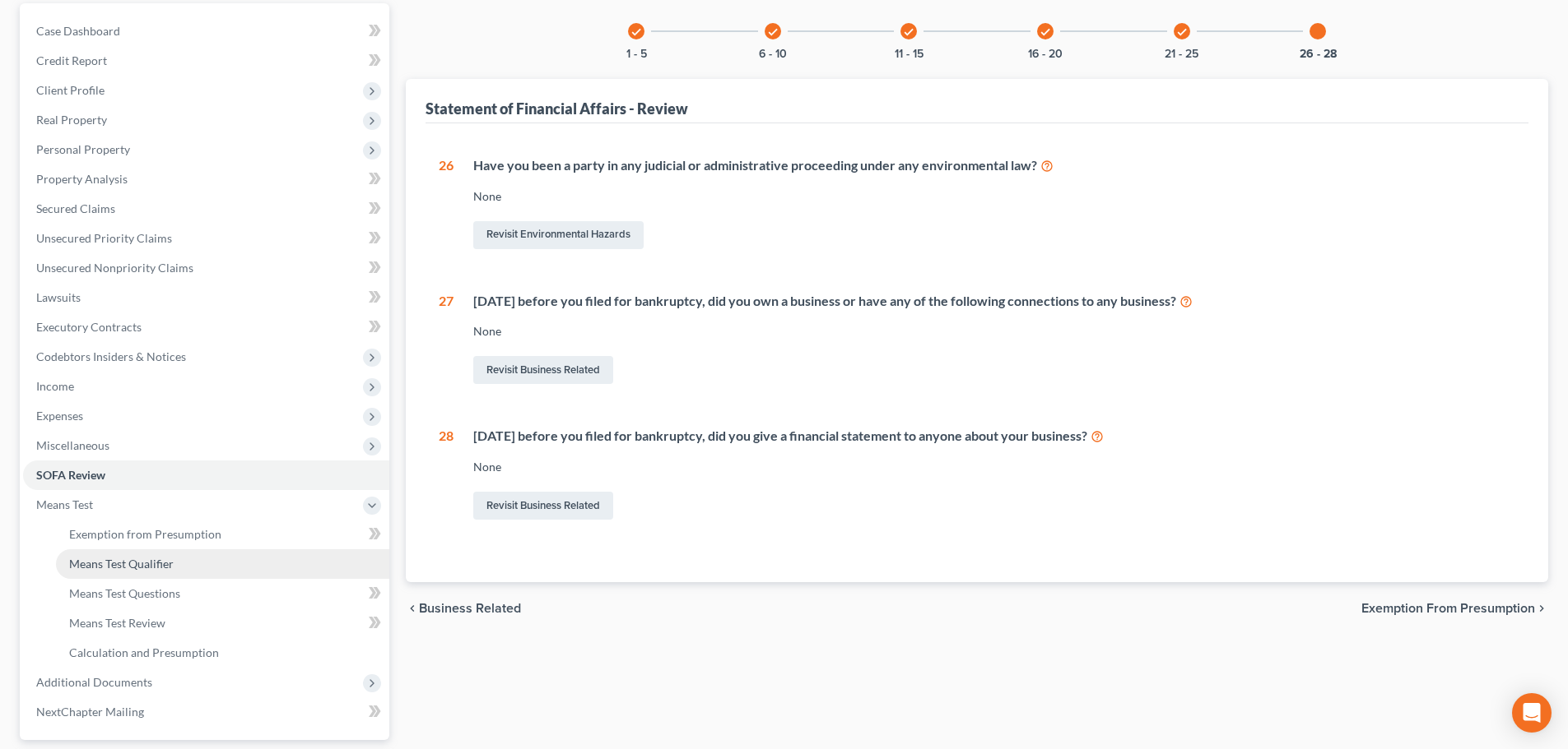
click at [124, 558] on span "Means Test Qualifier" at bounding box center [121, 564] width 104 height 14
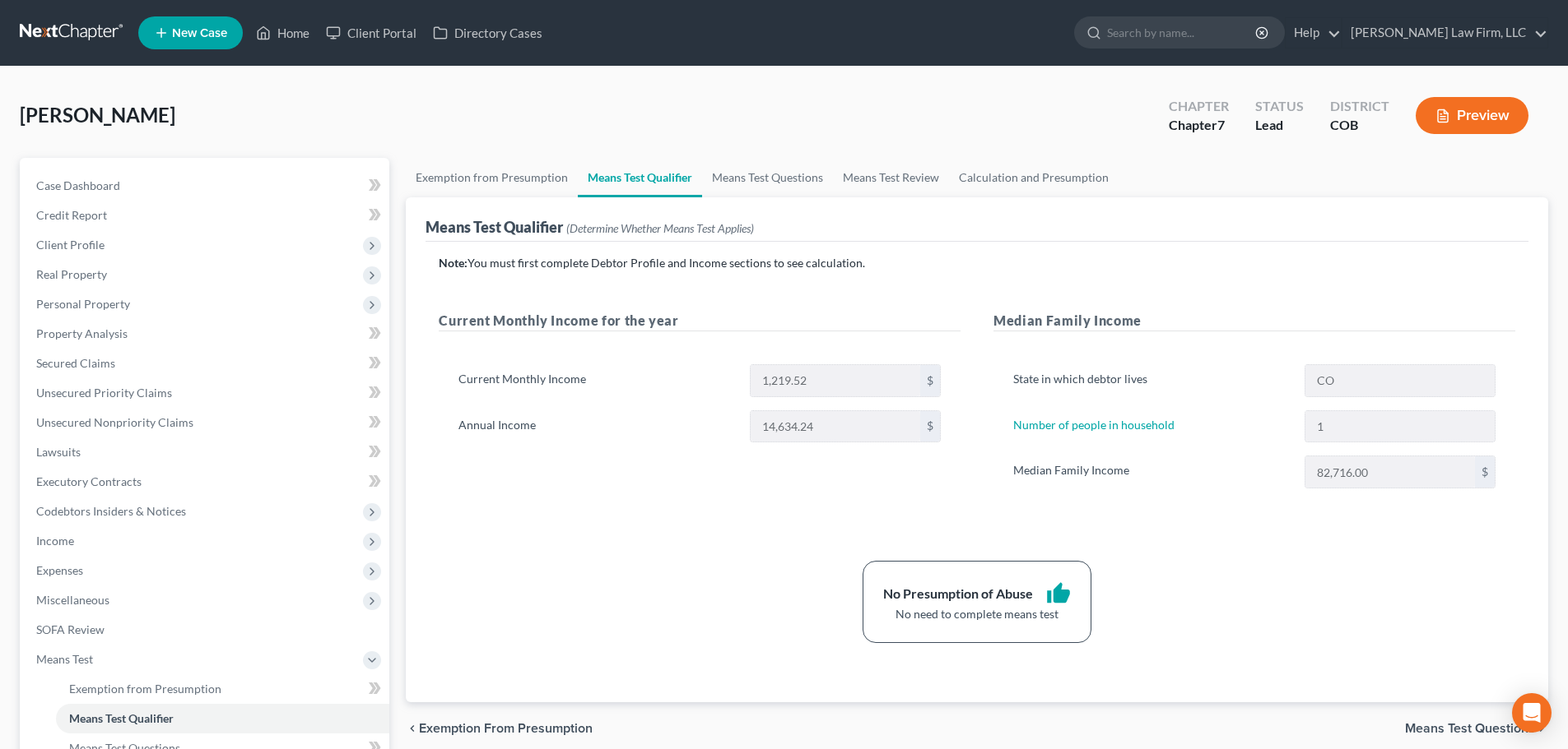
click at [1444, 113] on icon "button" at bounding box center [1443, 116] width 15 height 15
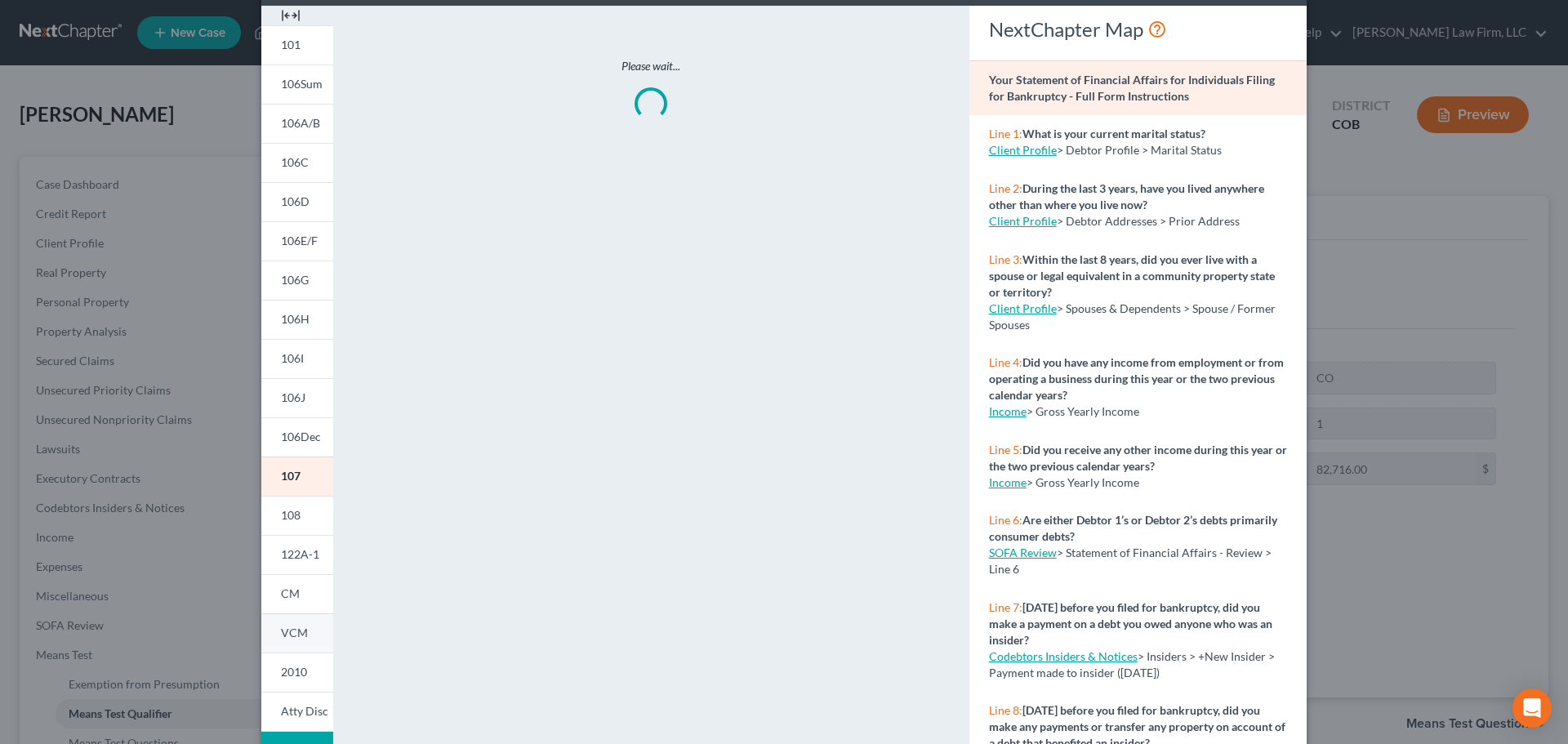
scroll to position [162, 0]
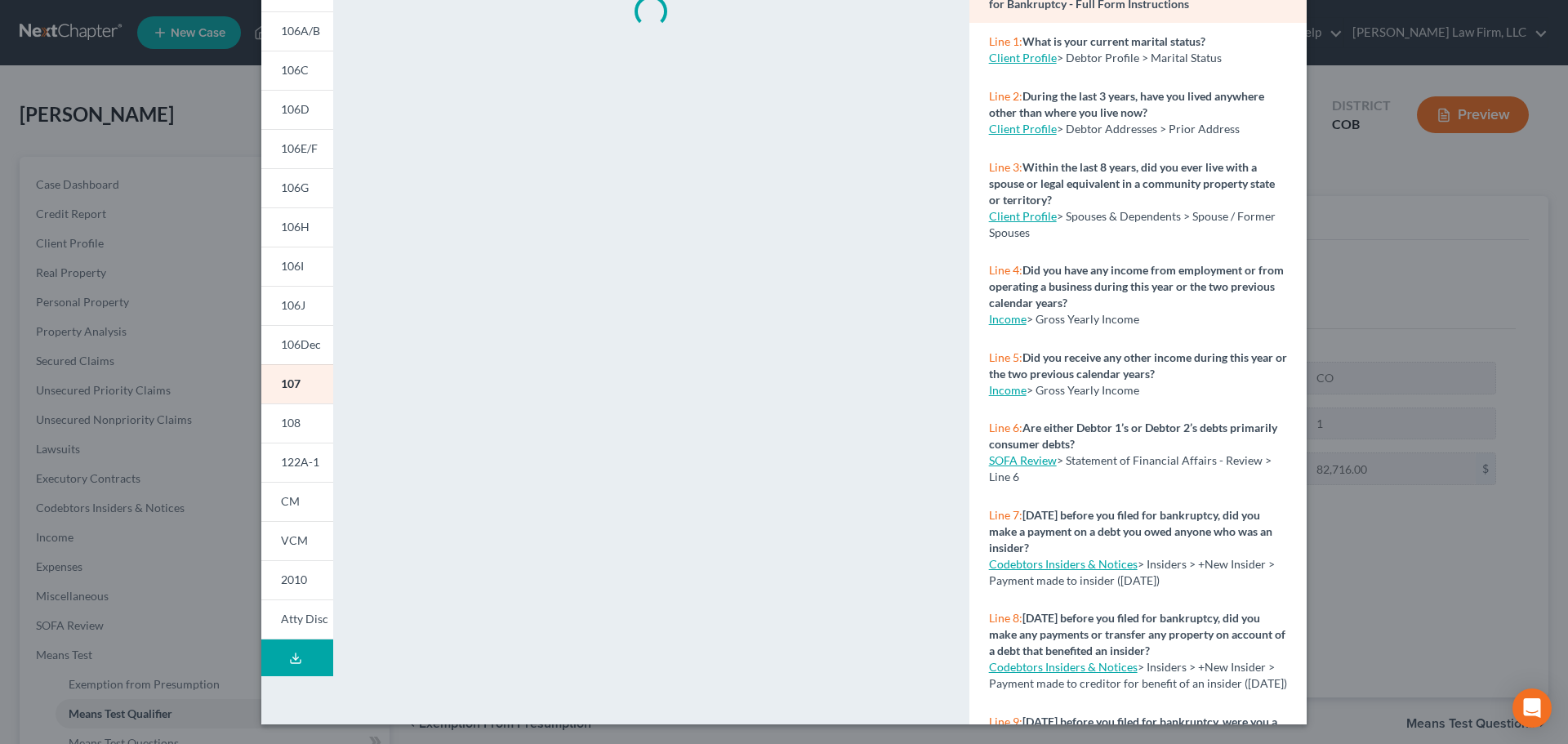
click at [285, 647] on button "Download Draft" at bounding box center [297, 658] width 72 height 37
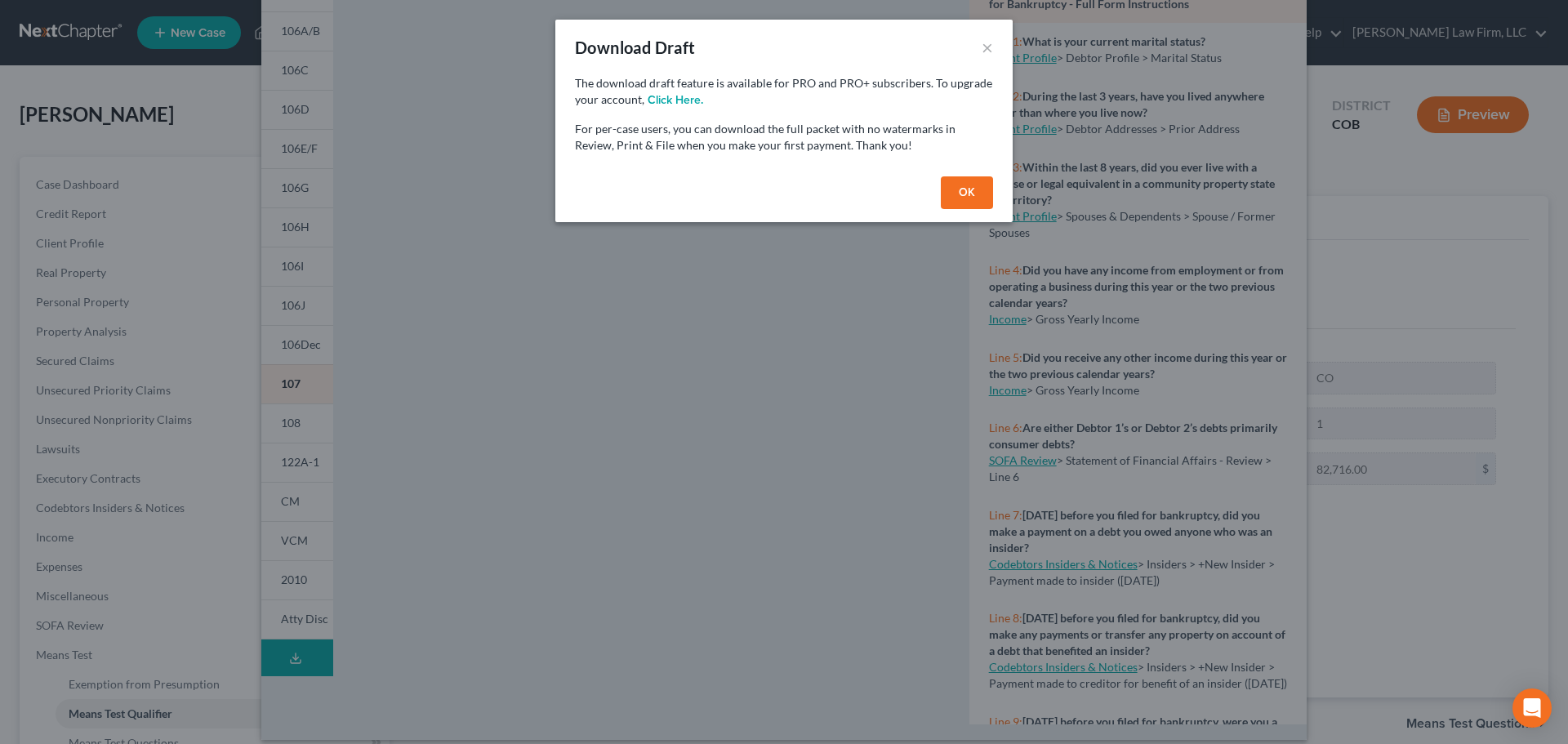
click at [952, 191] on button "OK" at bounding box center [967, 193] width 52 height 33
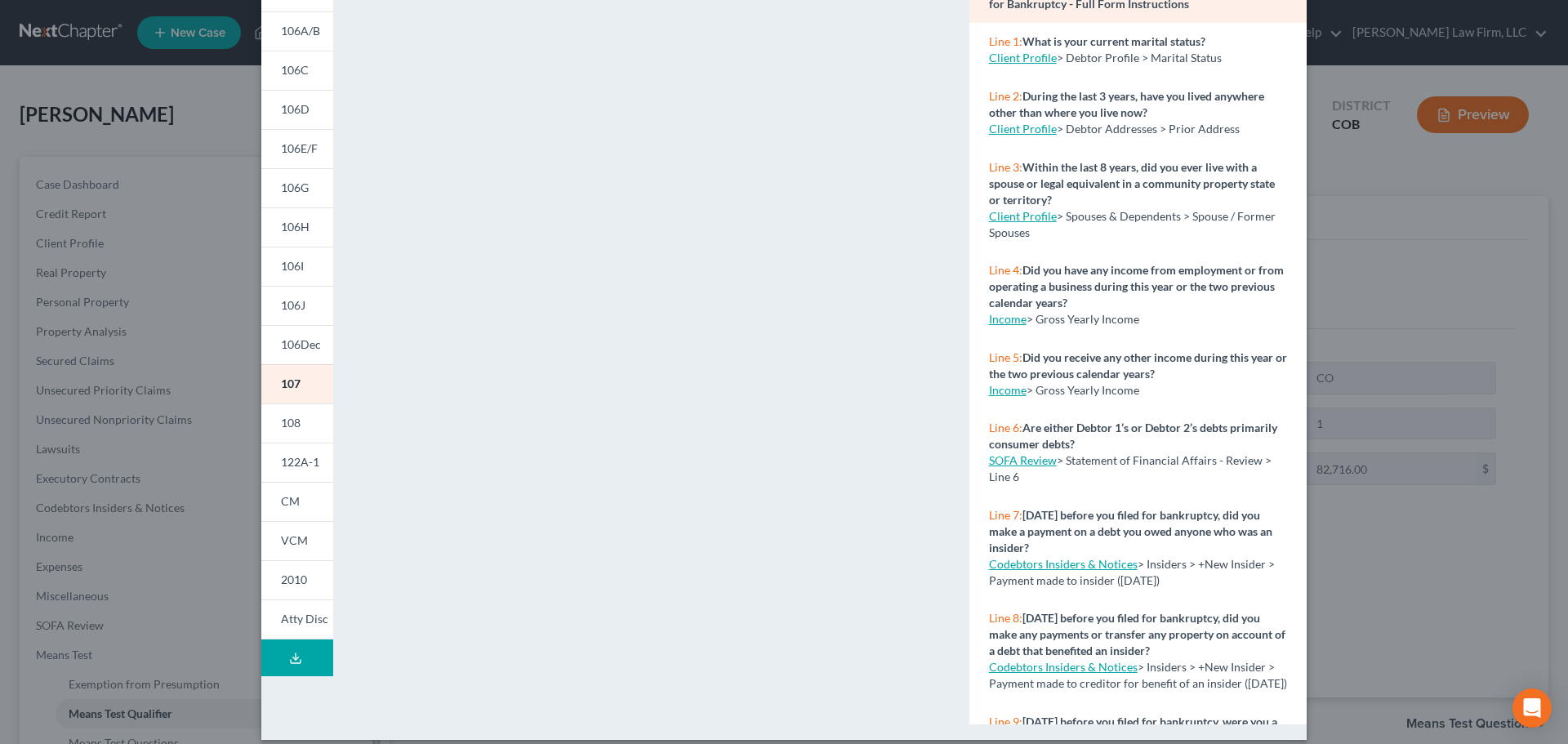
click at [279, 662] on button "Download Draft" at bounding box center [297, 658] width 72 height 37
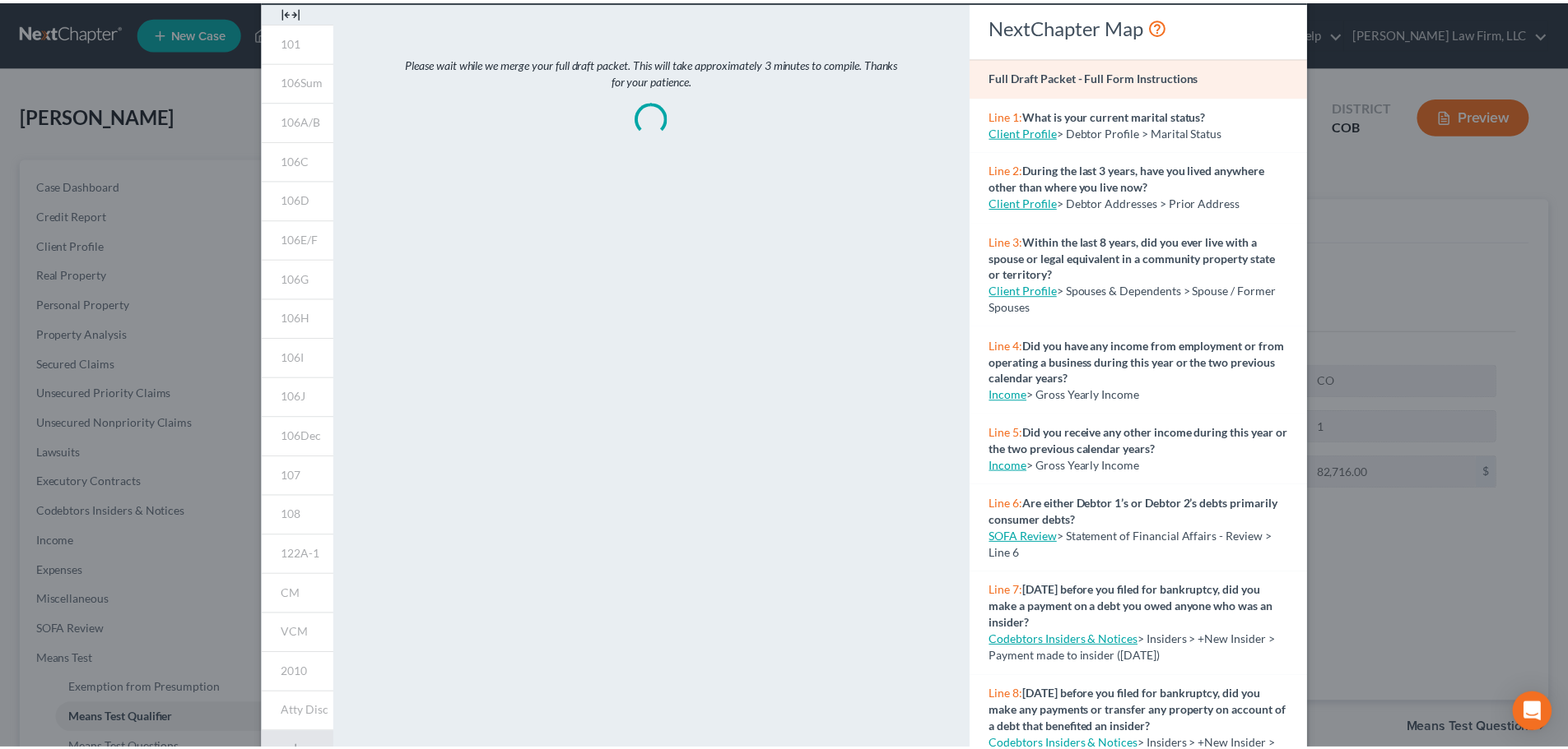
scroll to position [0, 0]
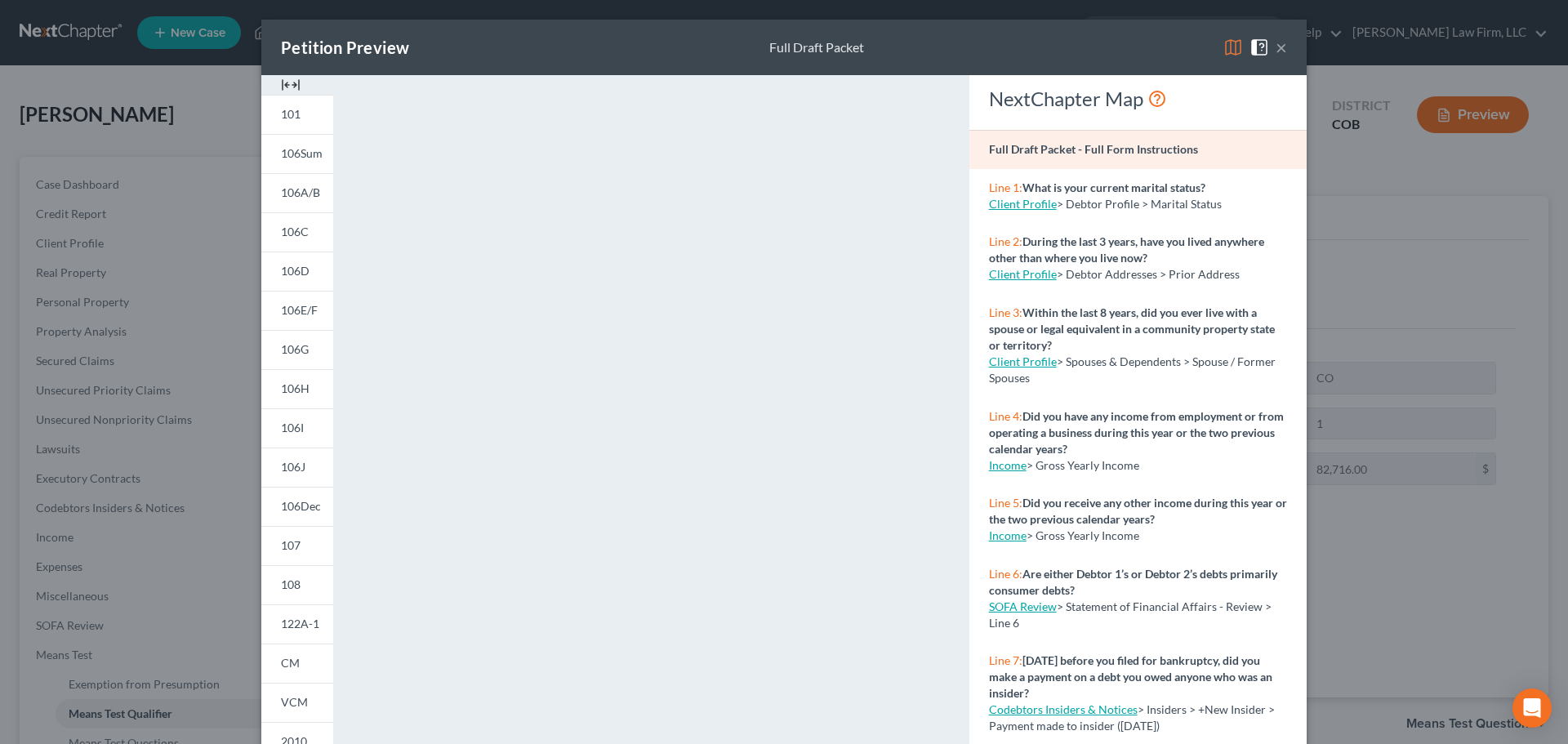
click at [742, 10] on div "Petition Preview Full Draft Packet × 101 106Sum 106A/B 106C 106D 106E/F 106G 10…" at bounding box center [784, 372] width 1568 height 744
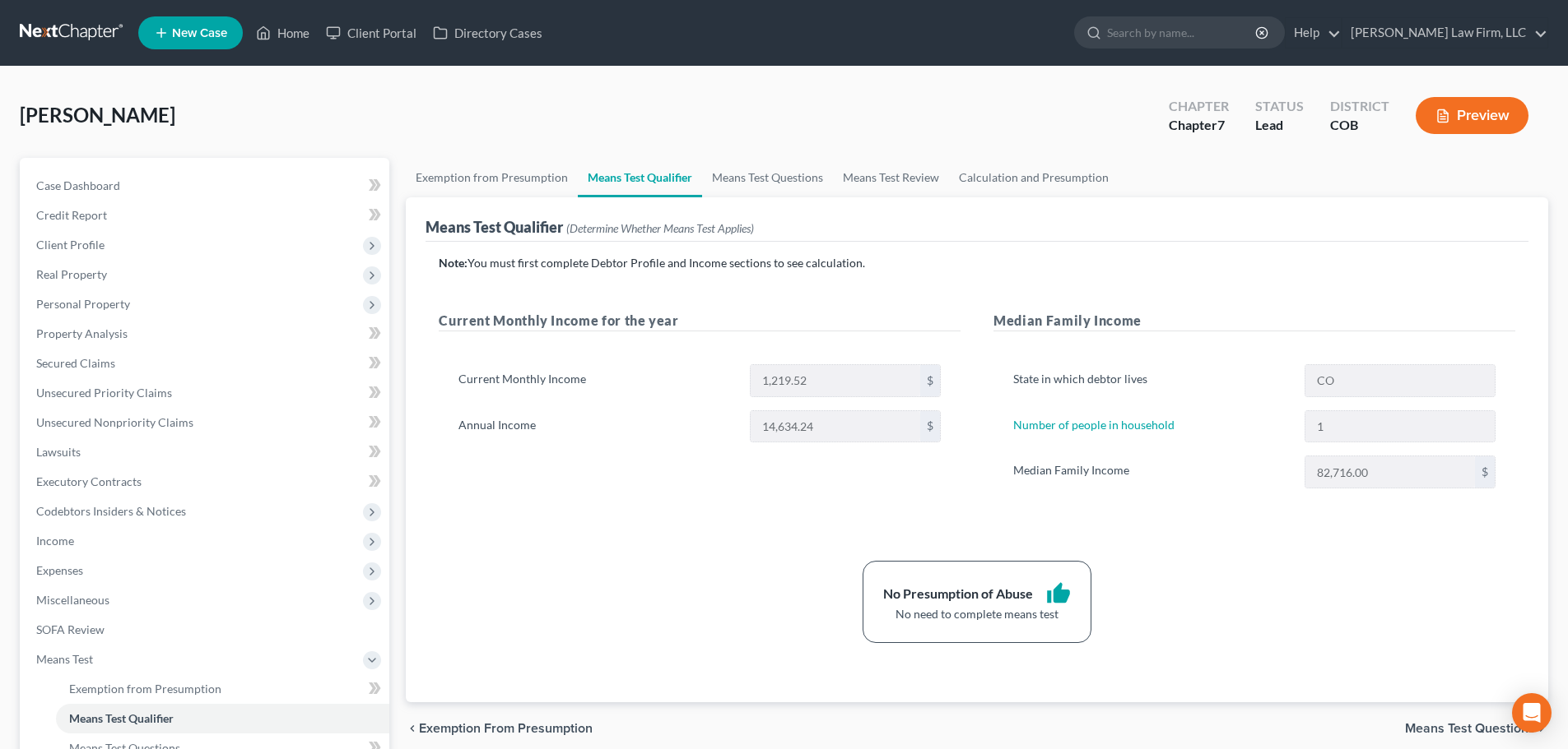
click at [114, 52] on nav "Home New Case Client Portal Directory Cases Curtis Law Firm, LLC dvolk@cmcurtis…" at bounding box center [784, 32] width 1568 height 66
click at [101, 32] on link at bounding box center [73, 33] width 105 height 30
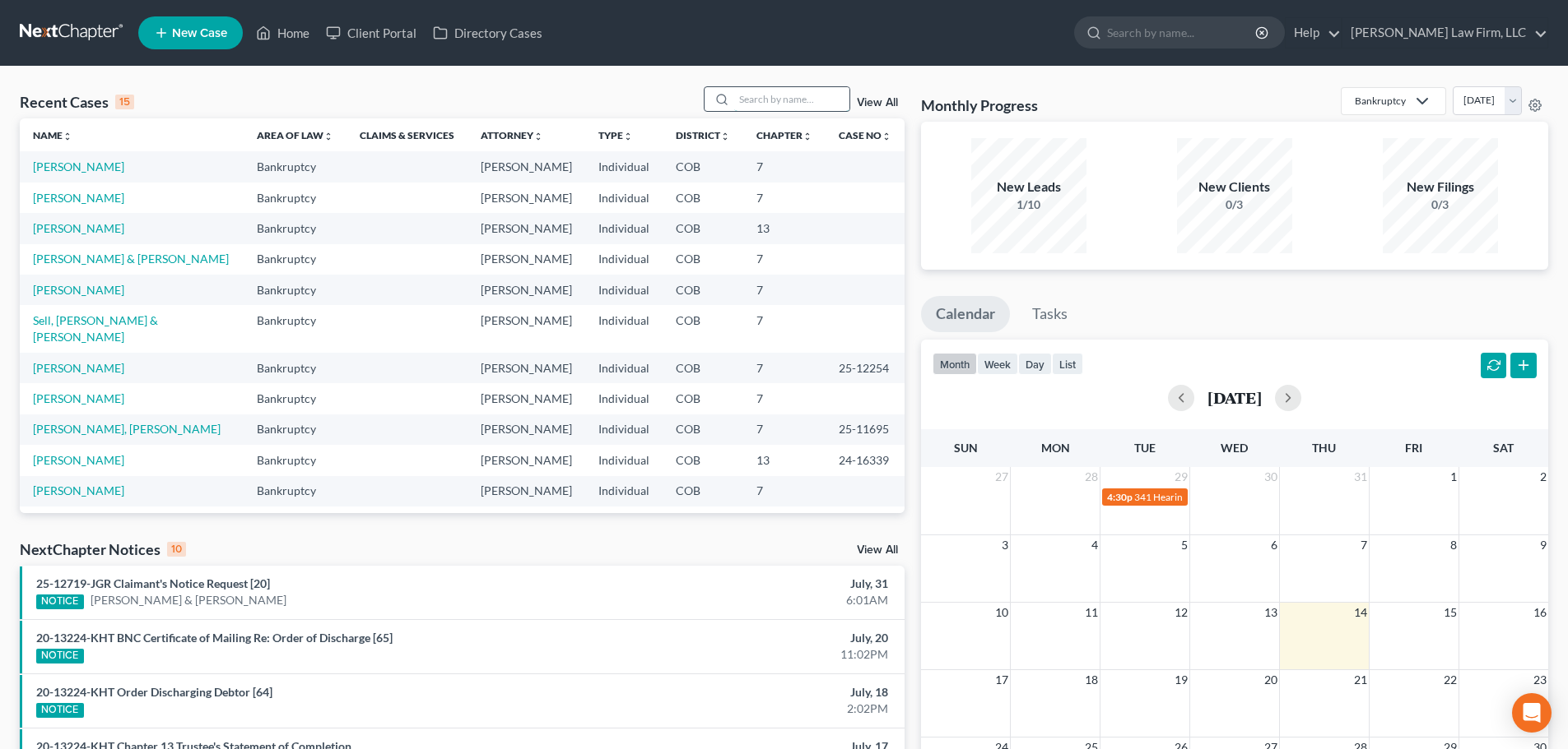
click at [779, 92] on input "search" at bounding box center [791, 98] width 115 height 24
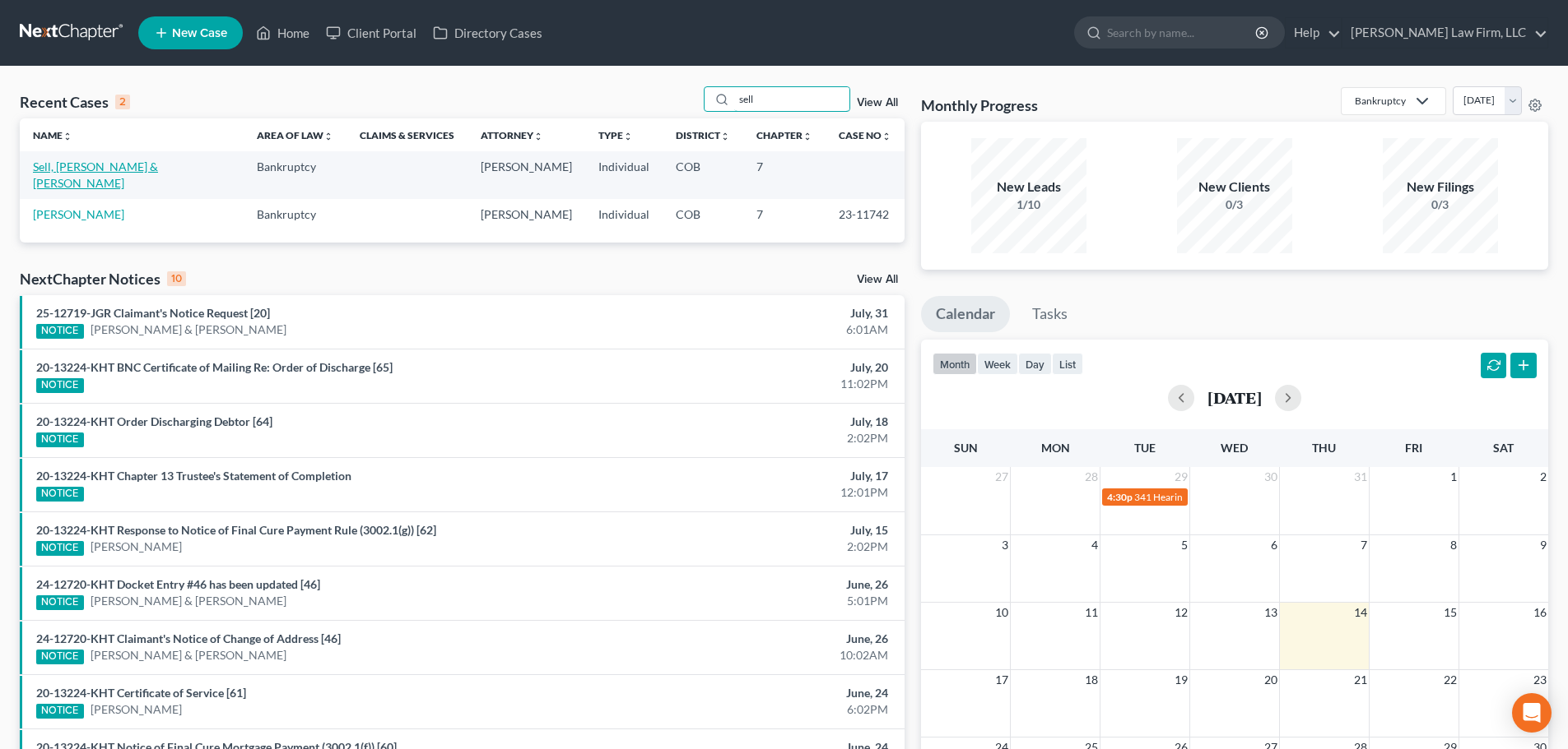
type input "sell"
click at [118, 166] on link "Sell, [PERSON_NAME] & [PERSON_NAME]" at bounding box center [96, 175] width 125 height 31
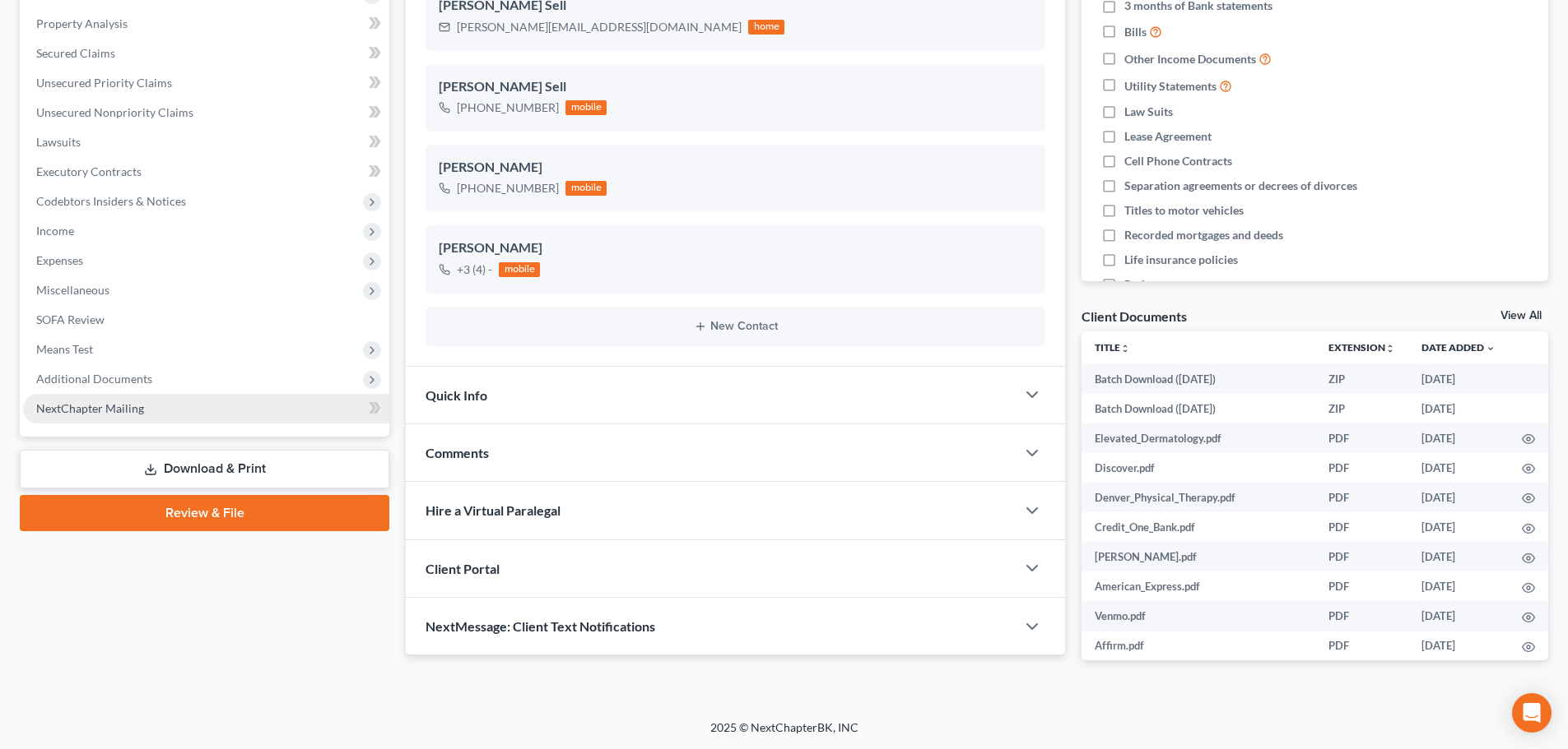
drag, startPoint x: 244, startPoint y: 467, endPoint x: 257, endPoint y: 468, distance: 13.0
click at [245, 466] on link "Download & Print" at bounding box center [204, 469] width 369 height 39
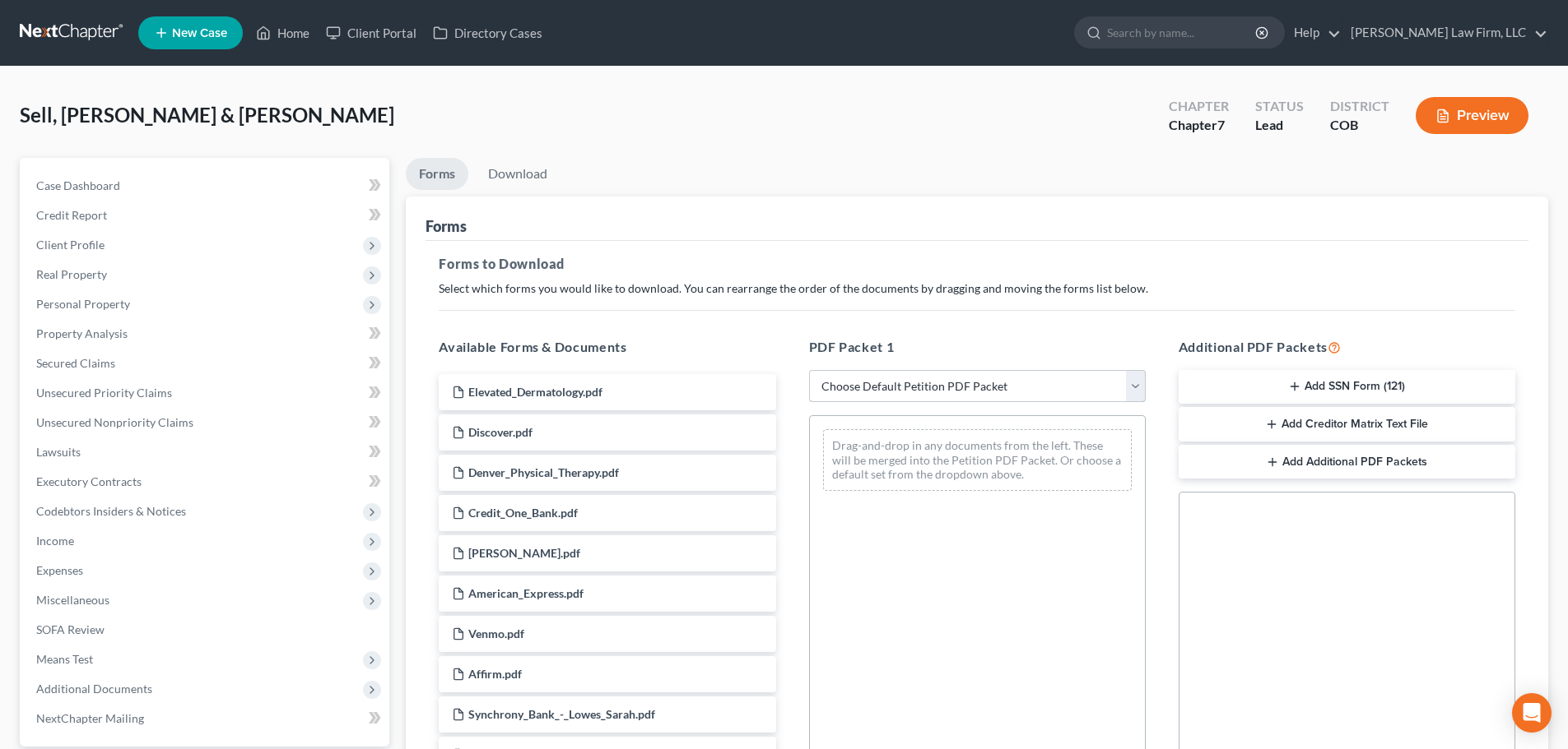
click at [899, 390] on select "Choose Default Petition PDF Packet Complete Bankruptcy Petition (all forms and …" at bounding box center [977, 387] width 337 height 33
select select "6"
click at [809, 370] on select "Choose Default Petition PDF Packet Complete Bankruptcy Petition (all forms and …" at bounding box center [977, 387] width 337 height 33
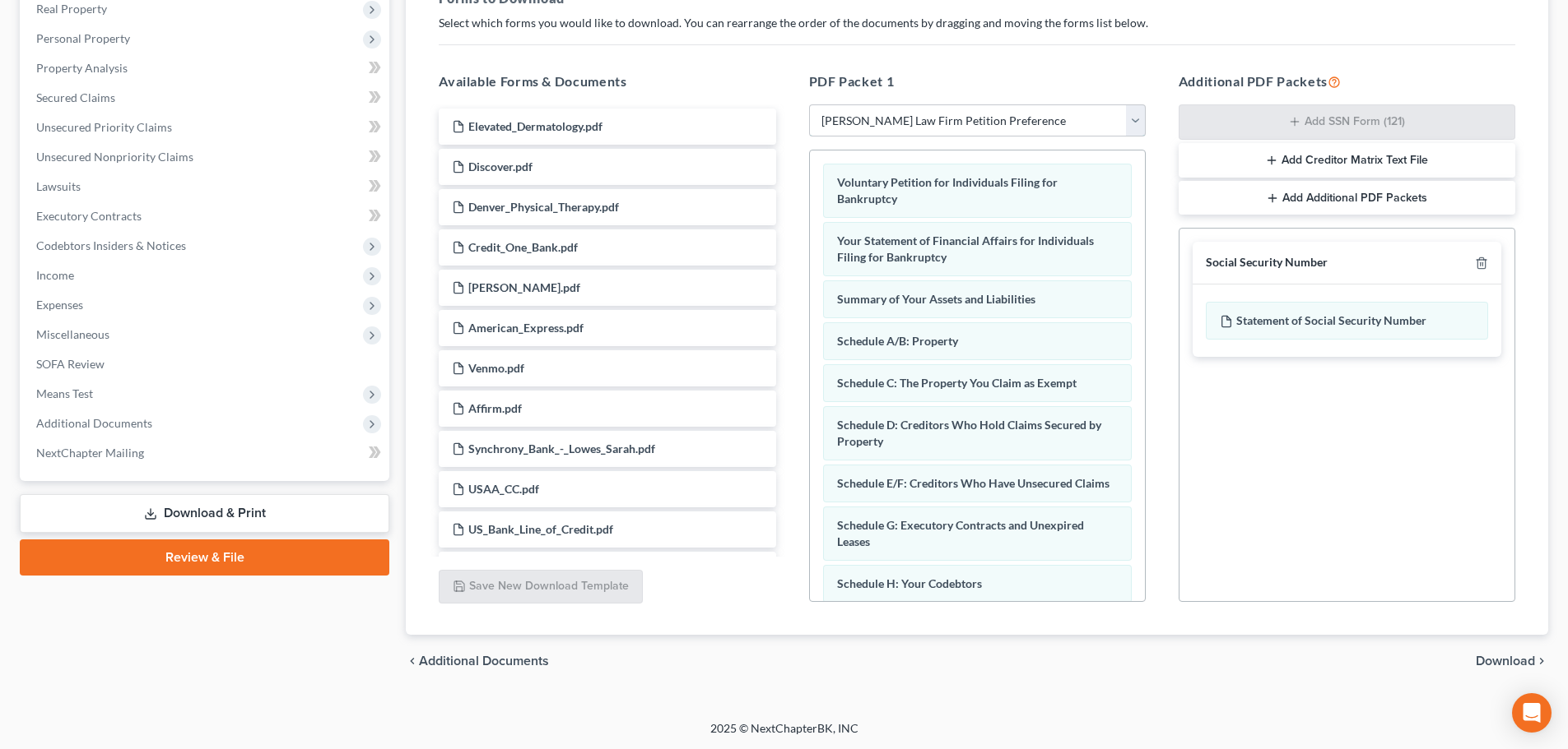
scroll to position [267, 0]
click at [1490, 661] on span "Download" at bounding box center [1506, 660] width 60 height 13
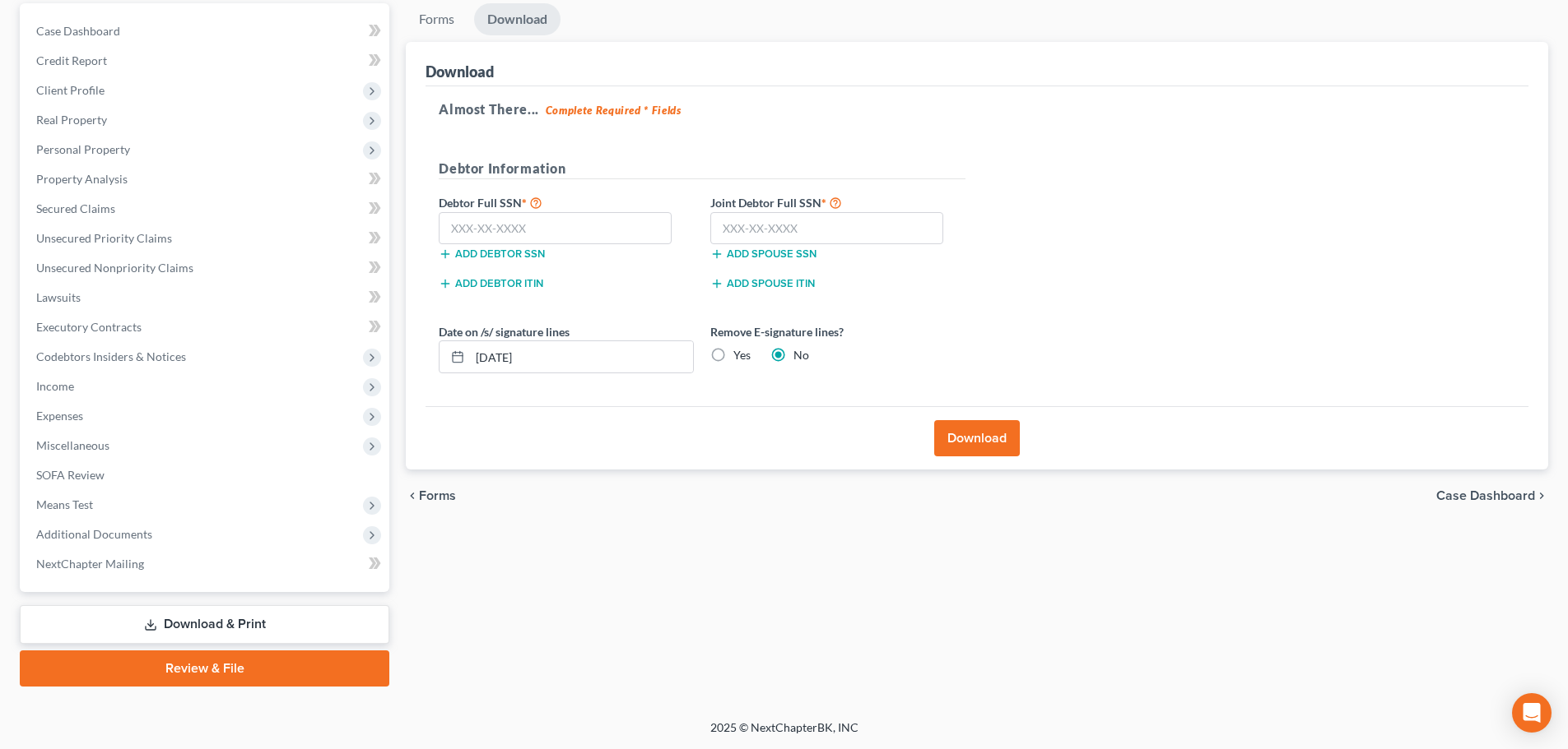
scroll to position [42, 0]
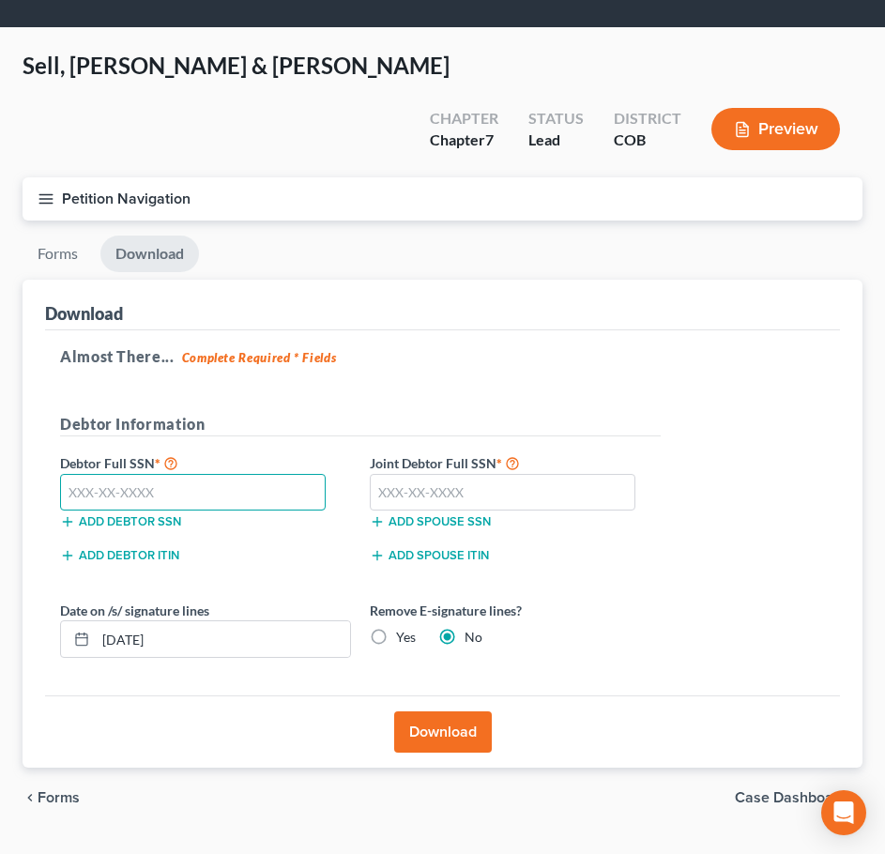
click at [118, 474] on input "text" at bounding box center [192, 493] width 265 height 38
type input "523-53-1371"
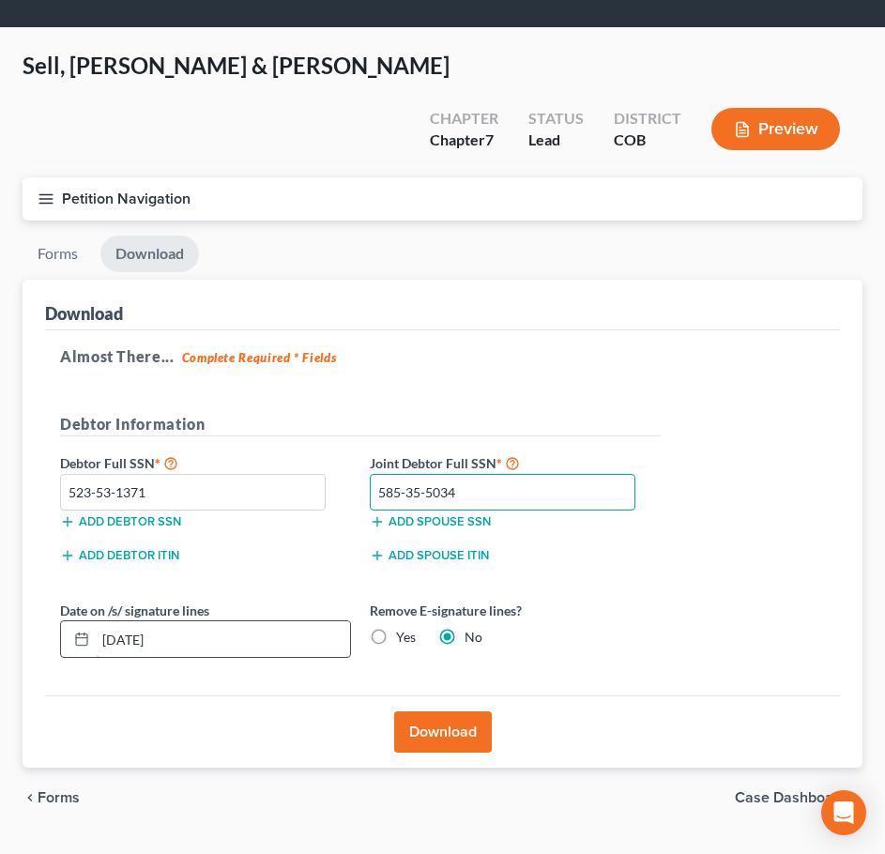
type input "585-35-5034"
click at [280, 621] on input "08/14/2025" at bounding box center [223, 639] width 254 height 36
click at [399, 628] on label "Yes" at bounding box center [406, 637] width 20 height 19
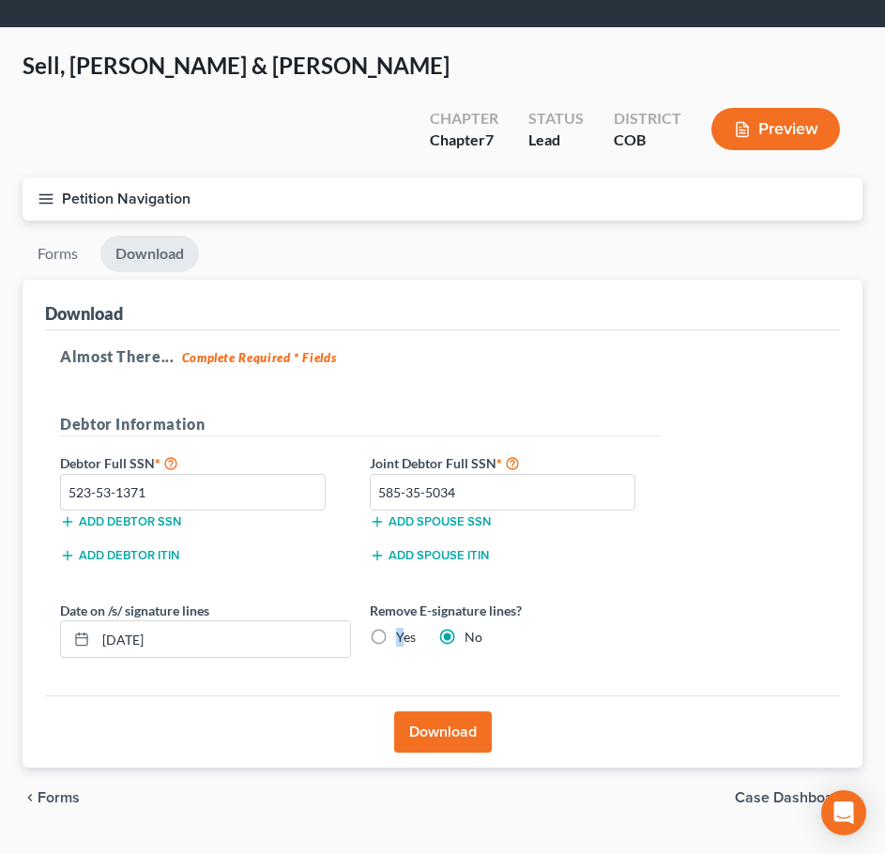
click at [396, 628] on label "Yes" at bounding box center [406, 637] width 20 height 19
click at [403, 628] on input "Yes" at bounding box center [409, 634] width 12 height 12
radio input "true"
radio input "false"
click at [287, 621] on input "08/14/2025" at bounding box center [223, 639] width 254 height 36
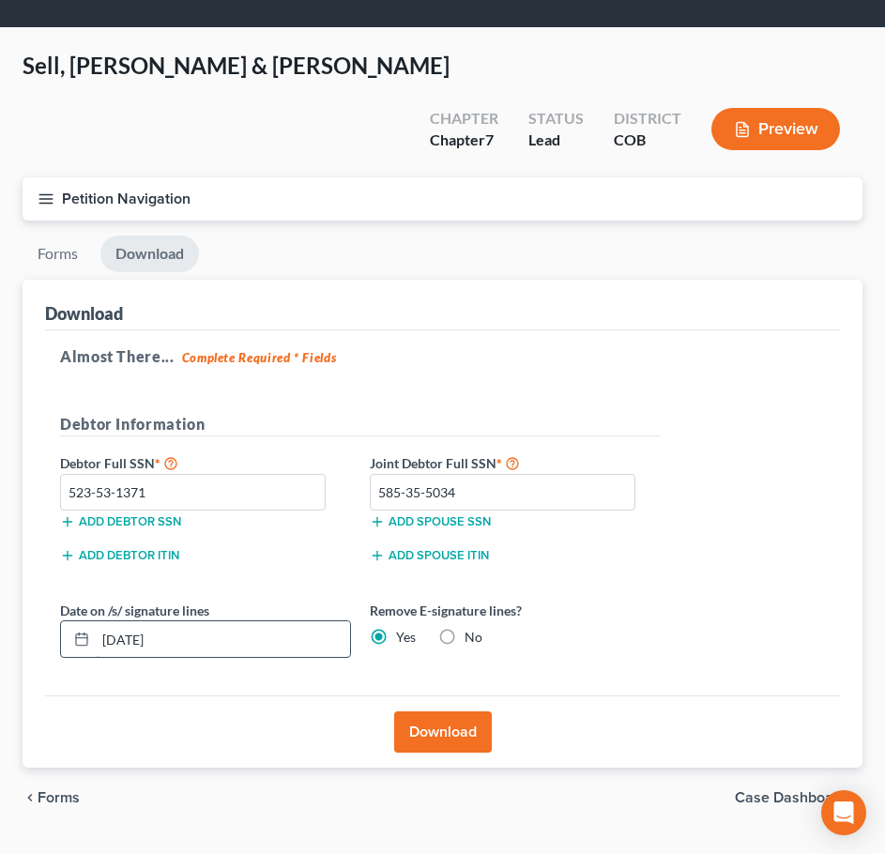
click at [287, 621] on input "08/14/2025" at bounding box center [223, 639] width 254 height 36
drag, startPoint x: 242, startPoint y: 603, endPoint x: 30, endPoint y: 631, distance: 213.8
click at [24, 635] on div "Download Almost There... Complete Required * Fields Debtor Information Debtor F…" at bounding box center [442, 524] width 839 height 489
click at [75, 631] on icon at bounding box center [81, 638] width 15 height 15
click at [81, 631] on icon at bounding box center [81, 638] width 15 height 15
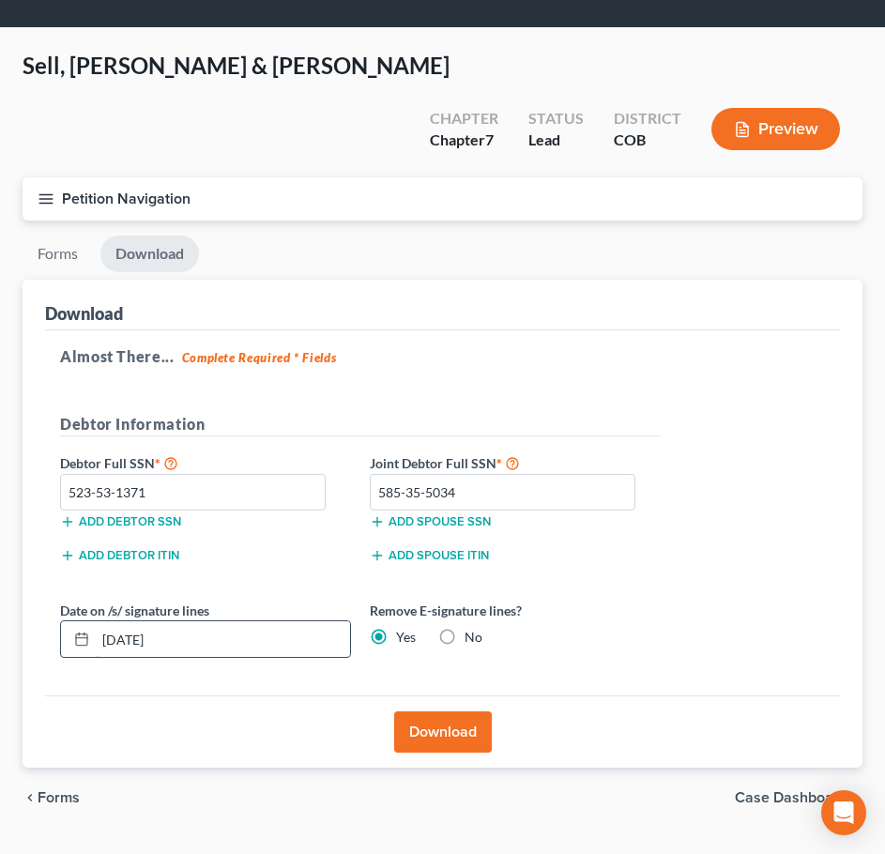
click at [126, 621] on input "08/14/2025" at bounding box center [223, 639] width 254 height 36
click at [131, 621] on input "08/14/2025" at bounding box center [223, 639] width 254 height 36
click at [125, 621] on input "08/14/2025" at bounding box center [223, 639] width 254 height 36
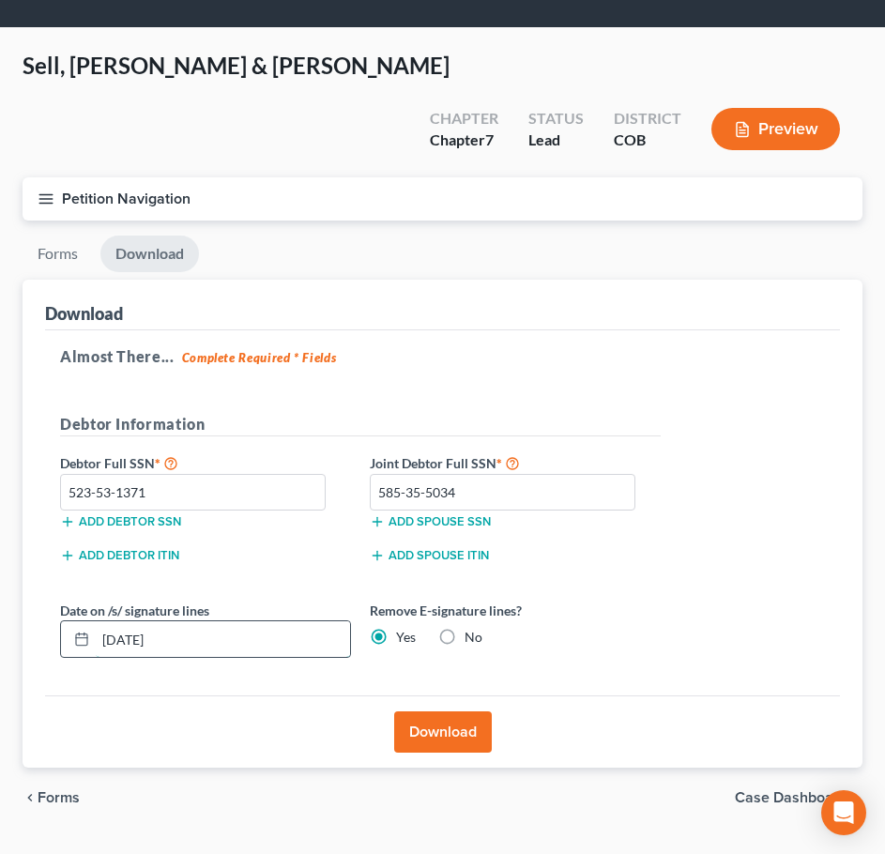
click at [127, 621] on input "08/14/2025" at bounding box center [223, 639] width 254 height 36
type input "08/18/2025"
click at [411, 711] on button "Download" at bounding box center [443, 731] width 98 height 41
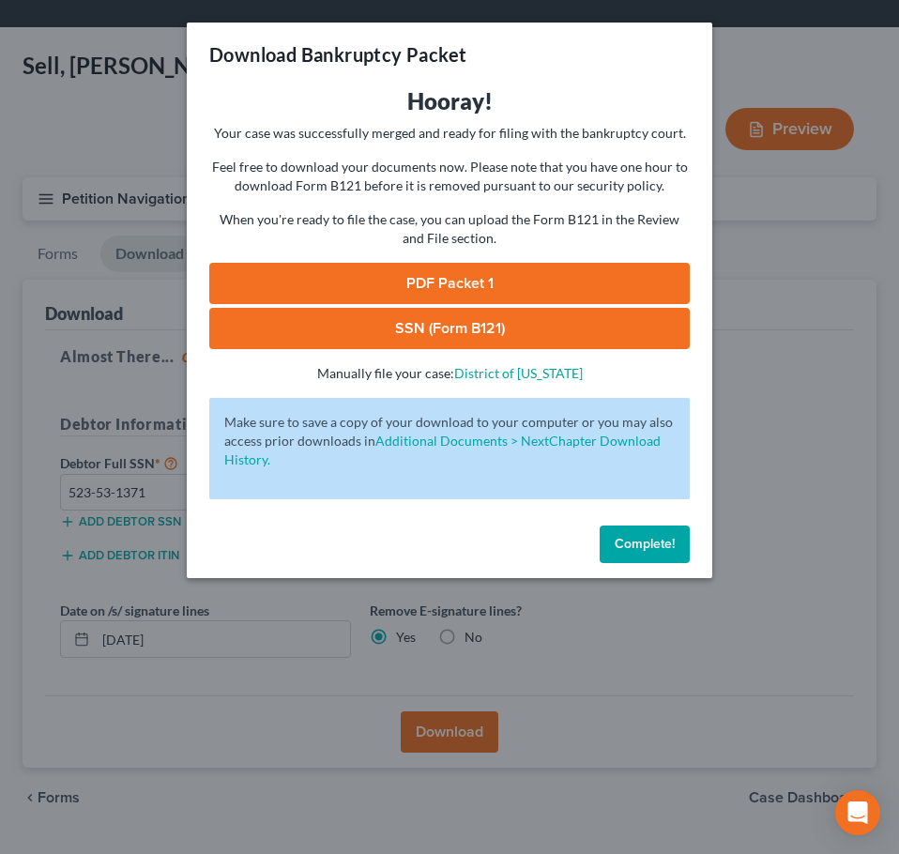
click at [452, 285] on link "PDF Packet 1" at bounding box center [449, 283] width 480 height 41
click at [431, 319] on link "SSN (Form B121)" at bounding box center [449, 328] width 480 height 41
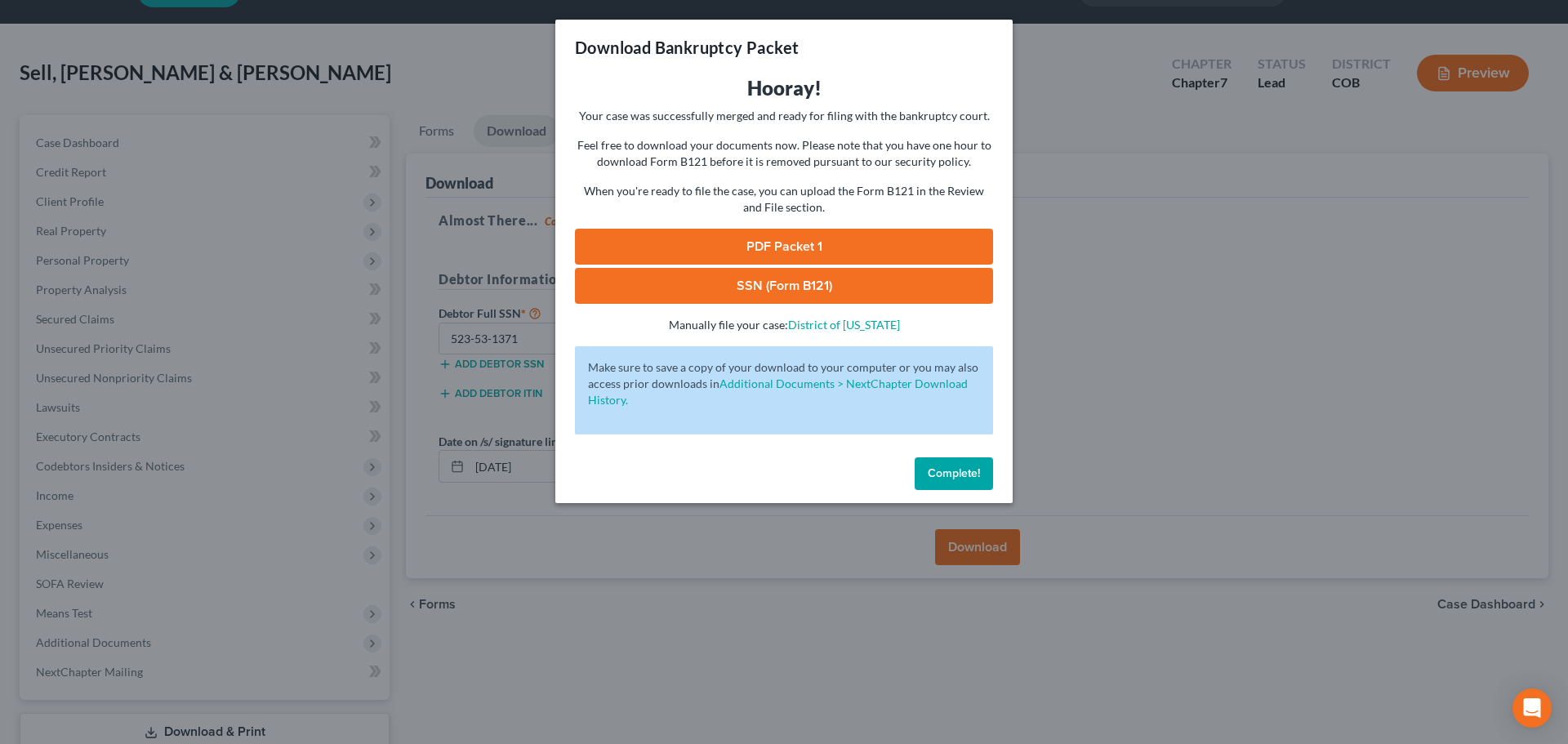
click at [939, 475] on span "Complete!" at bounding box center [954, 474] width 52 height 14
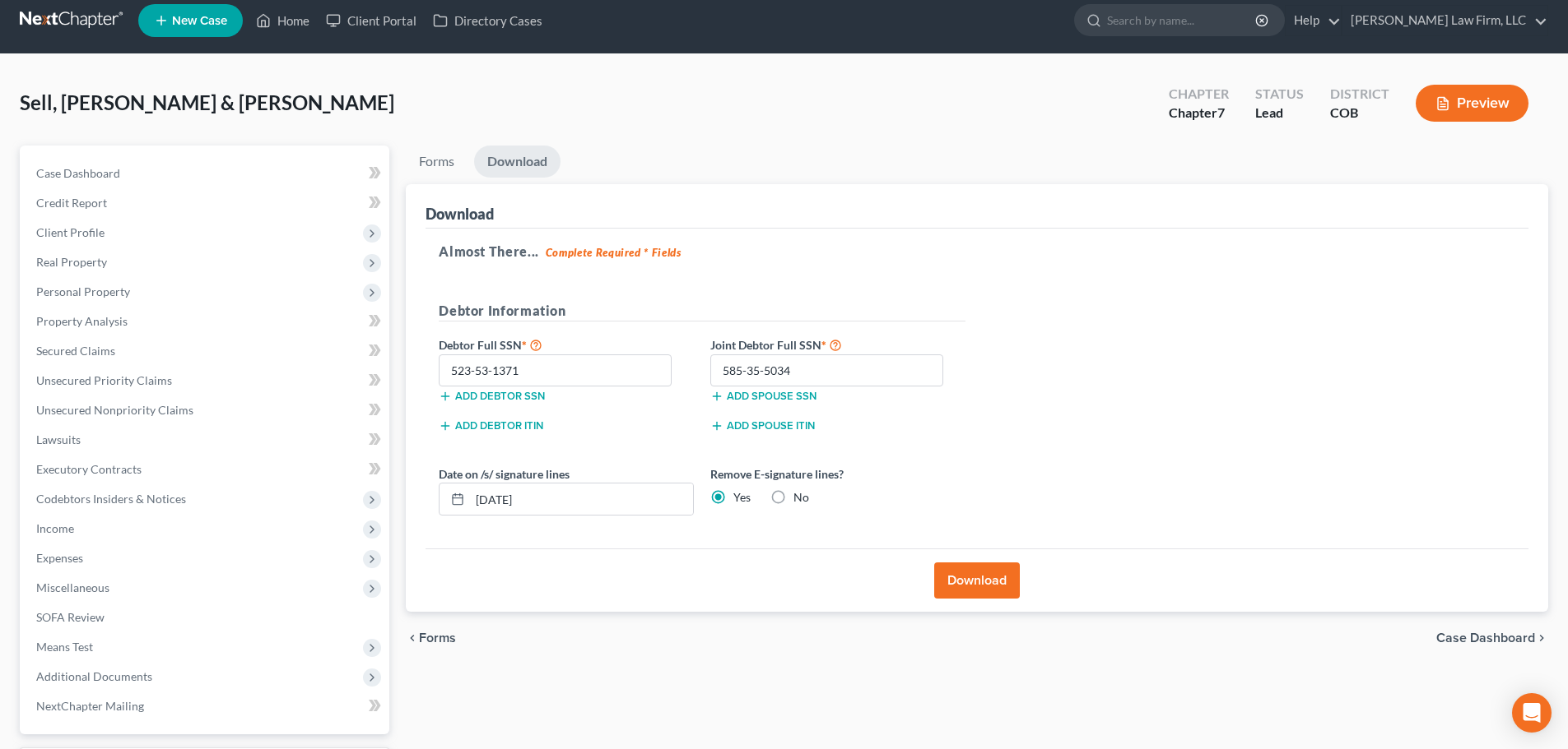
scroll to position [0, 0]
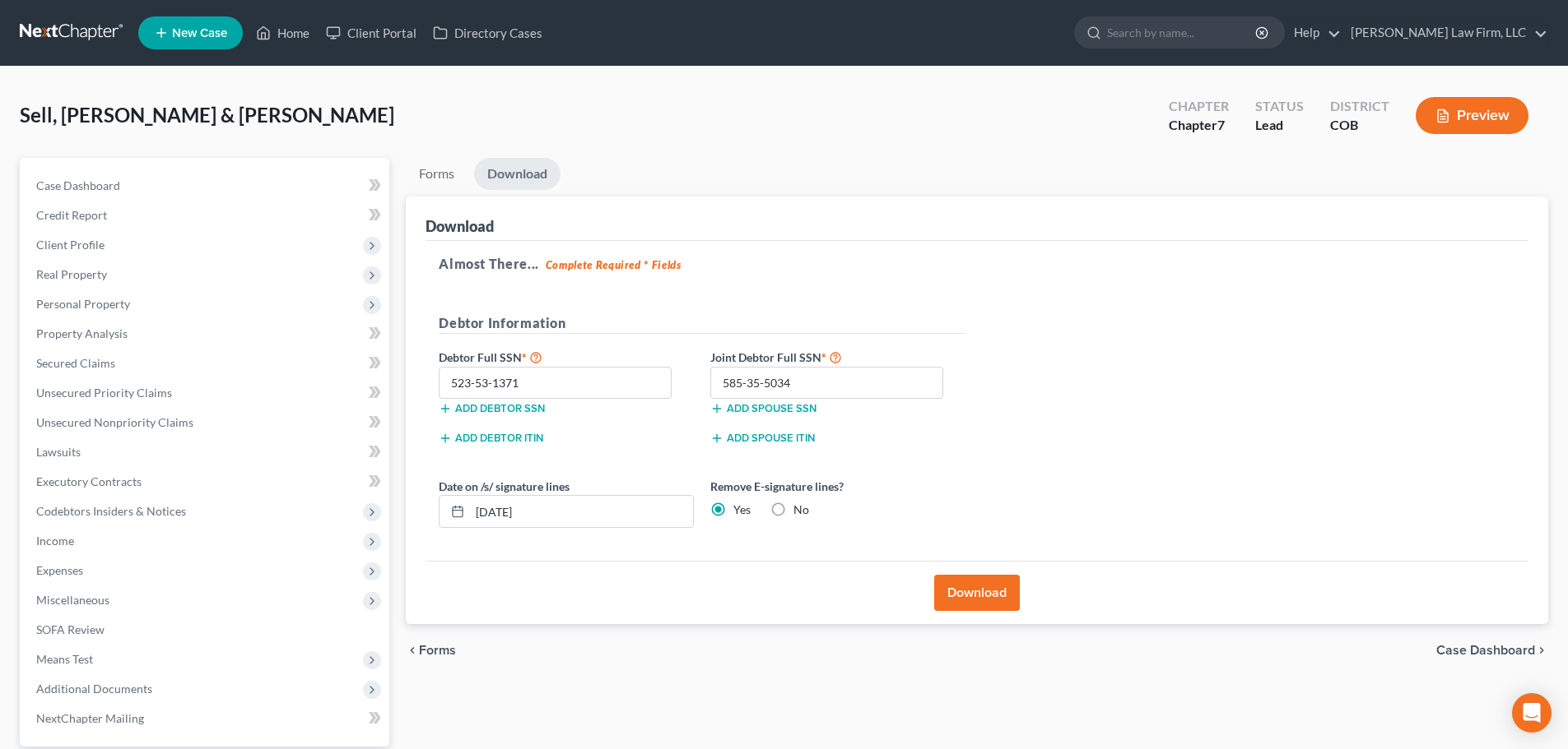
click at [89, 32] on link at bounding box center [73, 33] width 105 height 30
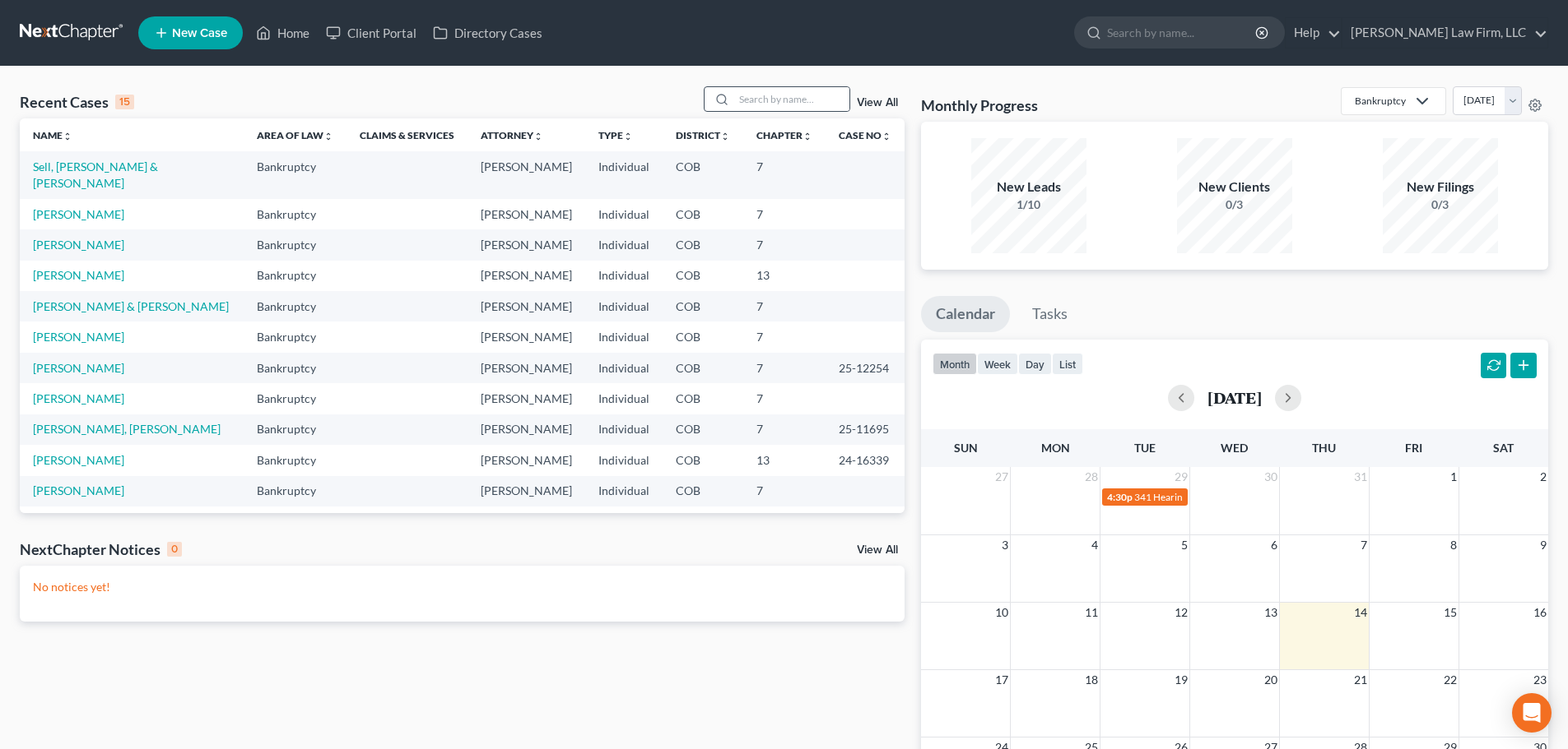
click at [776, 86] on div at bounding box center [777, 98] width 147 height 25
click at [776, 92] on input "search" at bounding box center [791, 98] width 115 height 24
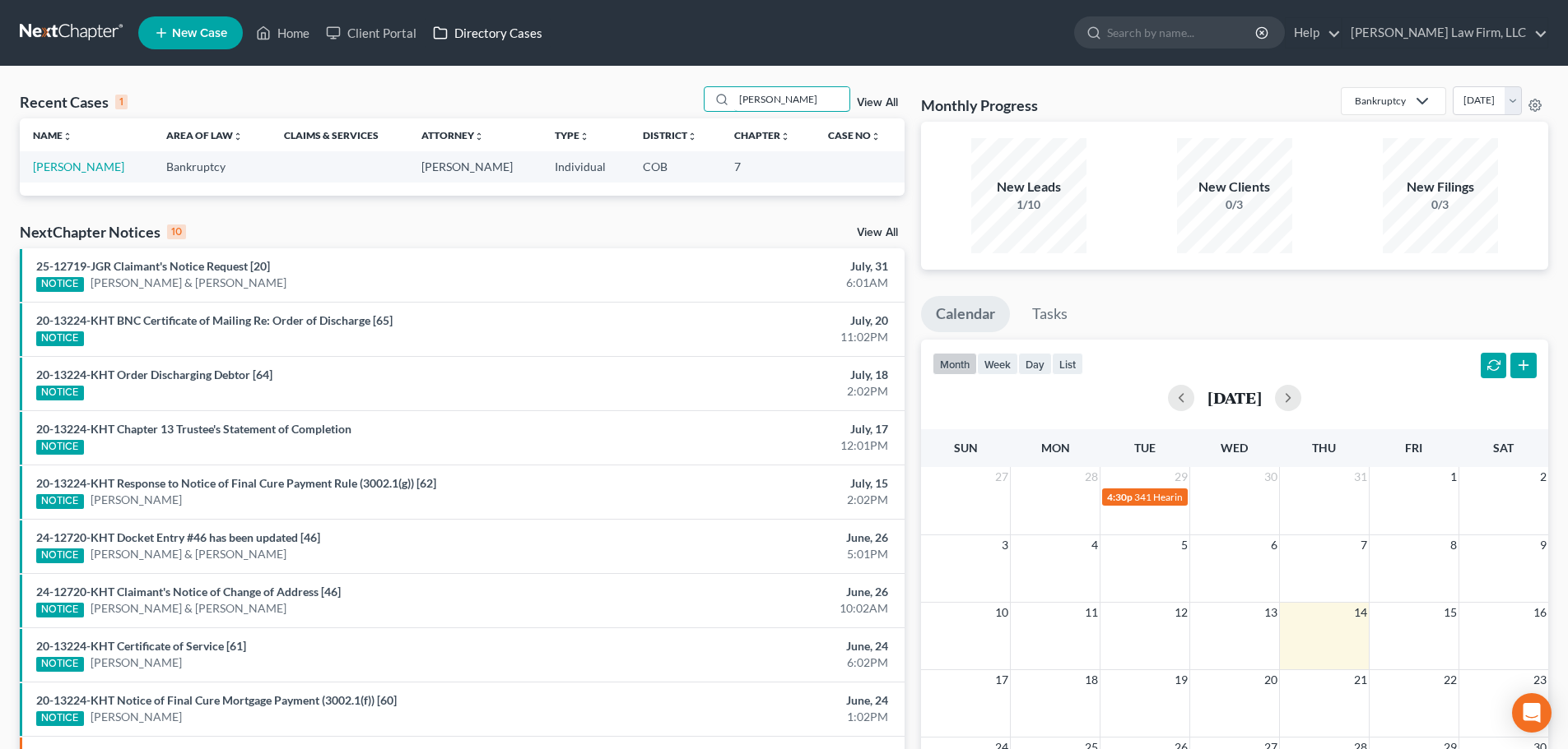
type input "rusk"
click at [465, 33] on link "Directory Cases" at bounding box center [488, 33] width 126 height 30
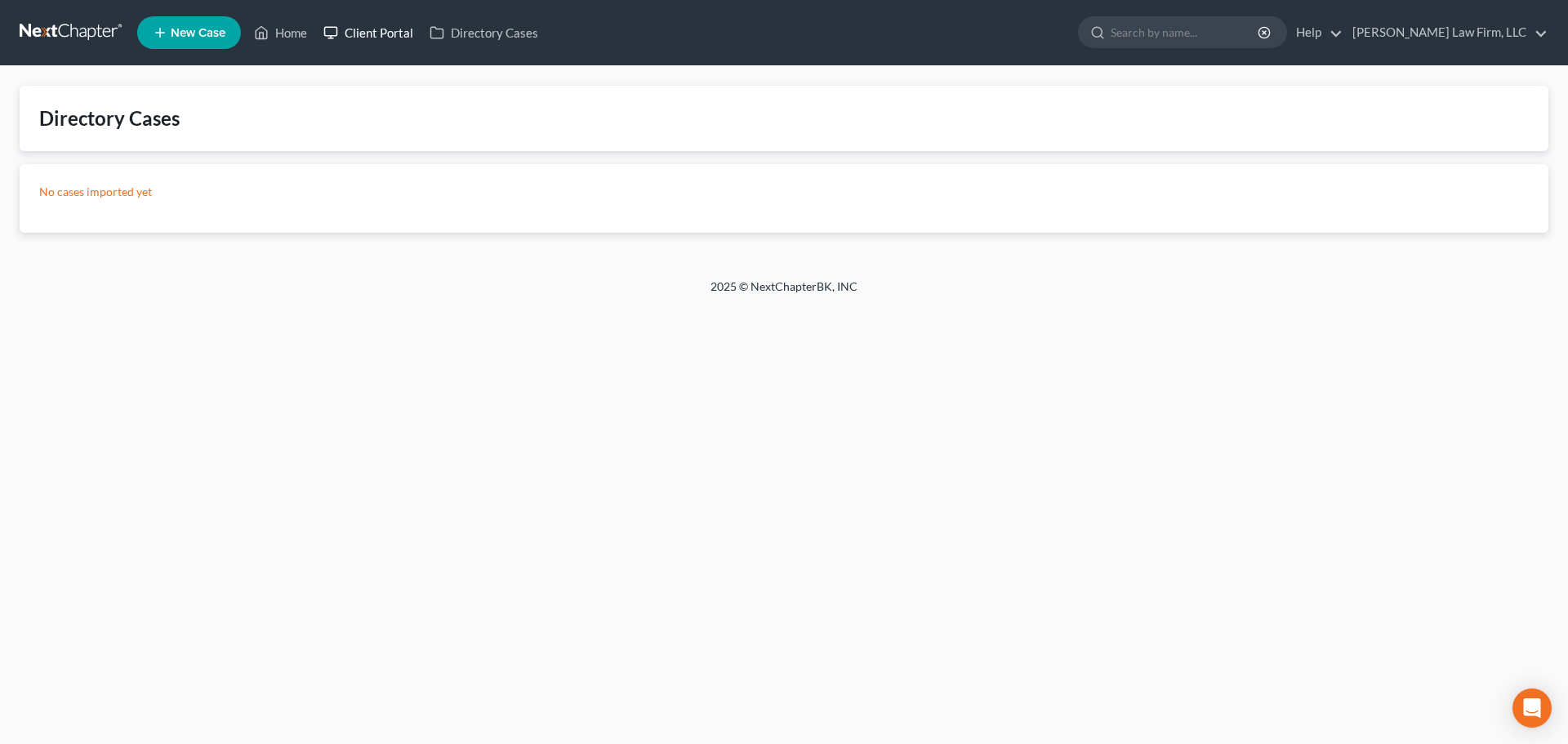
click at [394, 30] on link "Client Portal" at bounding box center [368, 33] width 106 height 30
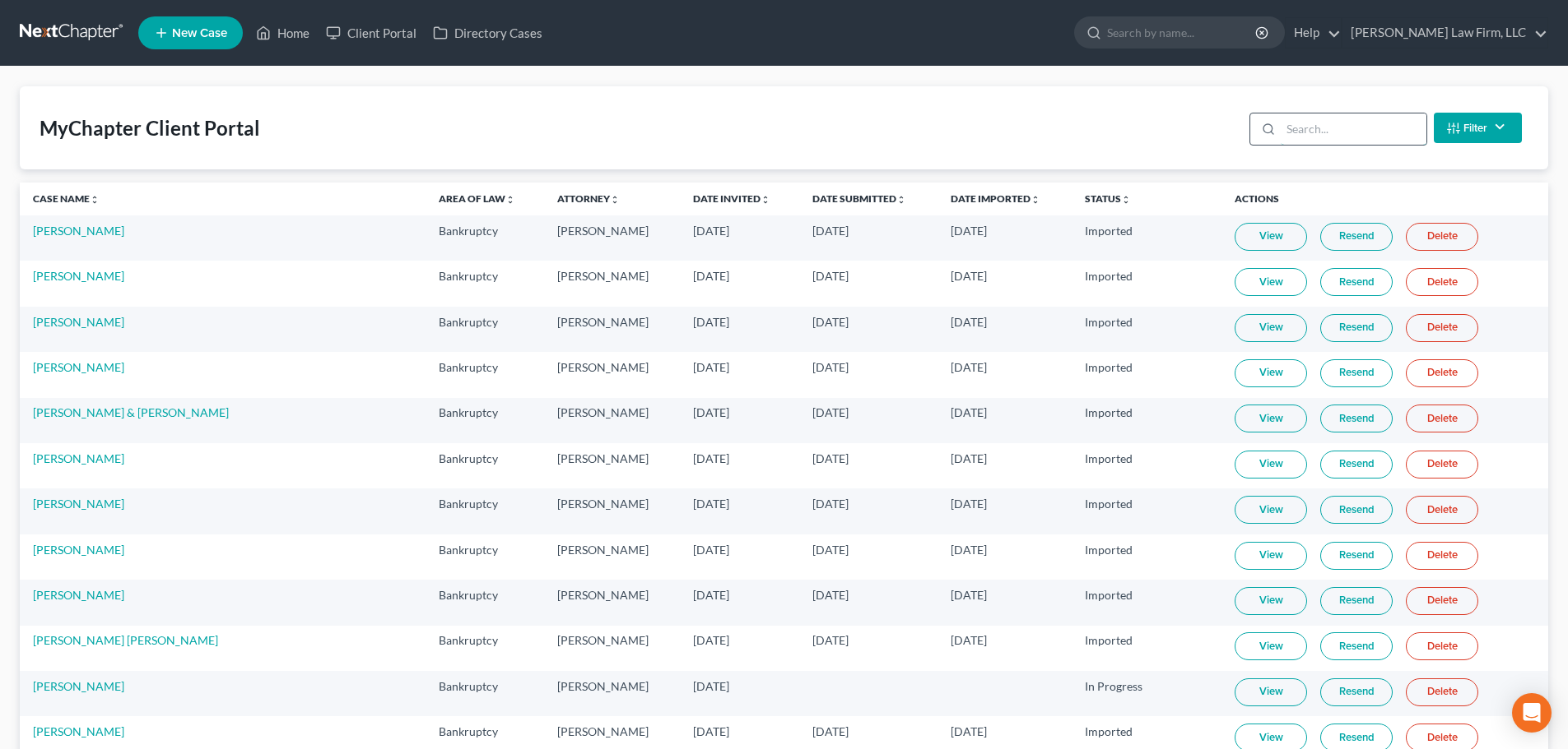
click at [1310, 139] on input "search" at bounding box center [1353, 129] width 146 height 32
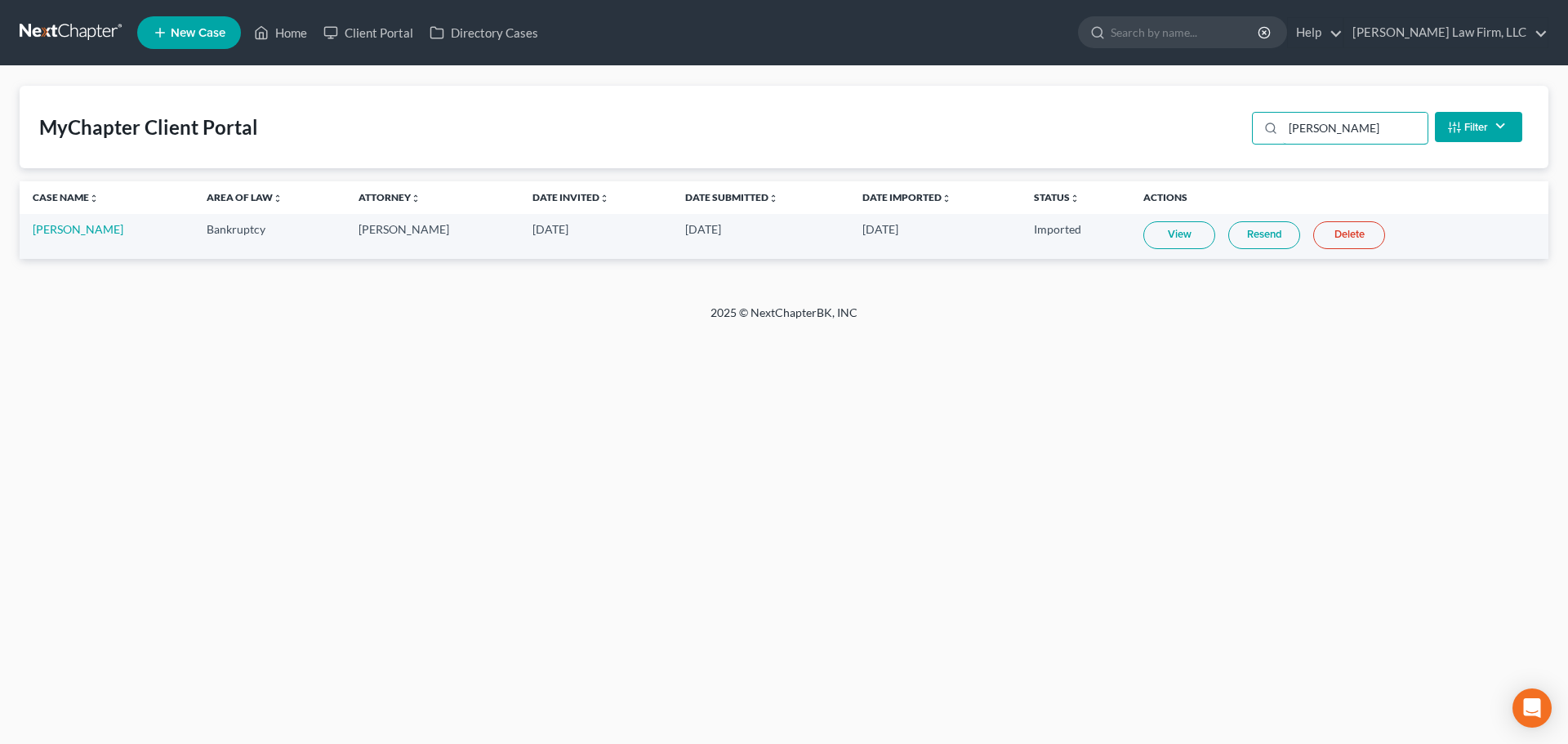
type input "rusk"
click at [95, 24] on link at bounding box center [72, 33] width 104 height 30
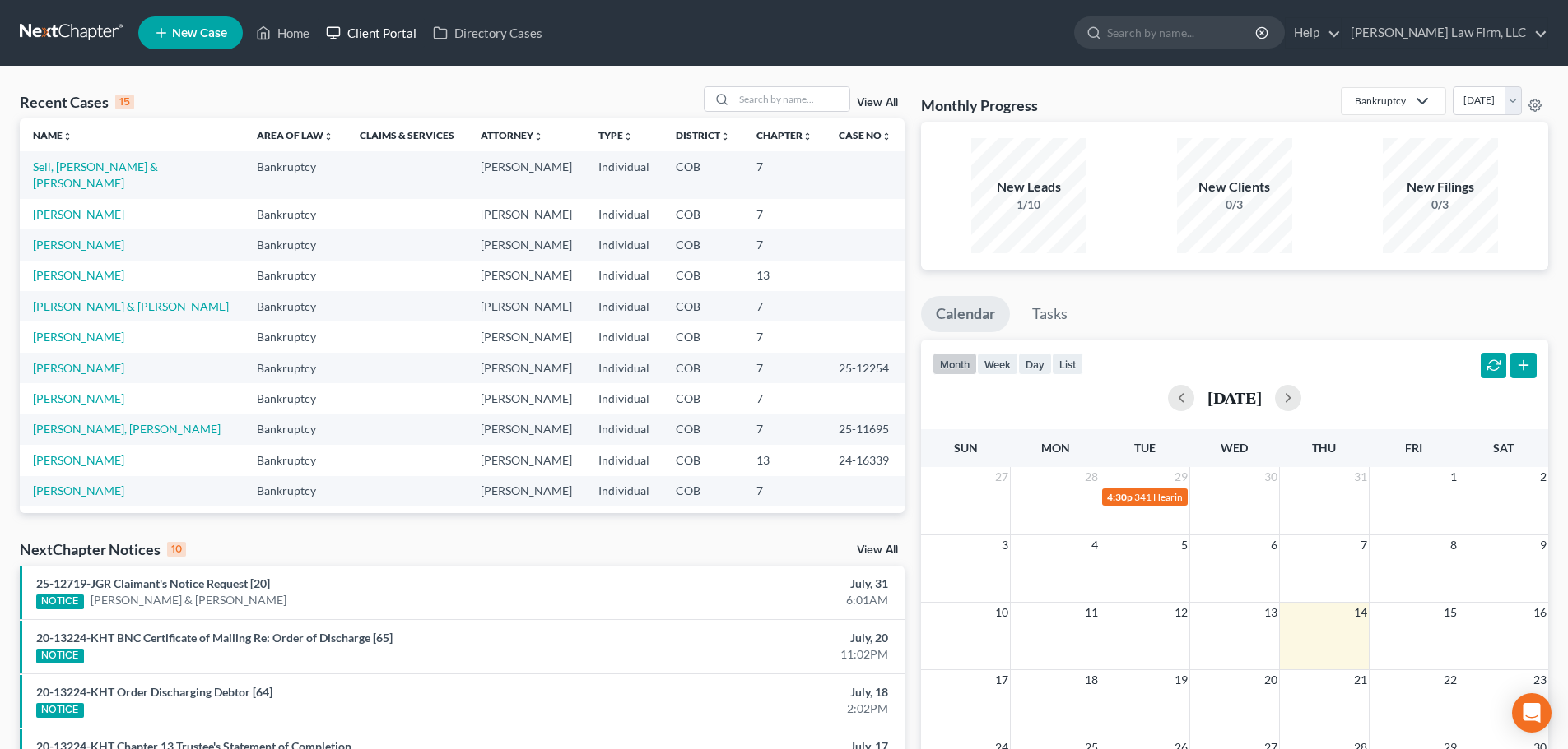
click at [376, 31] on link "Client Portal" at bounding box center [371, 33] width 107 height 30
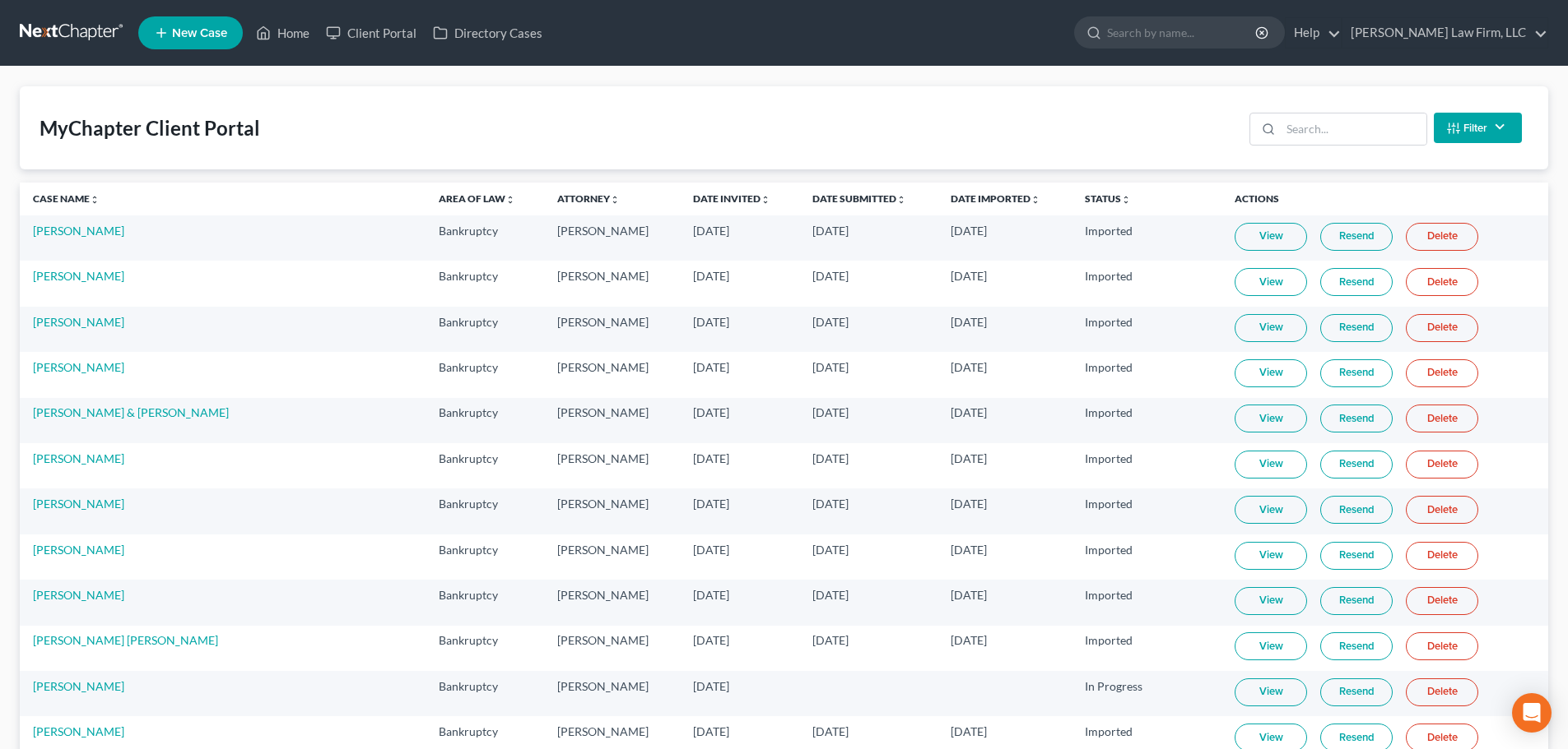
click at [1294, 146] on div "Filter Status Filter... Invited In Progress Ready To Review Reviewed Imported S…" at bounding box center [1385, 128] width 285 height 44
click at [1305, 130] on input "search" at bounding box center [1353, 129] width 146 height 32
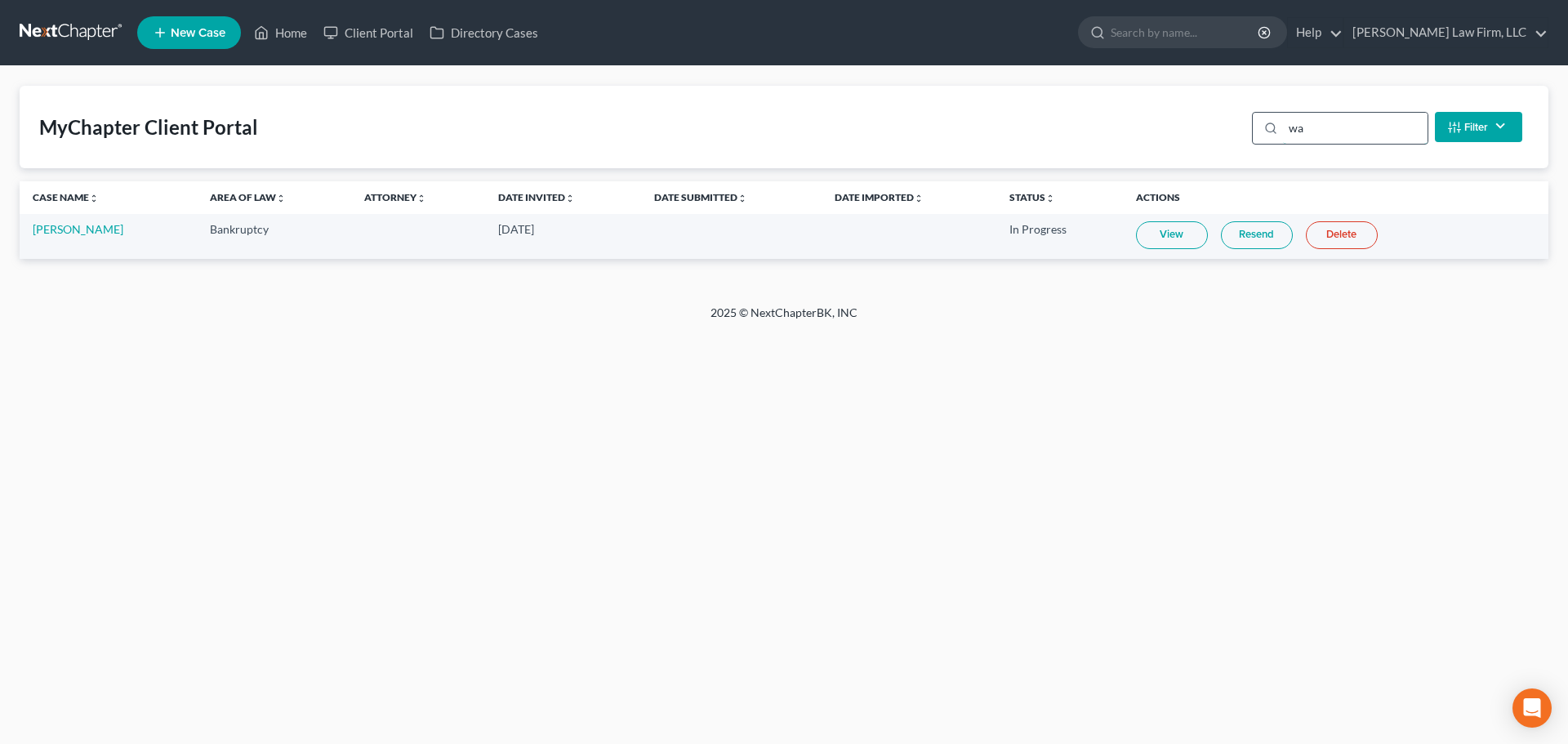
type input "w"
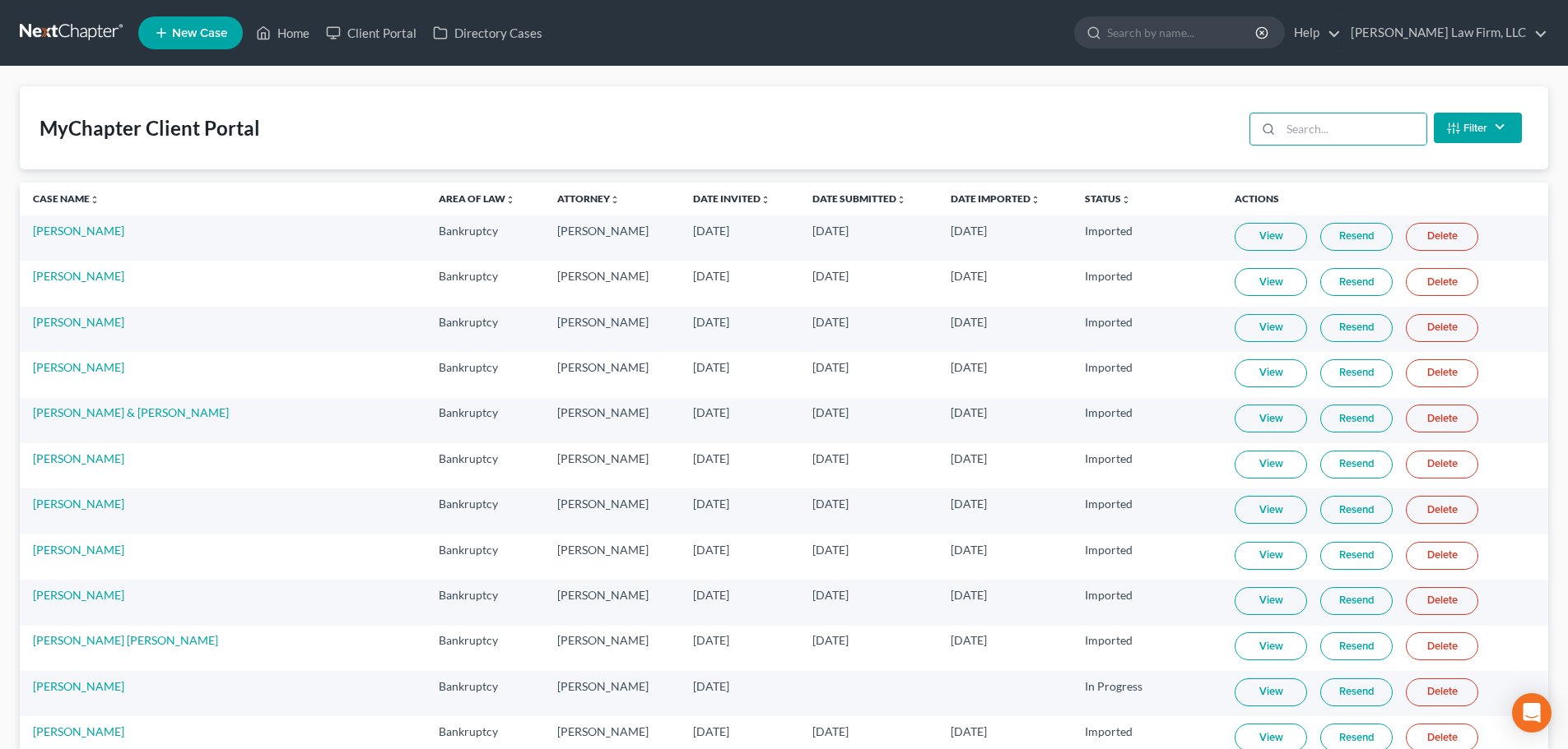
click at [1480, 130] on button "Filter" at bounding box center [1478, 128] width 88 height 31
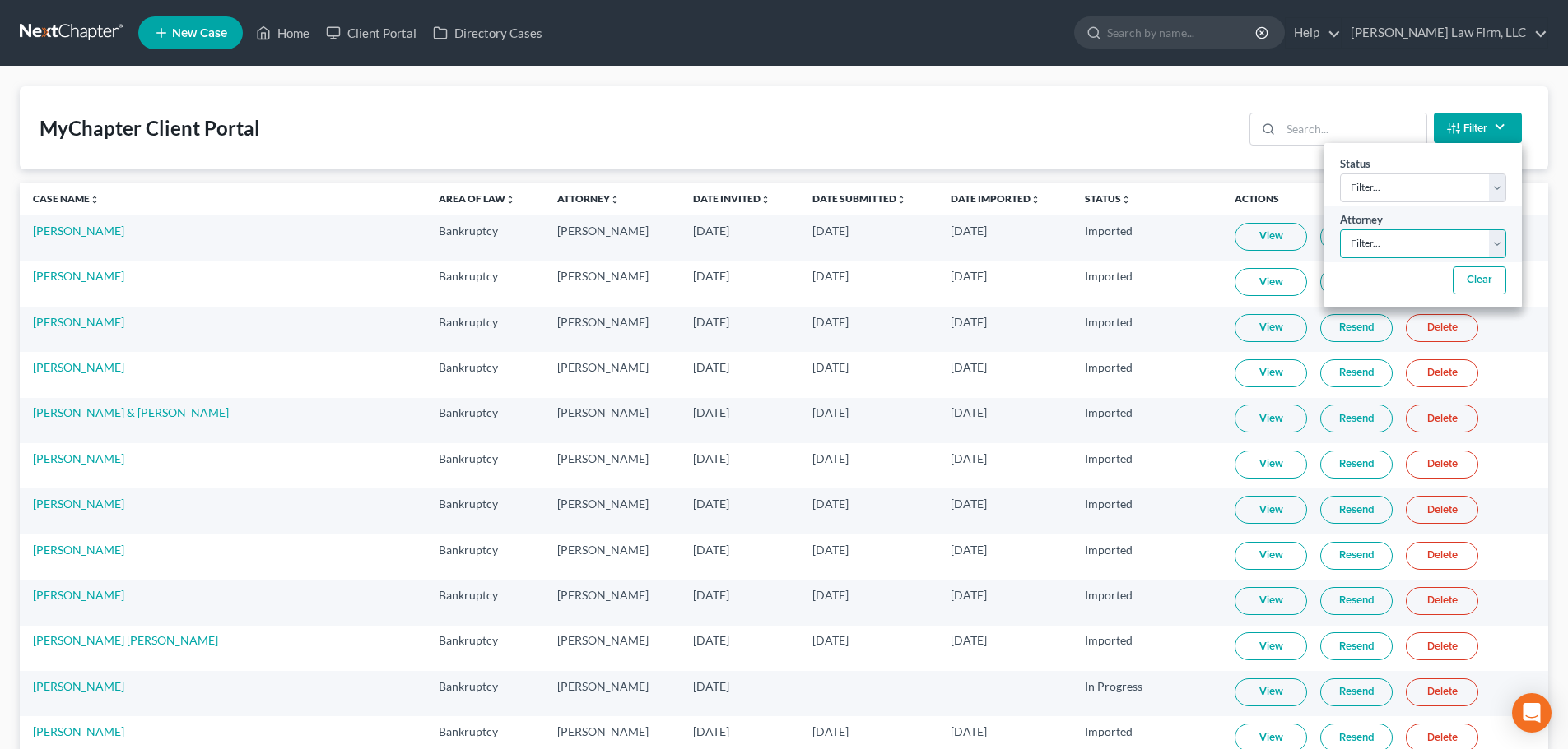
click at [1389, 246] on select "Filter... [PERSON_NAME] [PERSON_NAME] [PERSON_NAME]" at bounding box center [1422, 244] width 166 height 29
click at [1388, 246] on select "Filter... [PERSON_NAME] [PERSON_NAME] [PERSON_NAME]" at bounding box center [1422, 244] width 166 height 29
click at [1388, 247] on select "Filter... [PERSON_NAME] [PERSON_NAME] [PERSON_NAME]" at bounding box center [1422, 244] width 166 height 29
click at [1378, 188] on select "Filter... Invited In Progress Ready To Review Reviewed Imported Sent Back To De…" at bounding box center [1422, 188] width 166 height 29
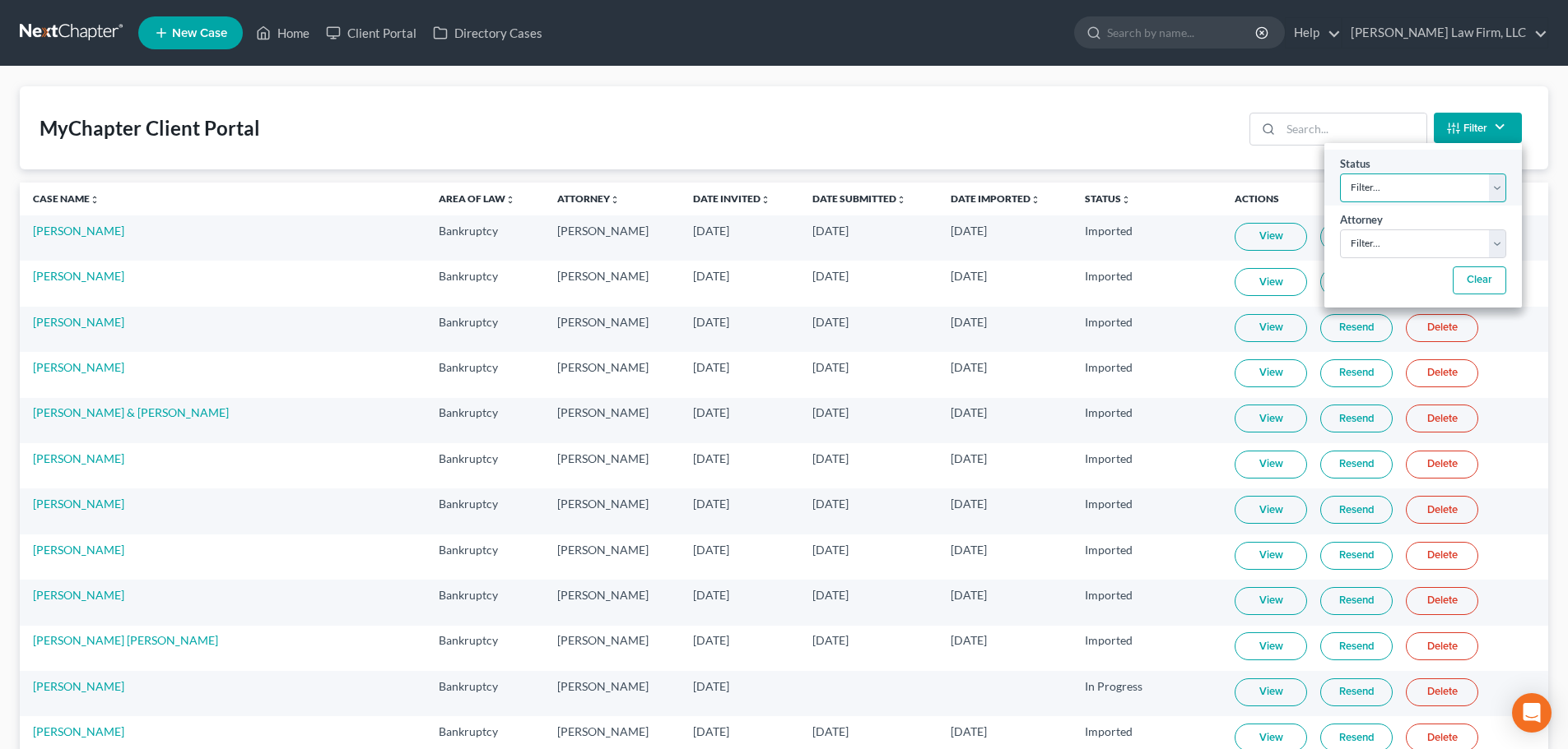
select select "2"
click at [1340, 174] on select "Filter... Invited In Progress Ready To Review Reviewed Imported Sent Back To De…" at bounding box center [1422, 188] width 166 height 29
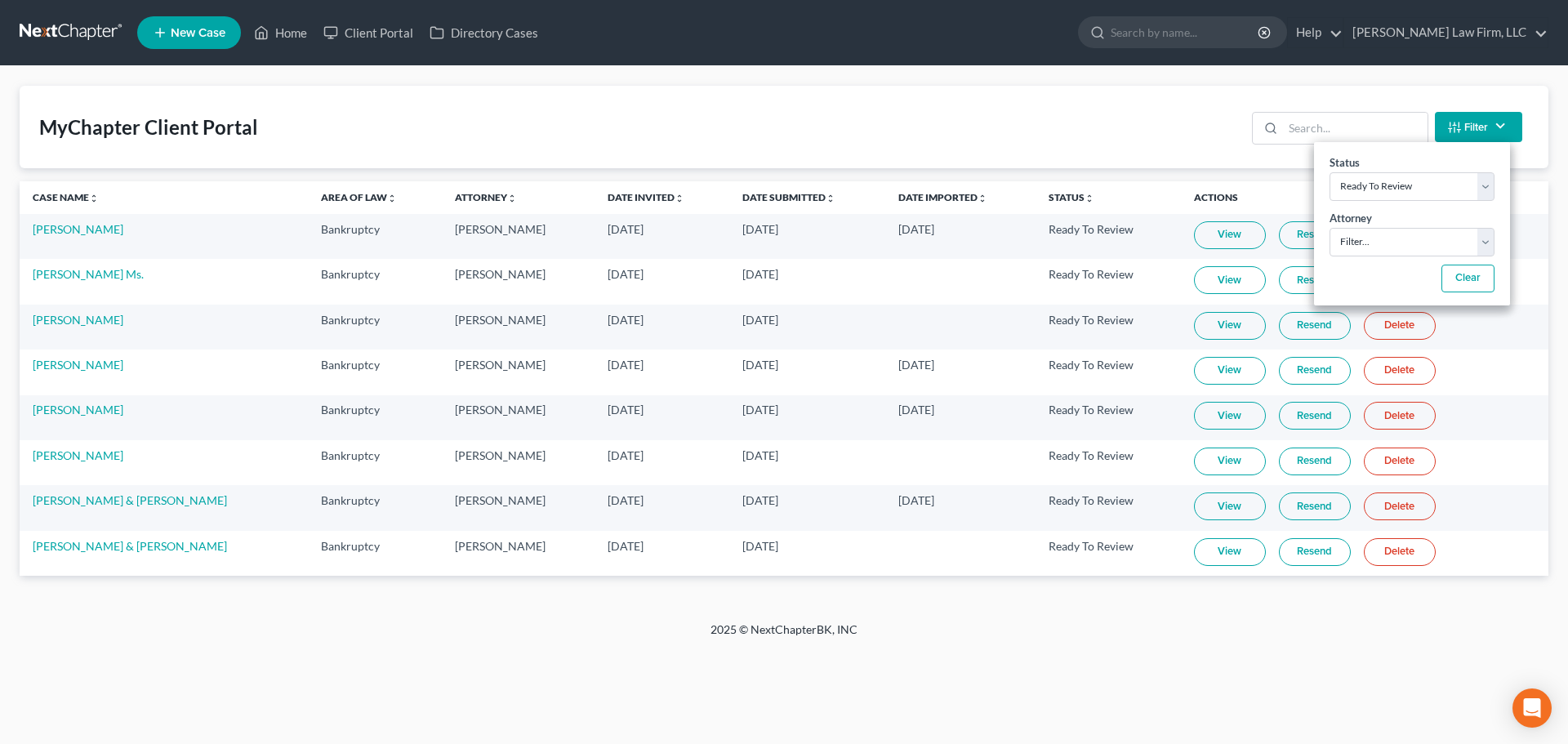
click at [414, 101] on div "MyChapter Client Portal Filter Status Filter... Invited In Progress Ready To Re…" at bounding box center [784, 126] width 1529 height 83
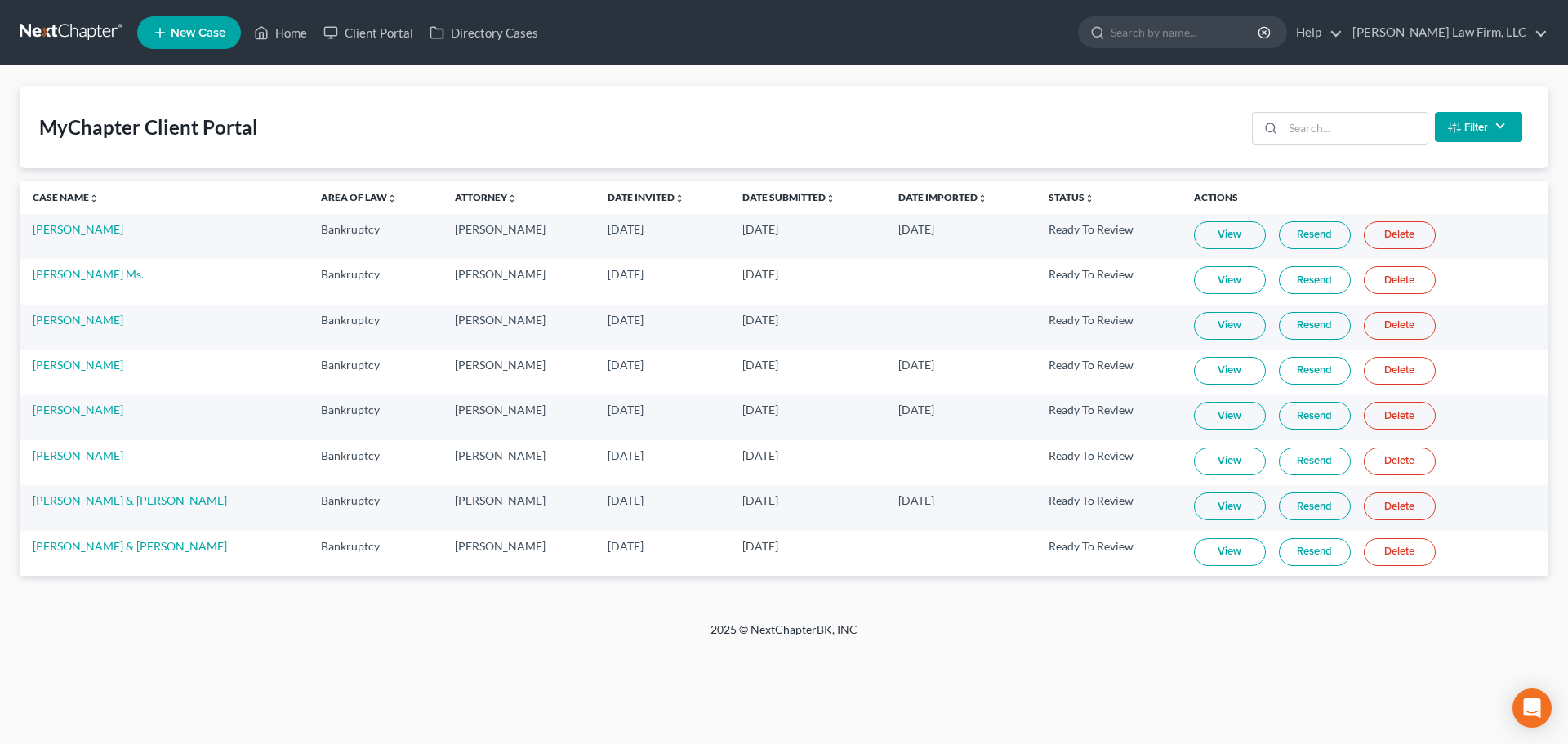
drag, startPoint x: 213, startPoint y: 478, endPoint x: 413, endPoint y: 611, distance: 240.2
click at [413, 611] on div "MyChapter Client Portal Filter Status Filter... Invited In Progress Ready To Re…" at bounding box center [784, 344] width 1568 height 556
click at [382, 37] on link "Client Portal" at bounding box center [368, 33] width 106 height 30
click at [1464, 119] on button "Filter" at bounding box center [1478, 127] width 87 height 30
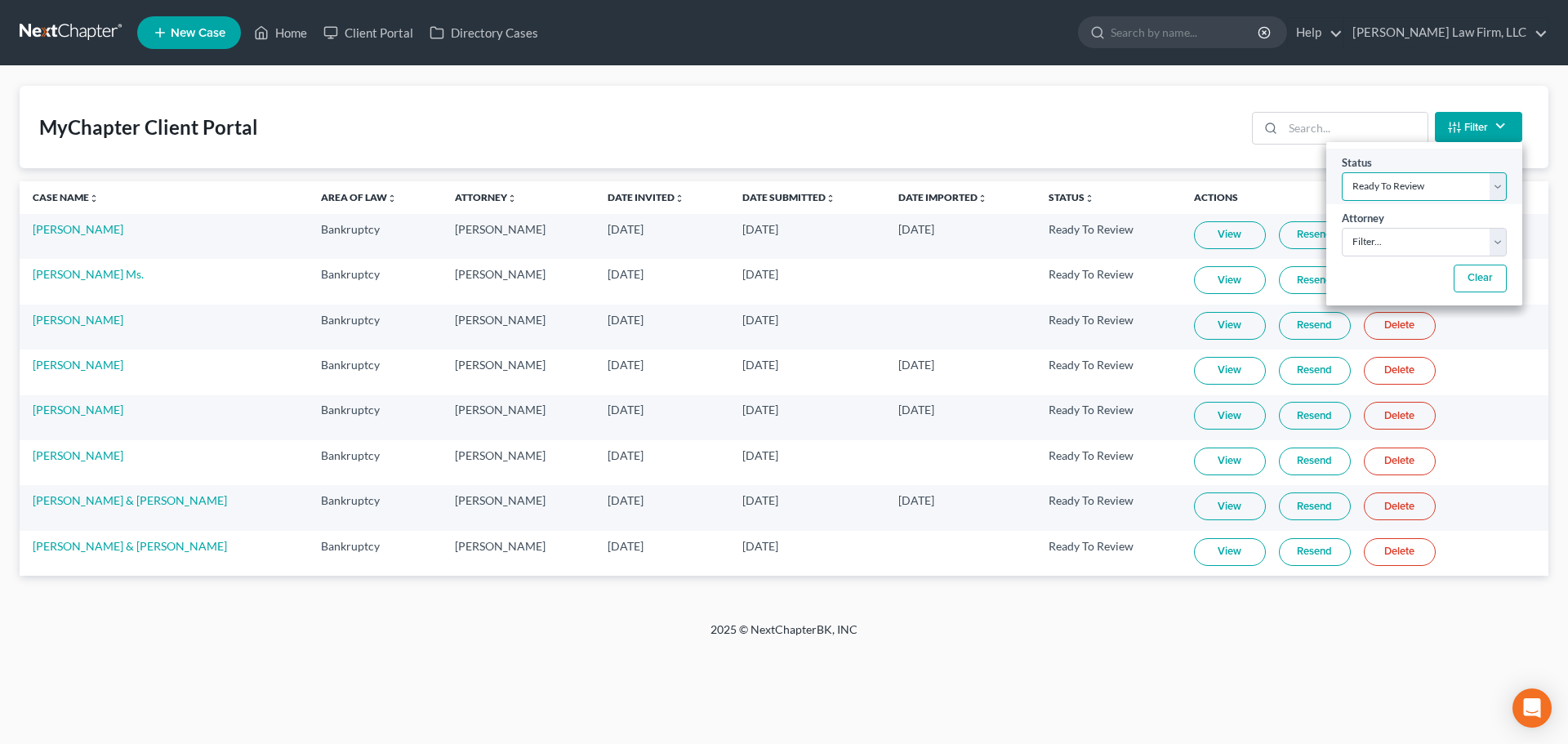
click at [1476, 199] on select "Filter... Invited In Progress Ready To Review Reviewed Imported Sent Back To De…" at bounding box center [1423, 186] width 165 height 29
select select
click at [1342, 172] on select "Filter... Invited In Progress Ready To Review Reviewed Imported Sent Back To De…" at bounding box center [1423, 186] width 165 height 29
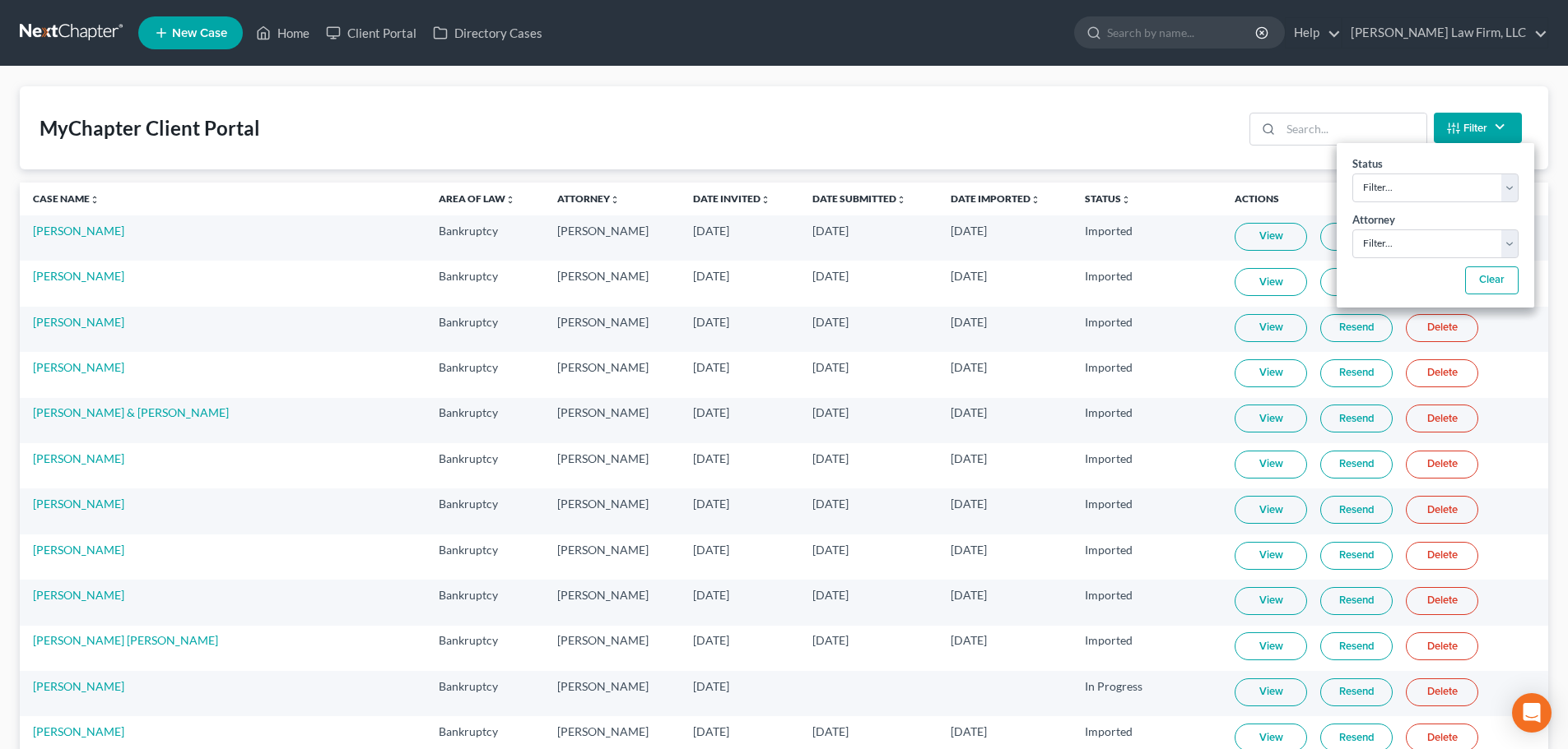
click at [993, 122] on div "MyChapter Client Portal Filter Status Filter... Invited In Progress Ready To Re…" at bounding box center [784, 127] width 1529 height 83
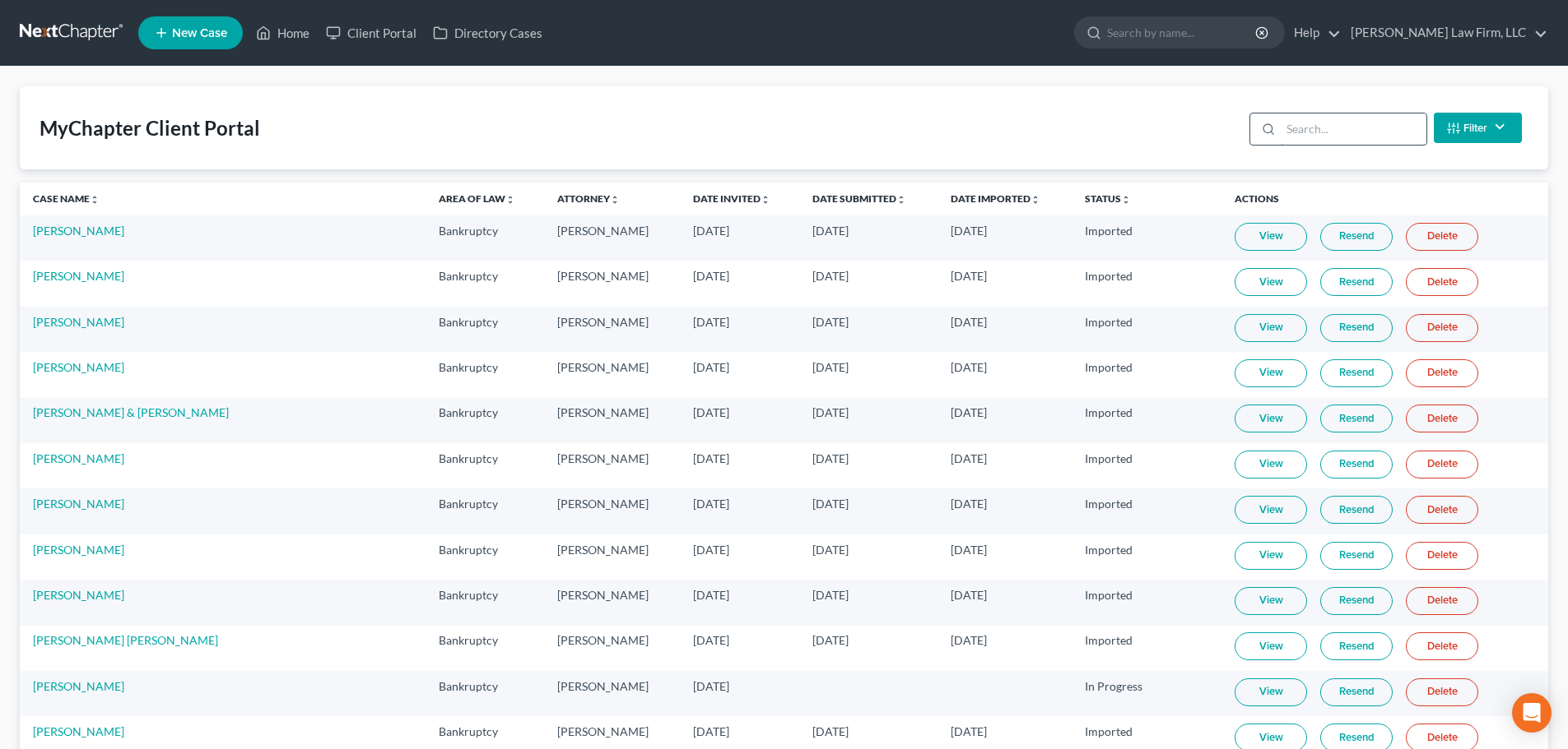
drag, startPoint x: 1369, startPoint y: 144, endPoint x: 1364, endPoint y: 137, distance: 8.6
click at [1364, 137] on input "search" at bounding box center [1353, 129] width 146 height 32
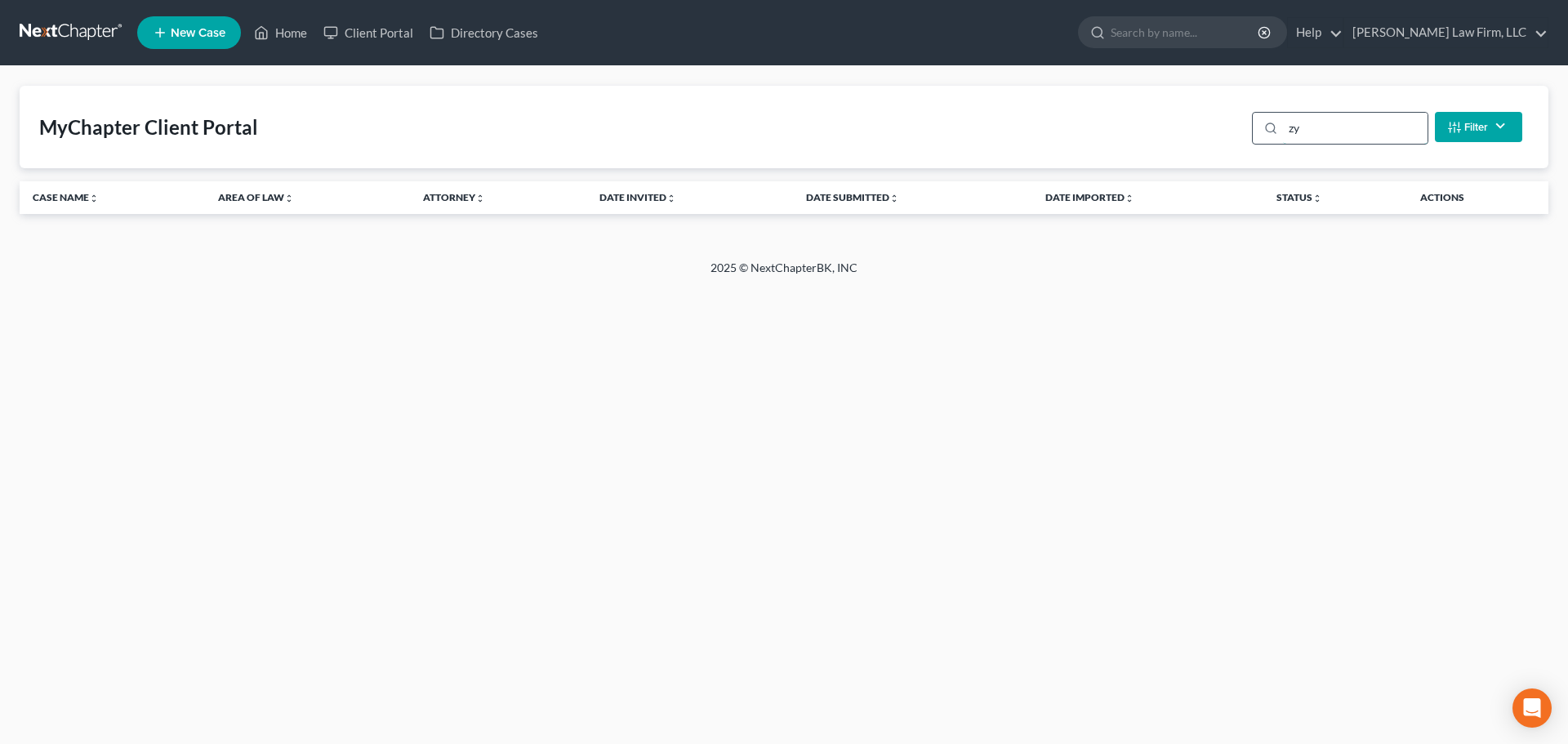
type input "z"
